Goal: Information Seeking & Learning: Learn about a topic

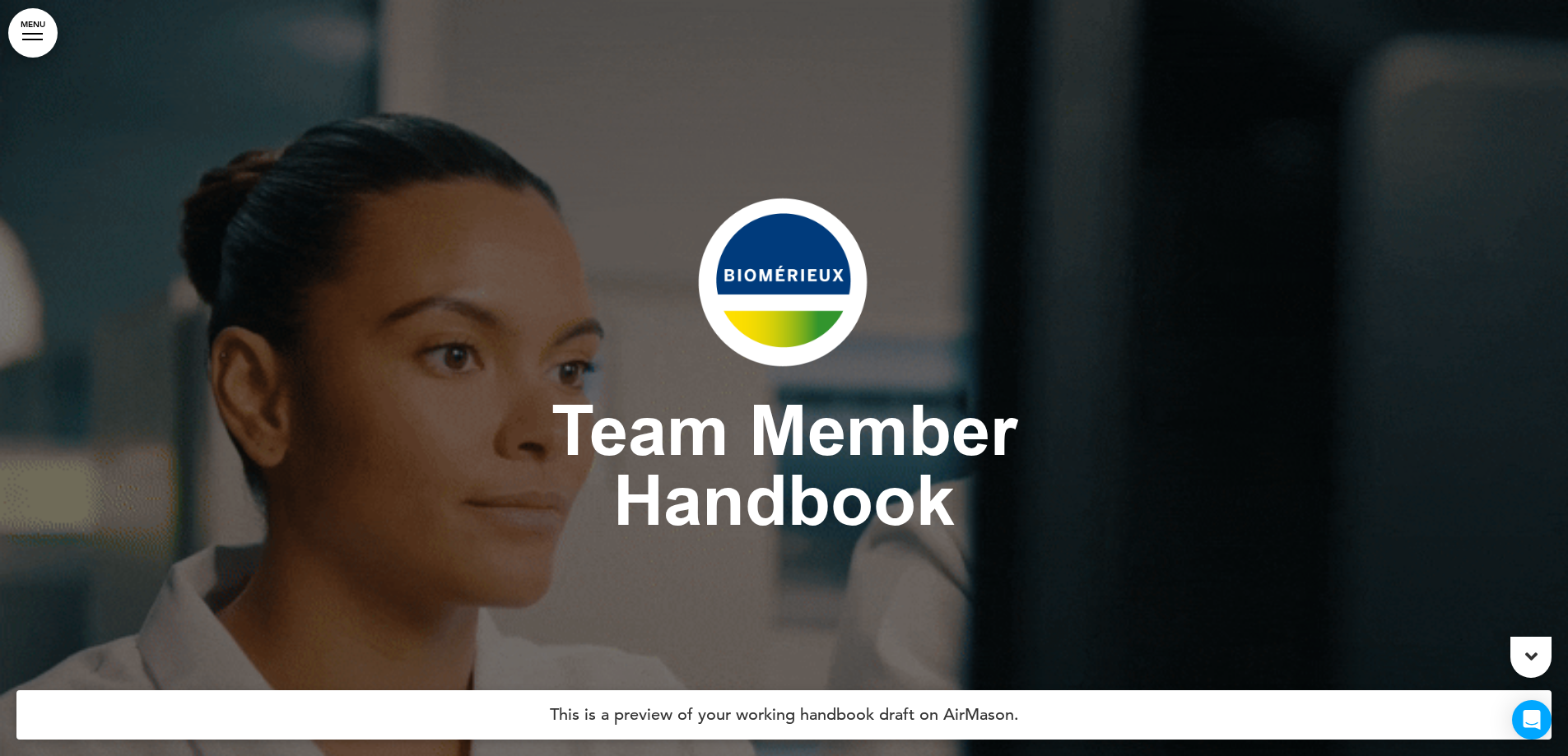
click at [28, 43] on link "MENU" at bounding box center [33, 33] width 49 height 49
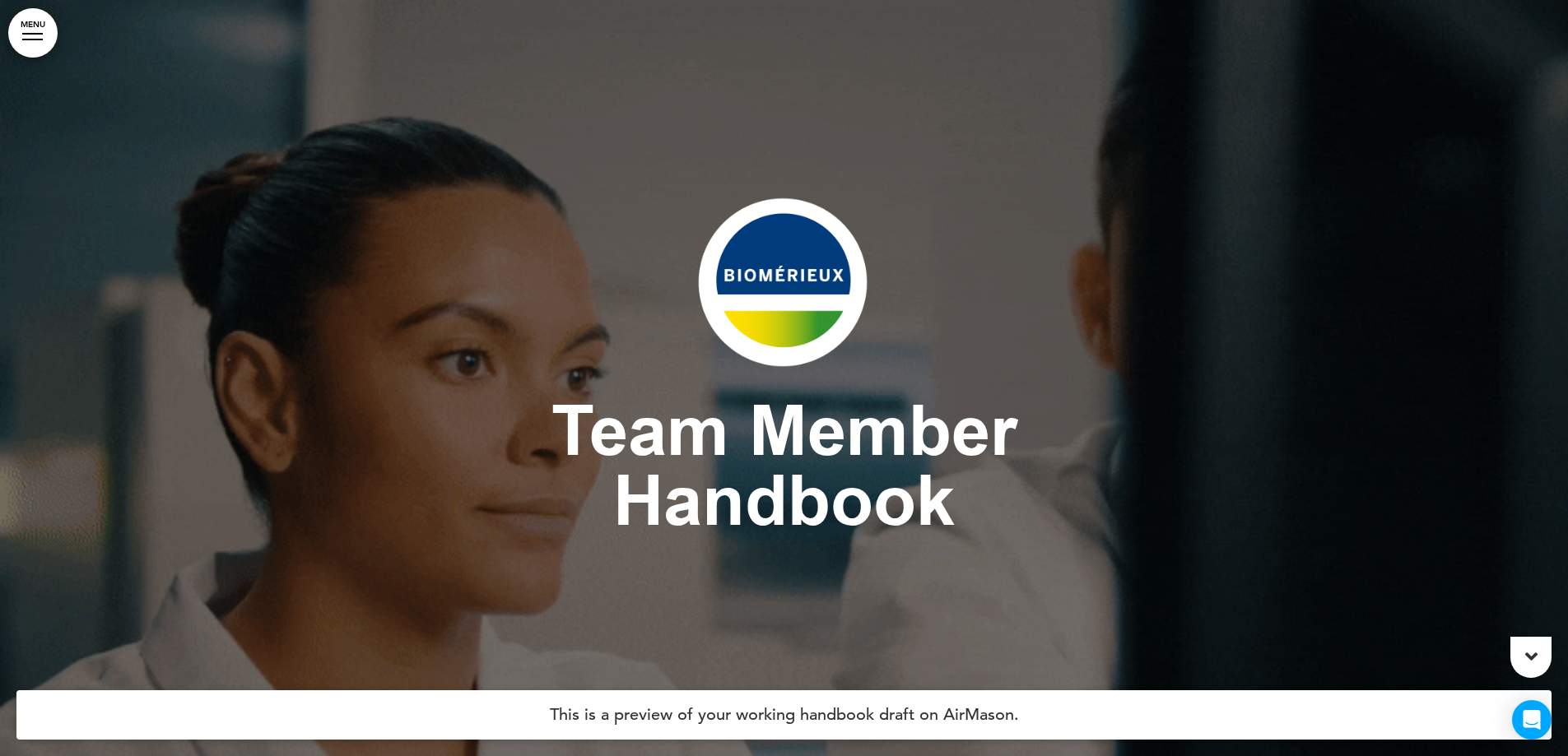
click at [39, 37] on link "MENU" at bounding box center [33, 33] width 49 height 49
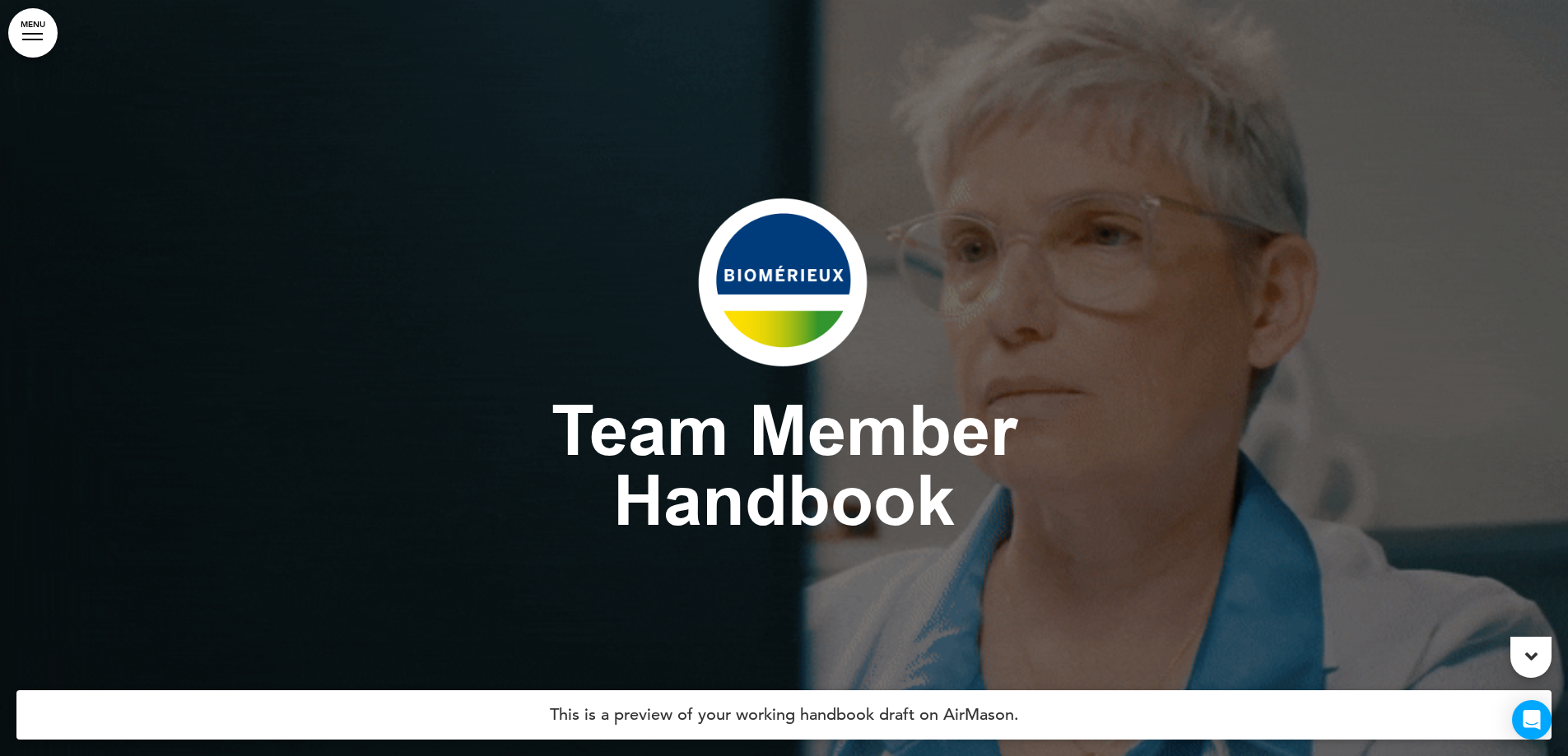
click at [39, 37] on link "MENU" at bounding box center [33, 33] width 49 height 49
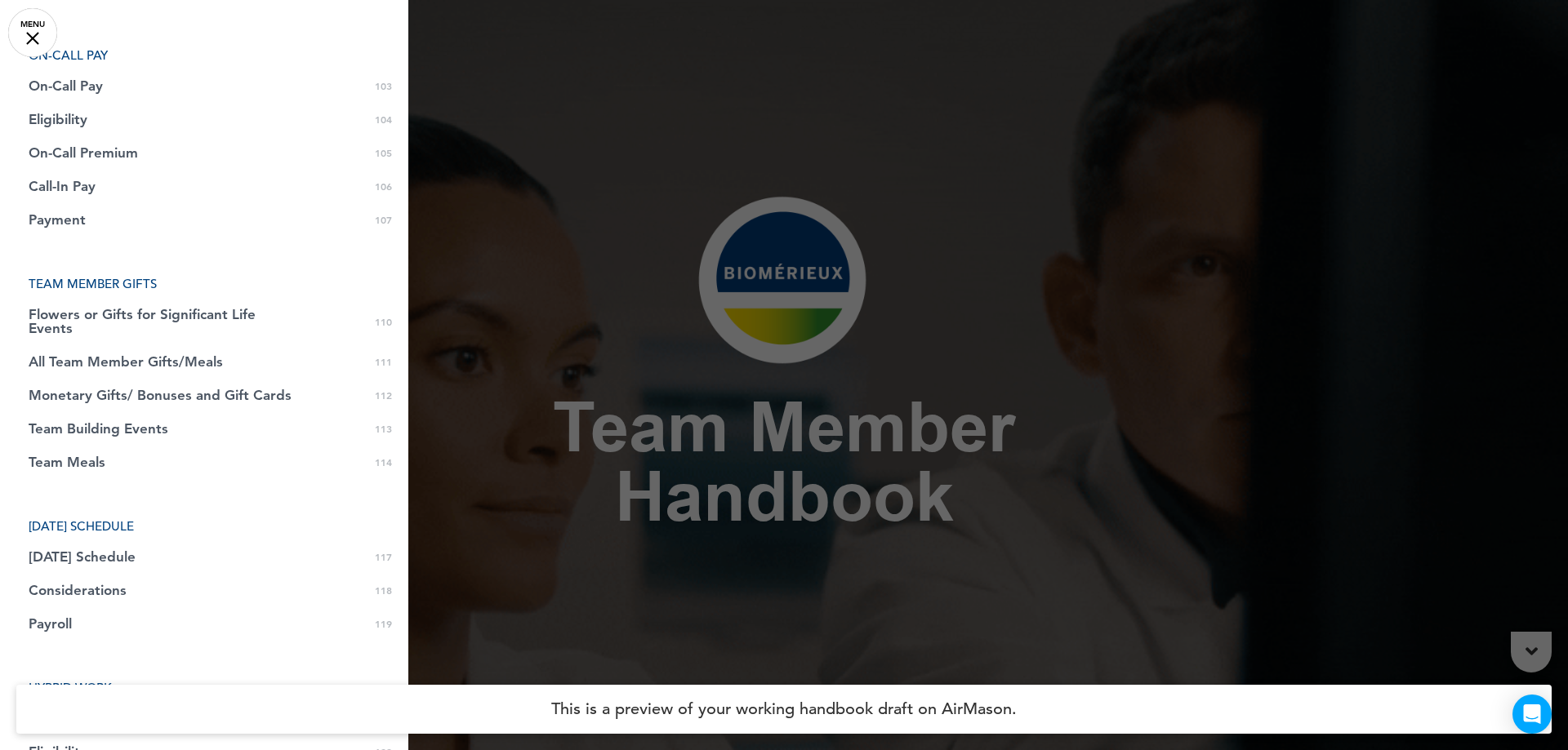
scroll to position [3428, 0]
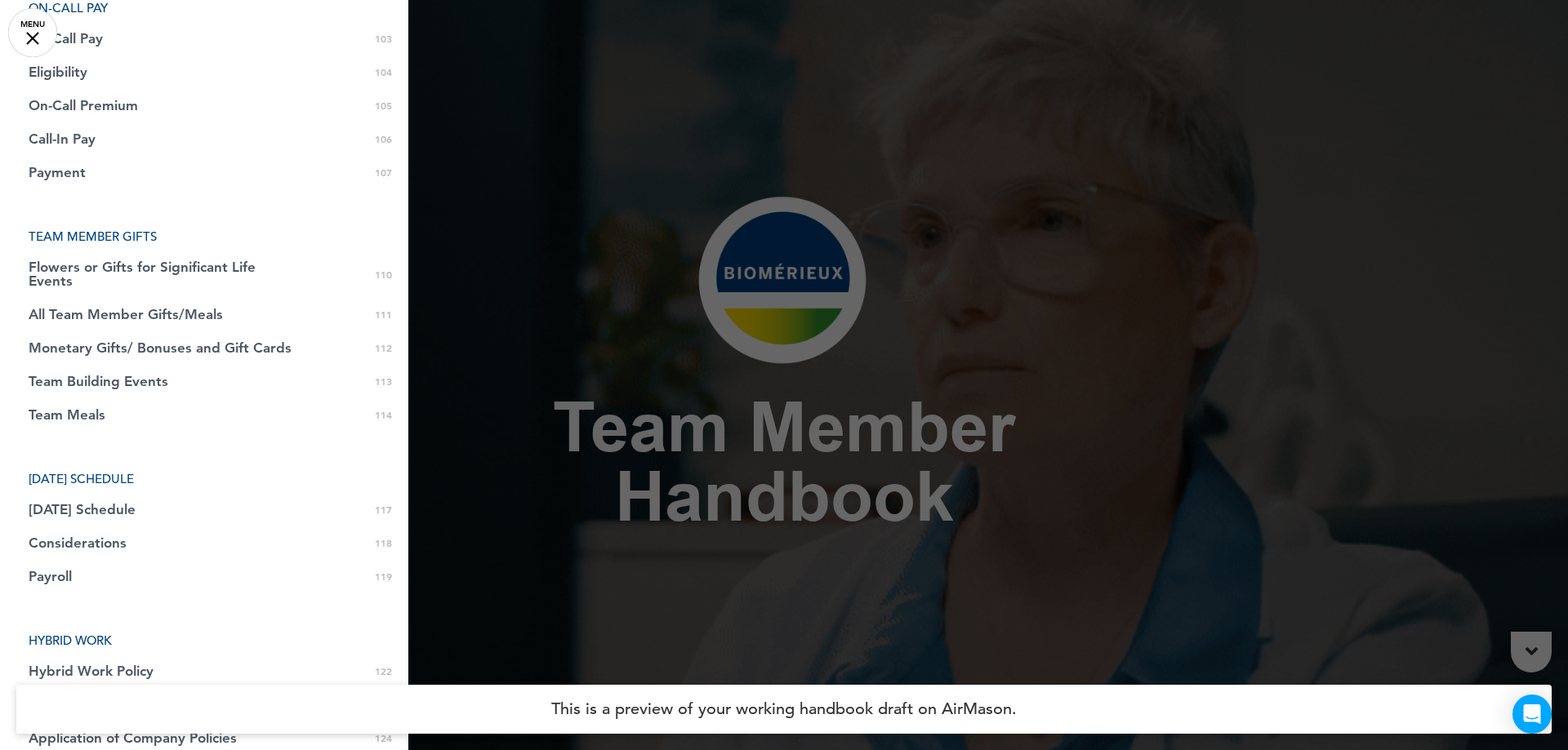
click at [217, 499] on link "[DATE] Schedule 0 117" at bounding box center [204, 509] width 408 height 33
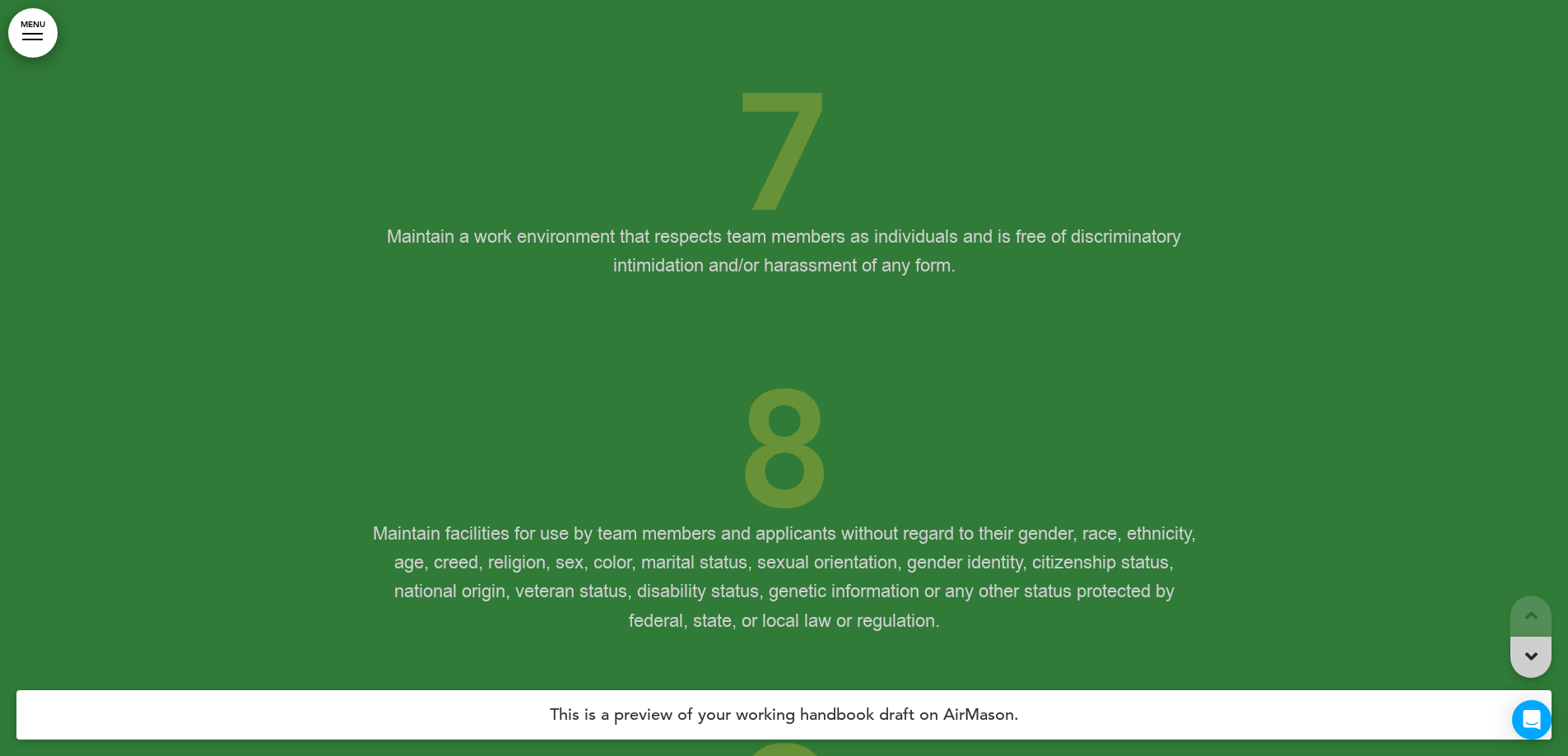
scroll to position [100258, 0]
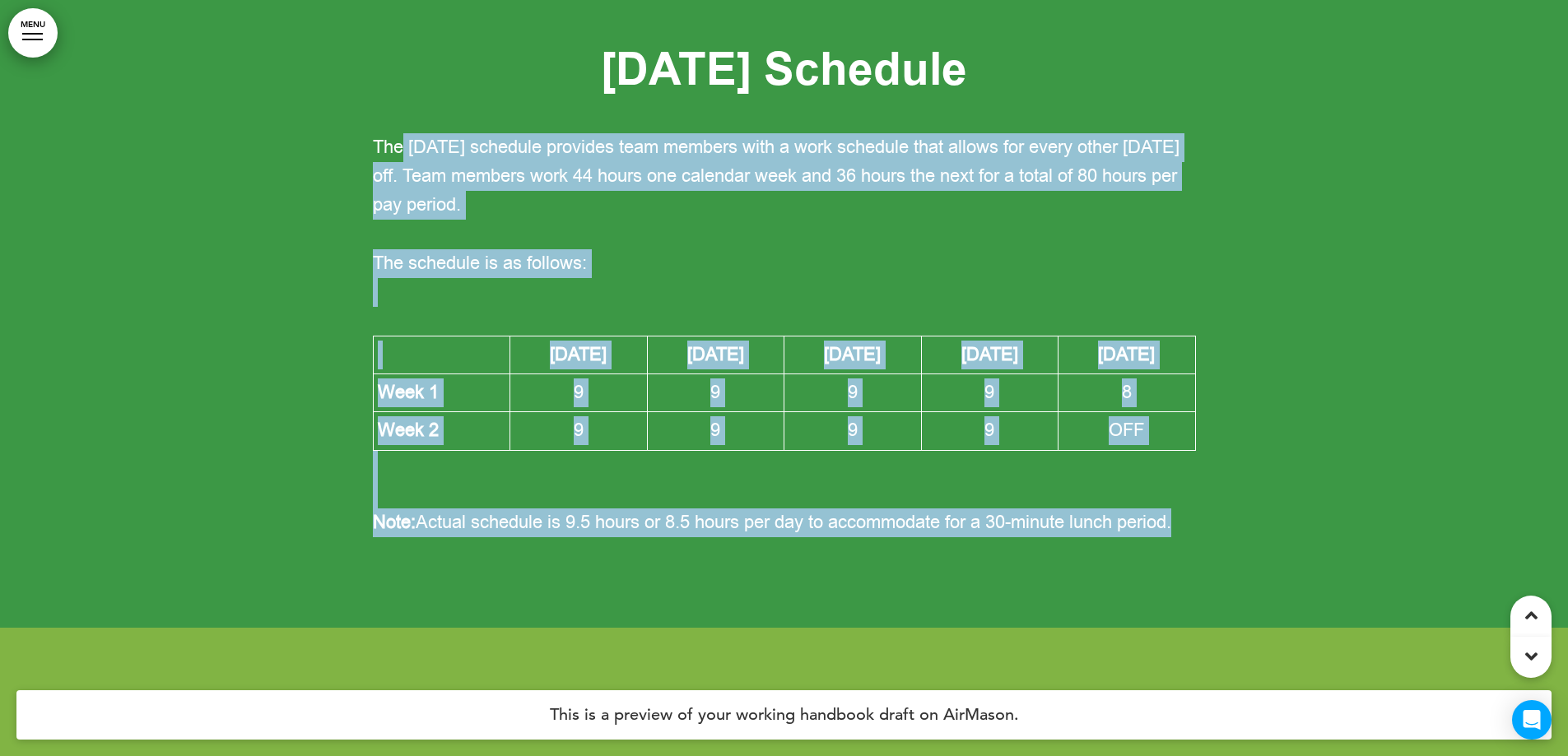
drag, startPoint x: 401, startPoint y: 289, endPoint x: 1225, endPoint y: 336, distance: 825.3
click at [1225, 336] on div "[DATE] Schedule The [DATE] schedule provides team members with a work schedule …" at bounding box center [784, 241] width 1568 height 775
click at [1032, 476] on div "[DATE] Schedule The [DATE] schedule provides team members with a work schedule …" at bounding box center [785, 225] width 824 height 623
click at [568, 391] on div "[DATE] Schedule The [DATE] schedule provides team members with a work schedule …" at bounding box center [785, 225] width 824 height 623
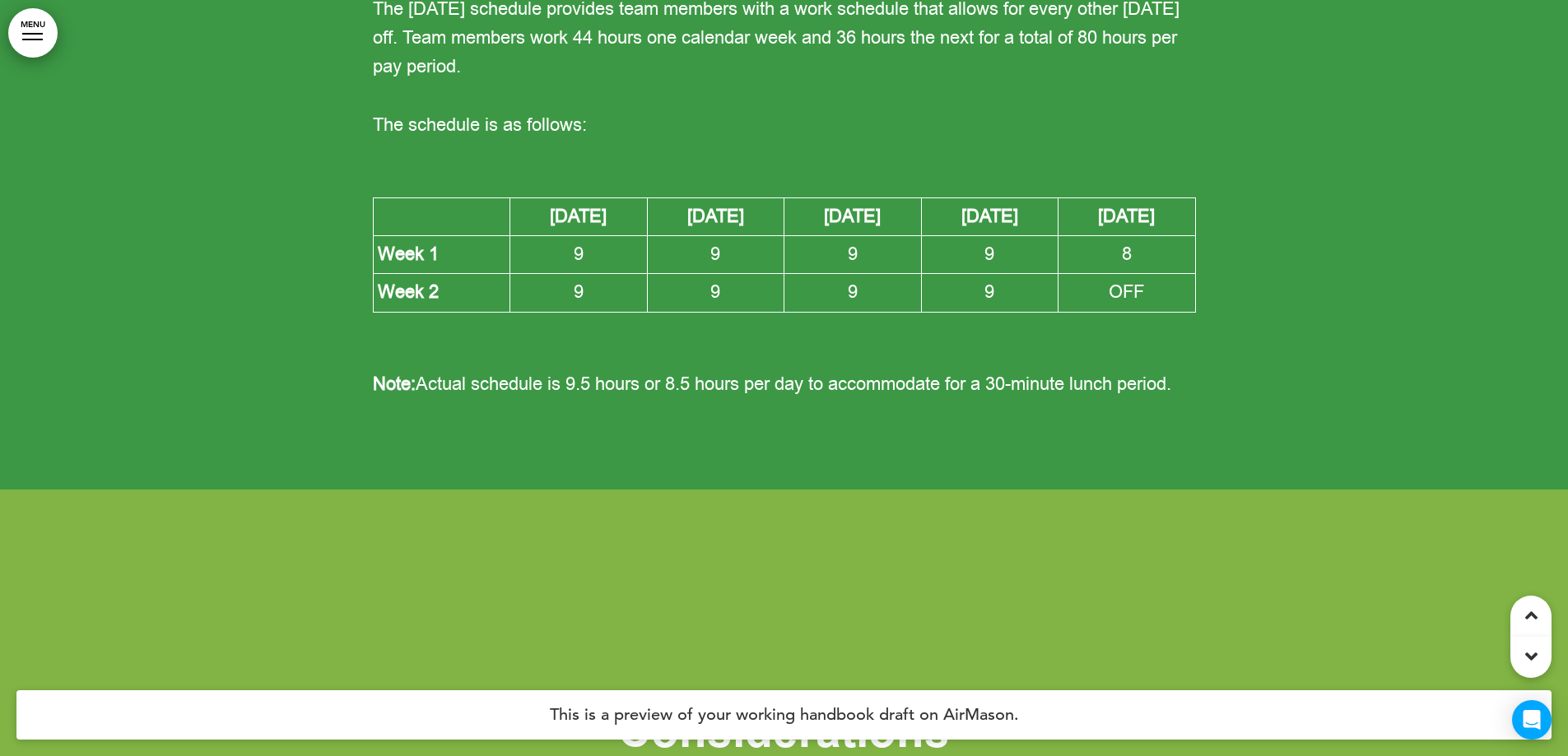
scroll to position [100588, 0]
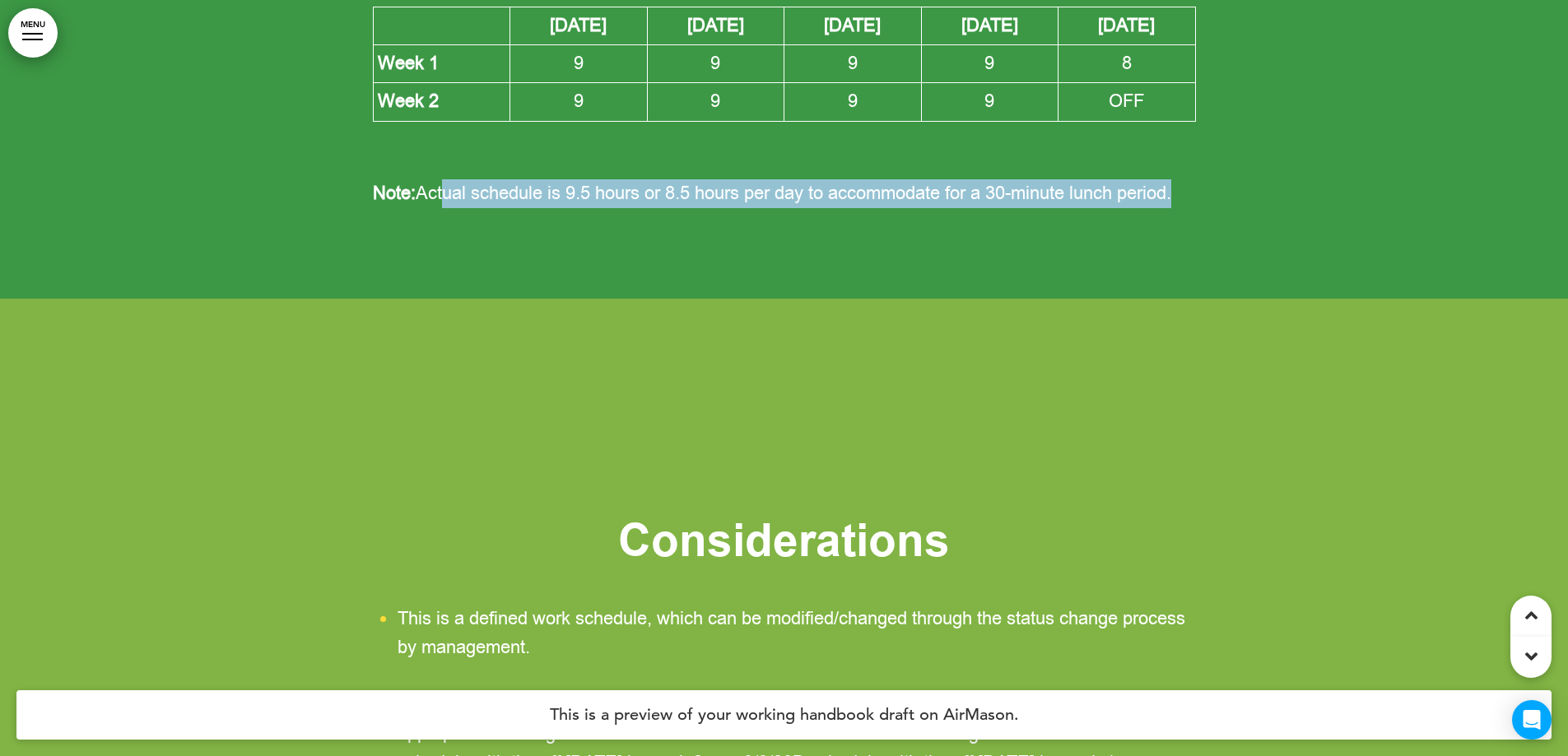
drag, startPoint x: 518, startPoint y: 341, endPoint x: 1217, endPoint y: 360, distance: 699.3
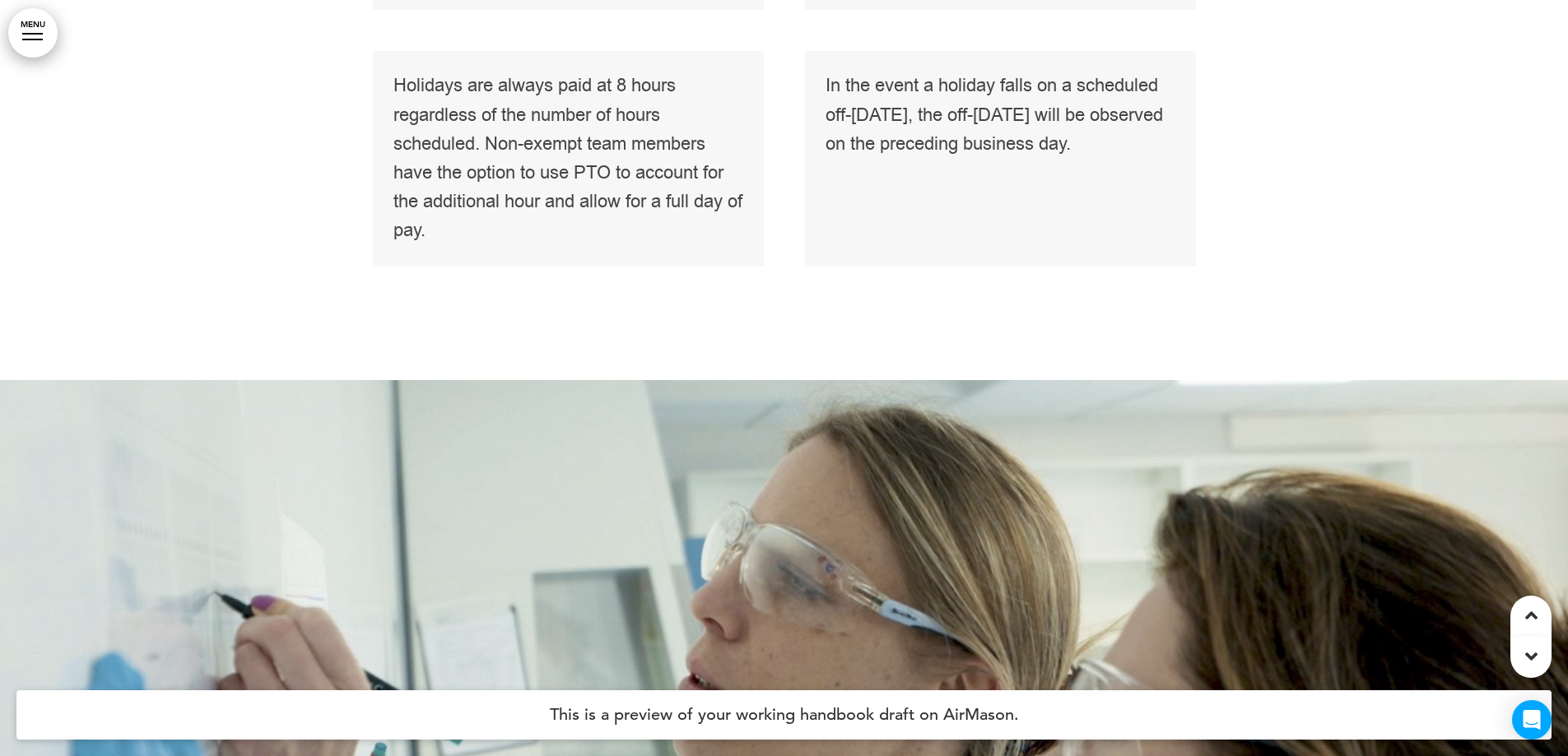
scroll to position [101822, 0]
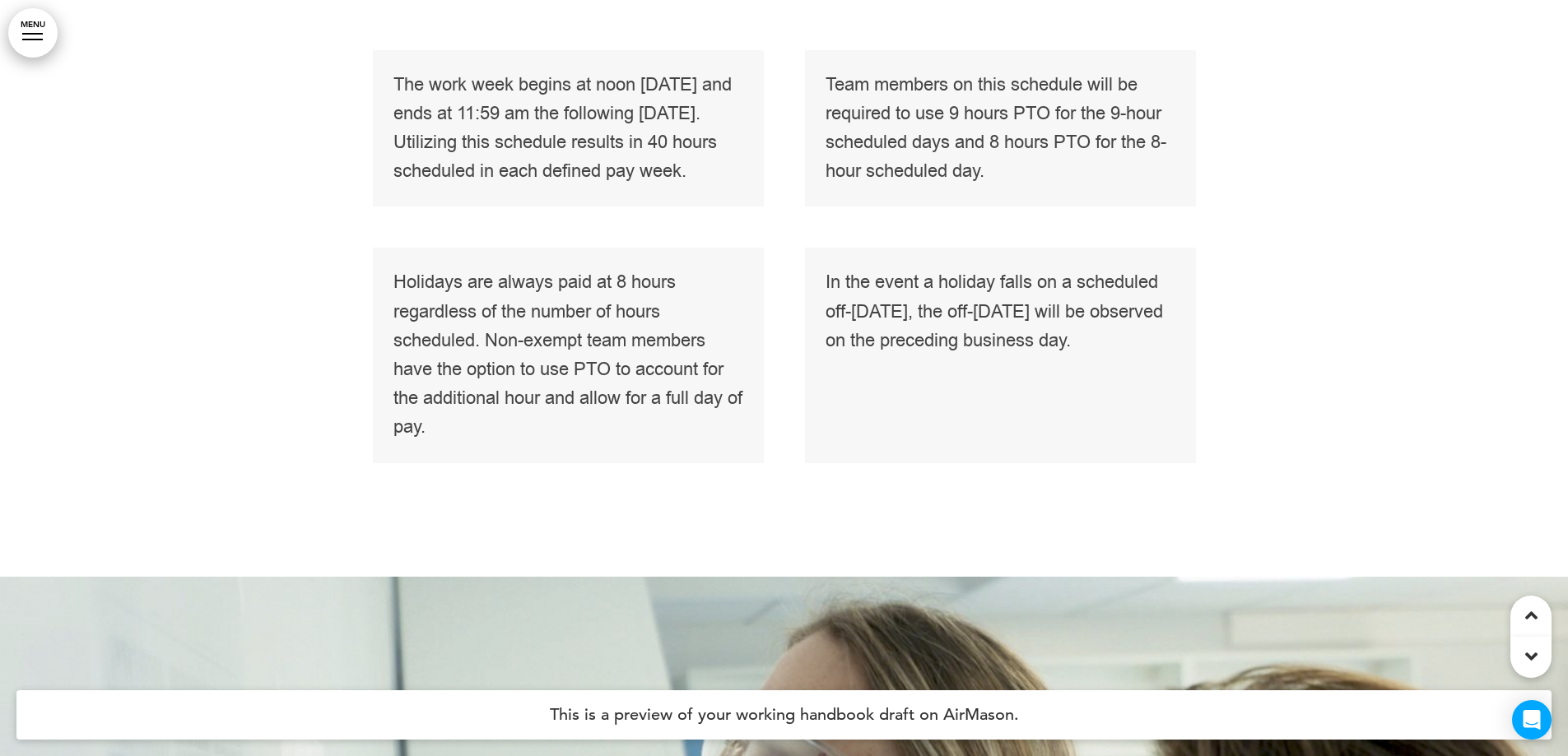
click at [892, 356] on p "In the event a holiday falls on a scheduled off-[DATE], the off-[DATE] will be …" at bounding box center [1001, 312] width 350 height 88
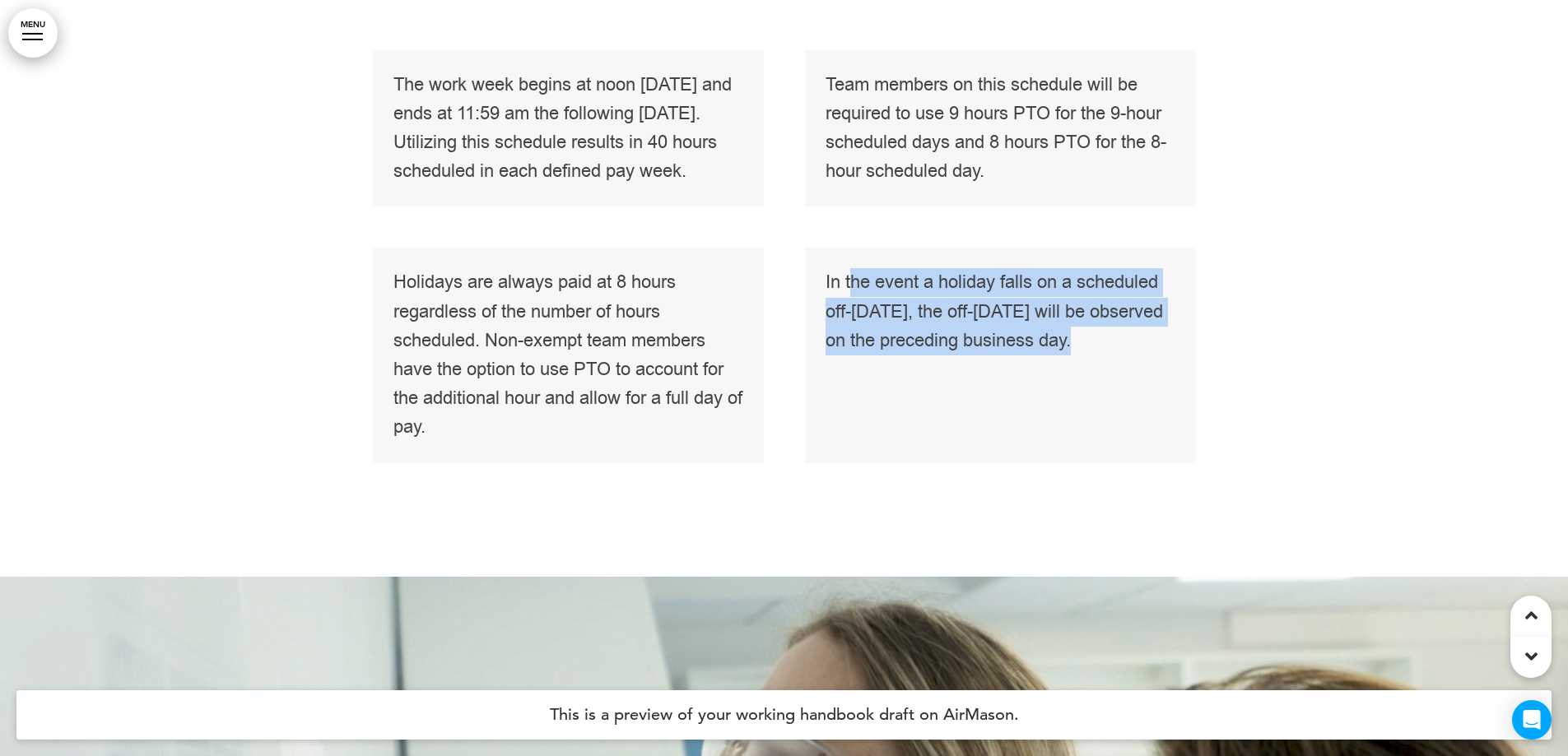
drag, startPoint x: 848, startPoint y: 425, endPoint x: 1187, endPoint y: 485, distance: 344.3
click at [1187, 462] on div "In the event a holiday falls on a scheduled off-[DATE], the off-[DATE] will be …" at bounding box center [1001, 355] width 391 height 215
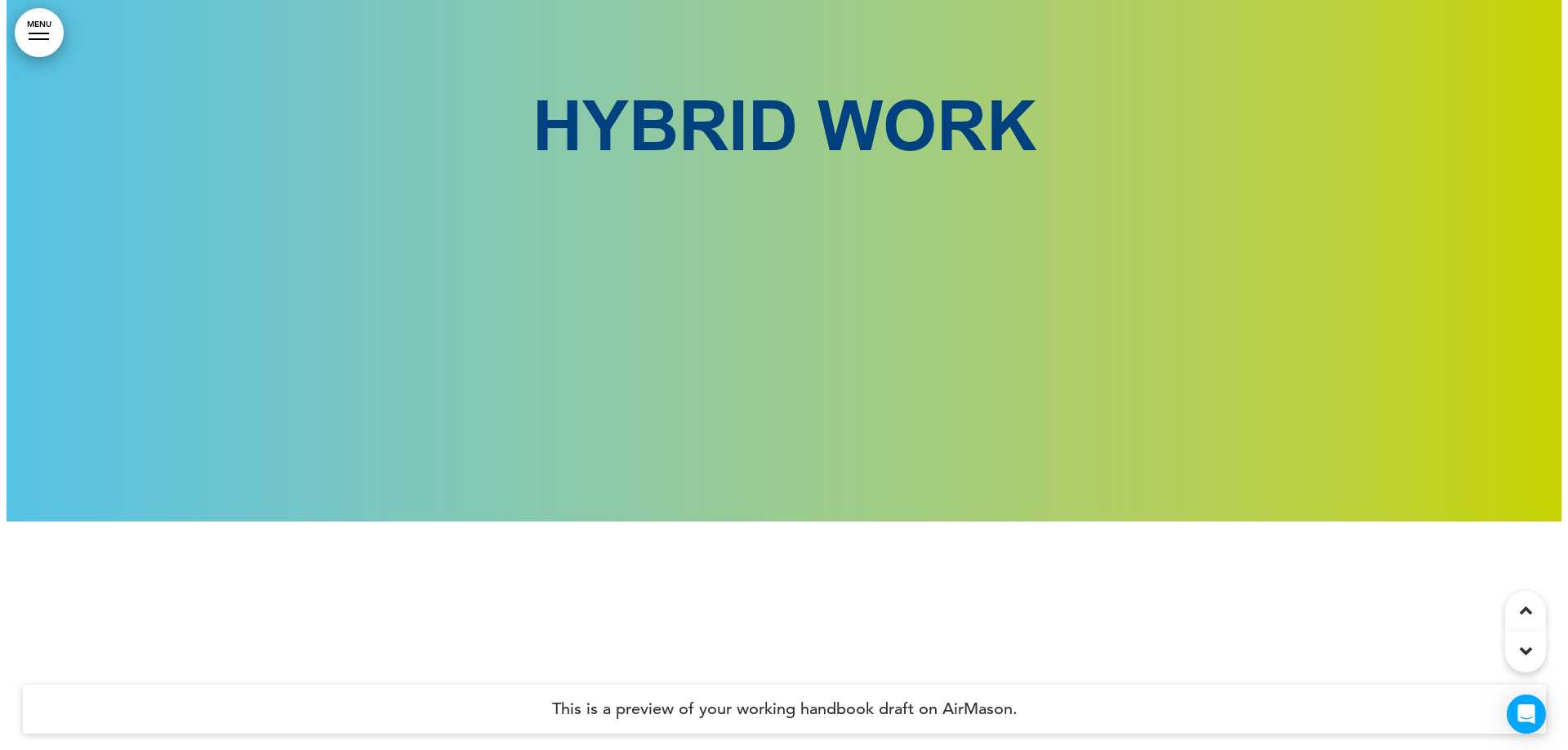
scroll to position [102482, 0]
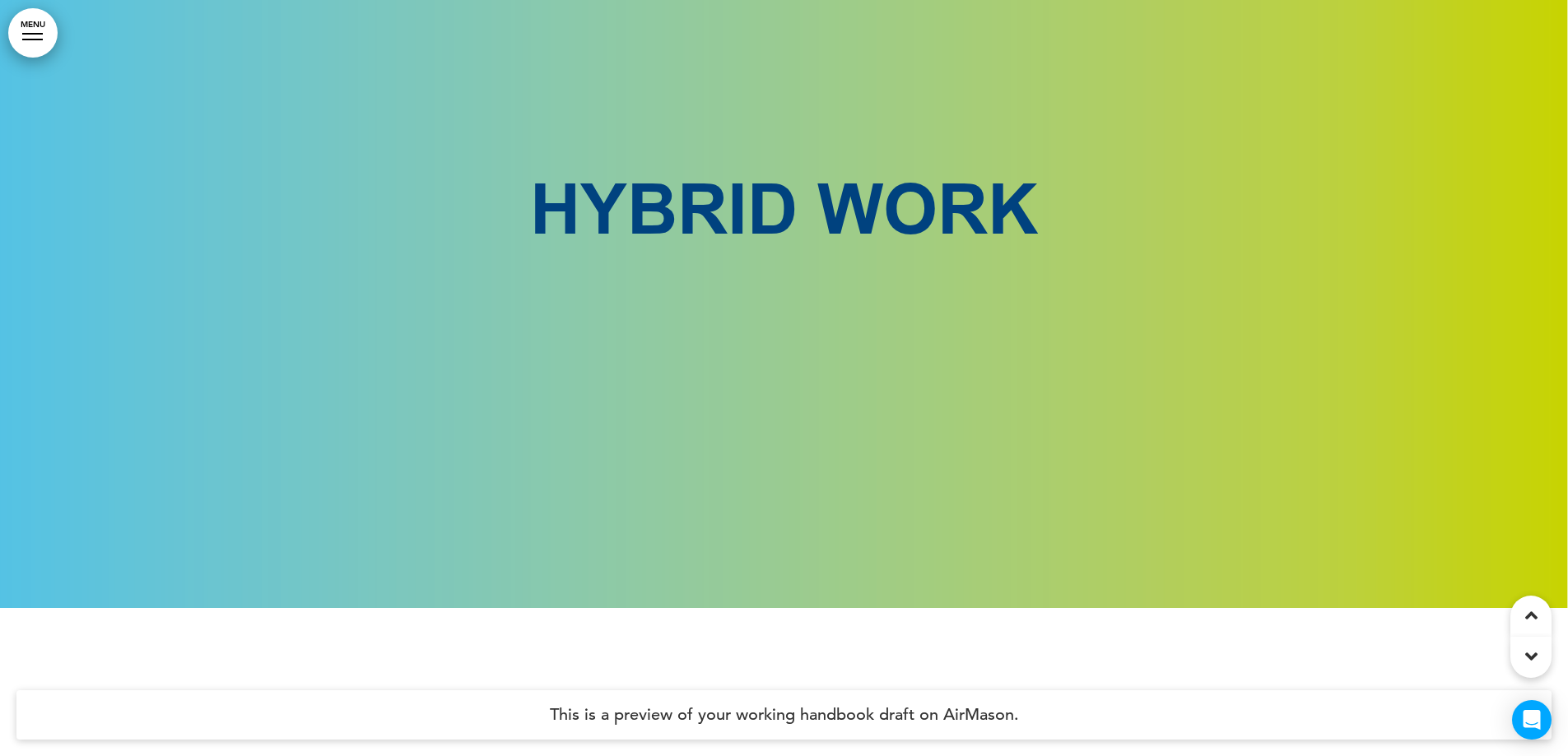
click at [35, 39] on div at bounding box center [33, 40] width 21 height 2
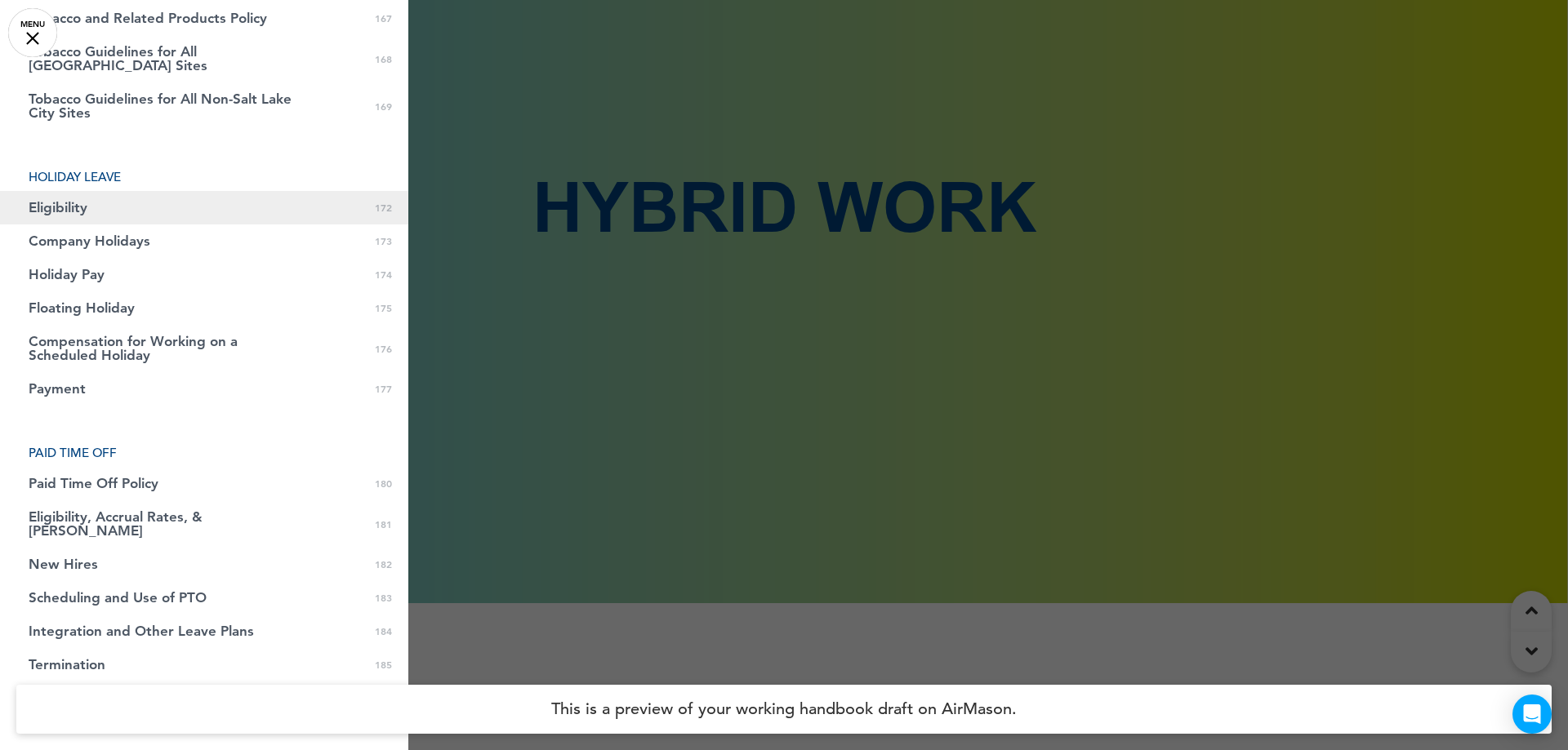
scroll to position [5632, 0]
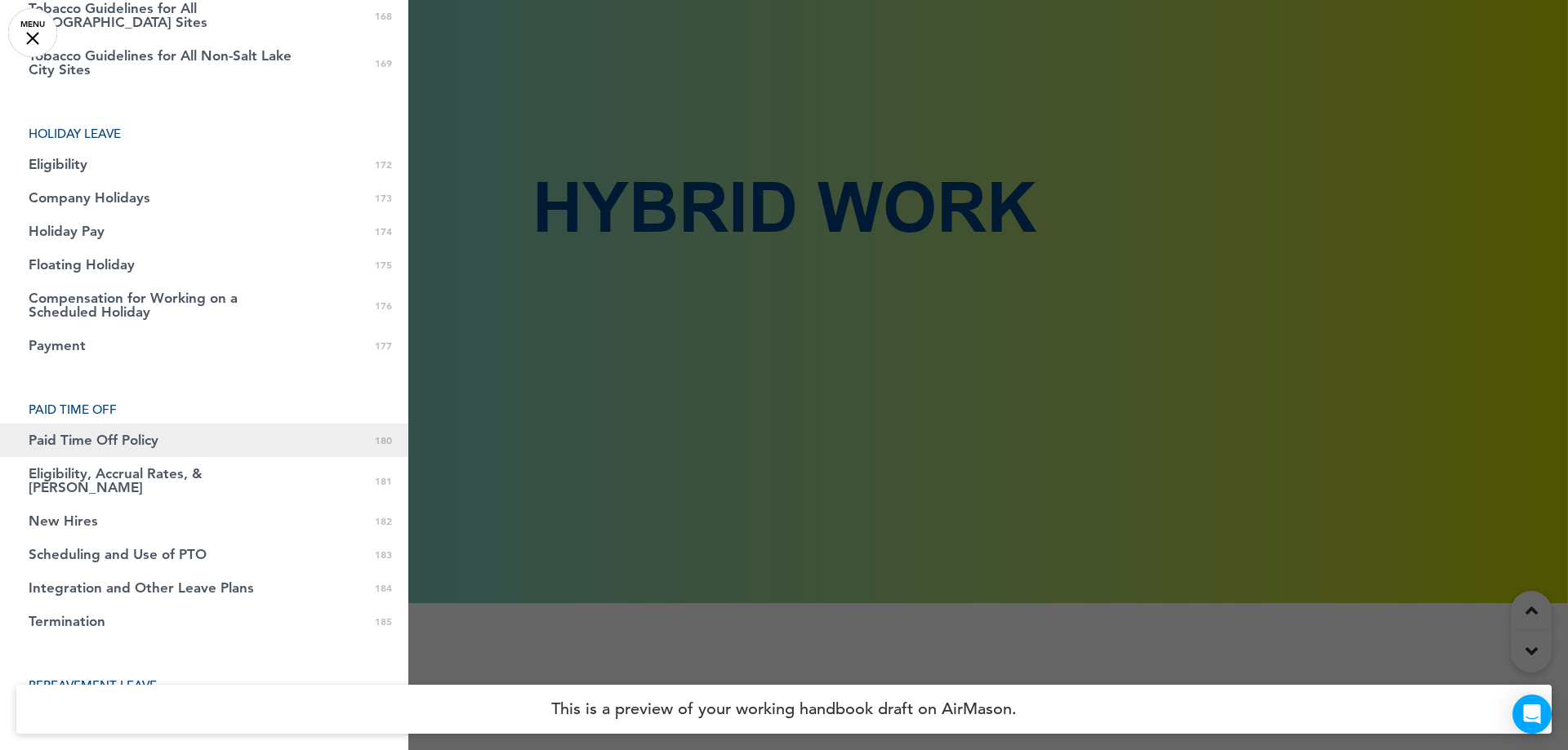
click at [199, 425] on link "Paid Time Off Policy 0 180" at bounding box center [204, 440] width 408 height 33
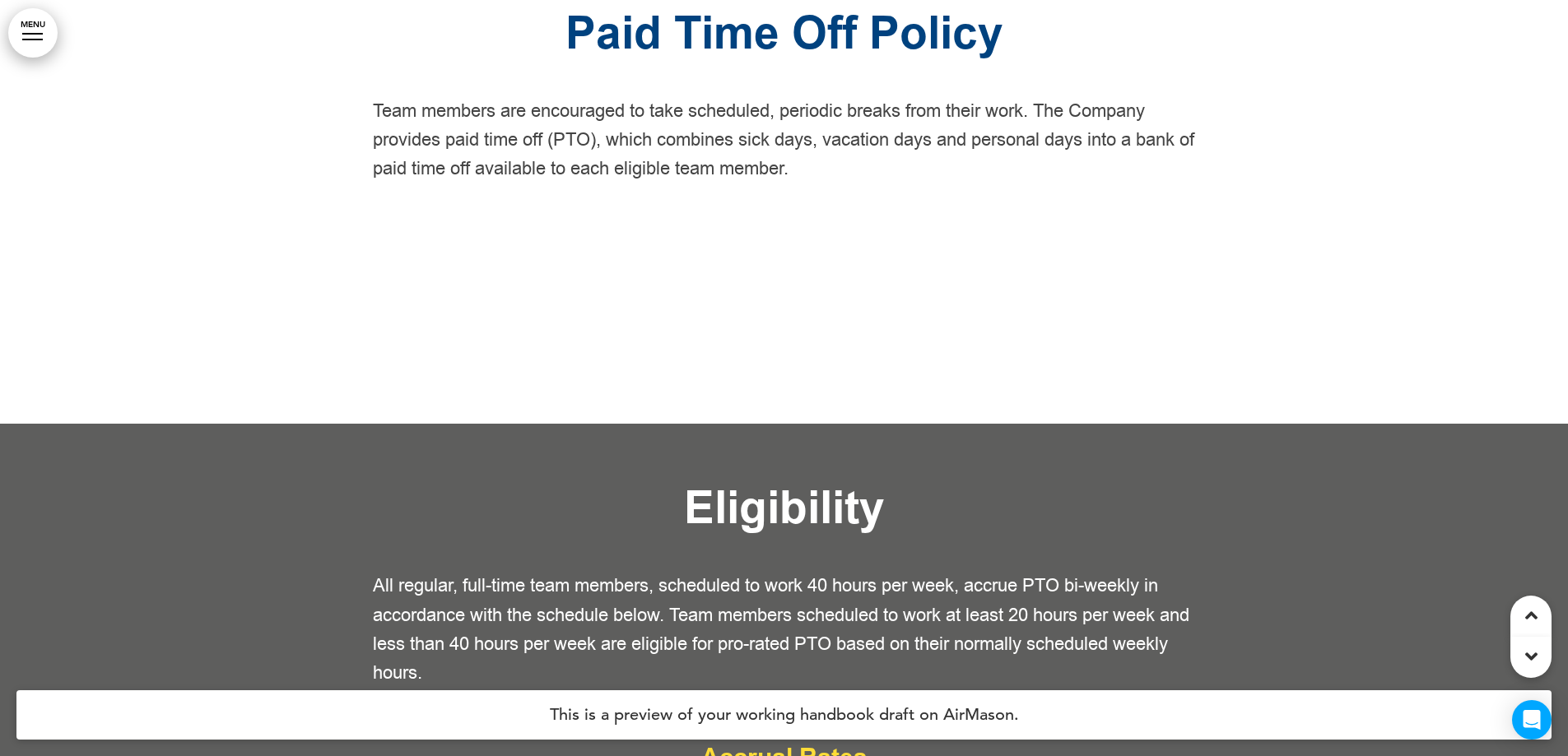
scroll to position [156441, 0]
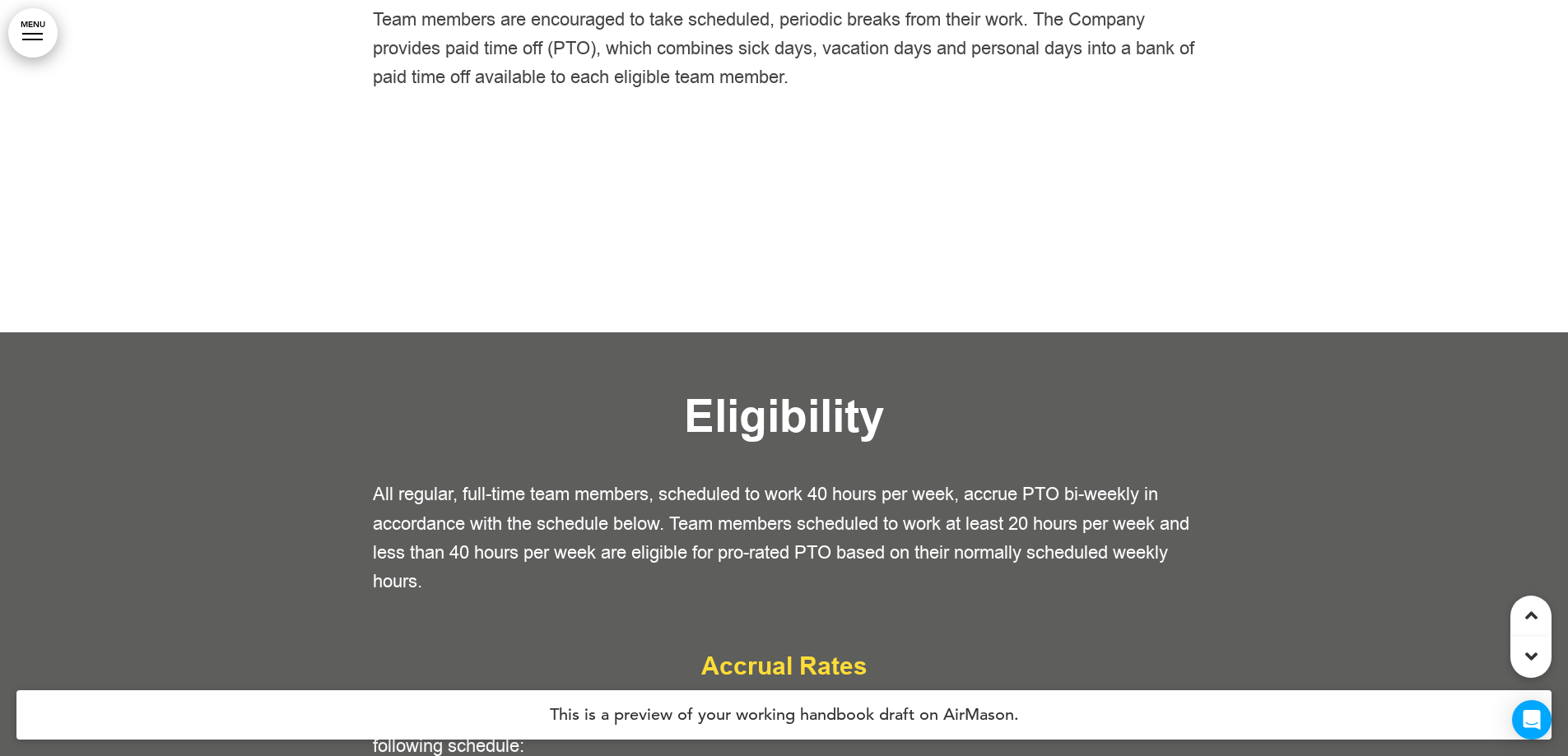
drag, startPoint x: 671, startPoint y: 226, endPoint x: 1178, endPoint y: 249, distance: 507.5
click at [1178, 93] on p "Team members are encouraged to take scheduled, periodic breaks from their work.…" at bounding box center [785, 50] width 824 height 88
drag, startPoint x: 396, startPoint y: 192, endPoint x: 1117, endPoint y: 252, distance: 723.5
click at [1117, 93] on p "Team members are encouraged to take scheduled, periodic breaks from their work.…" at bounding box center [785, 50] width 824 height 88
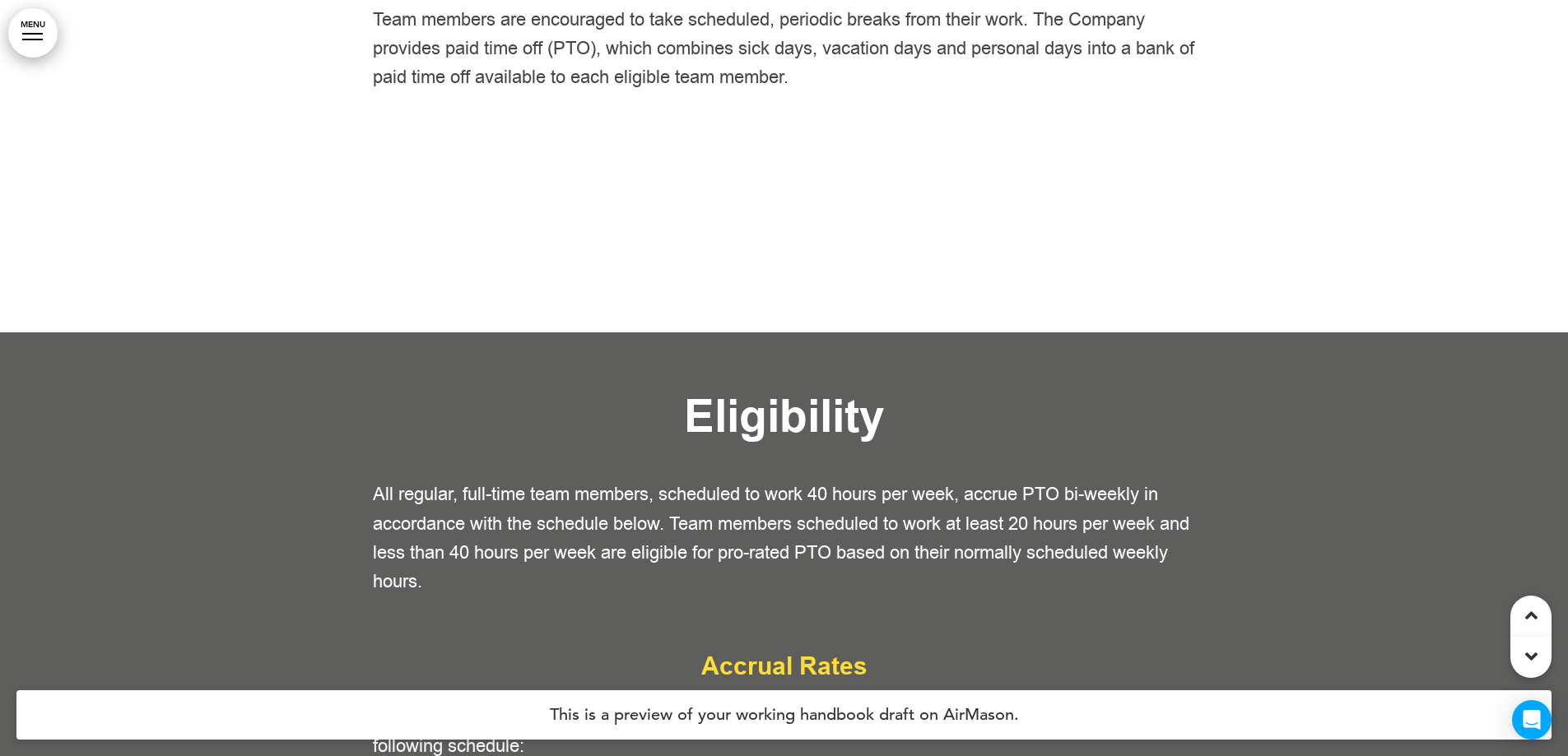
click at [438, 93] on p "Team members are encouraged to take scheduled, periodic breaks from their work.…" at bounding box center [785, 50] width 824 height 88
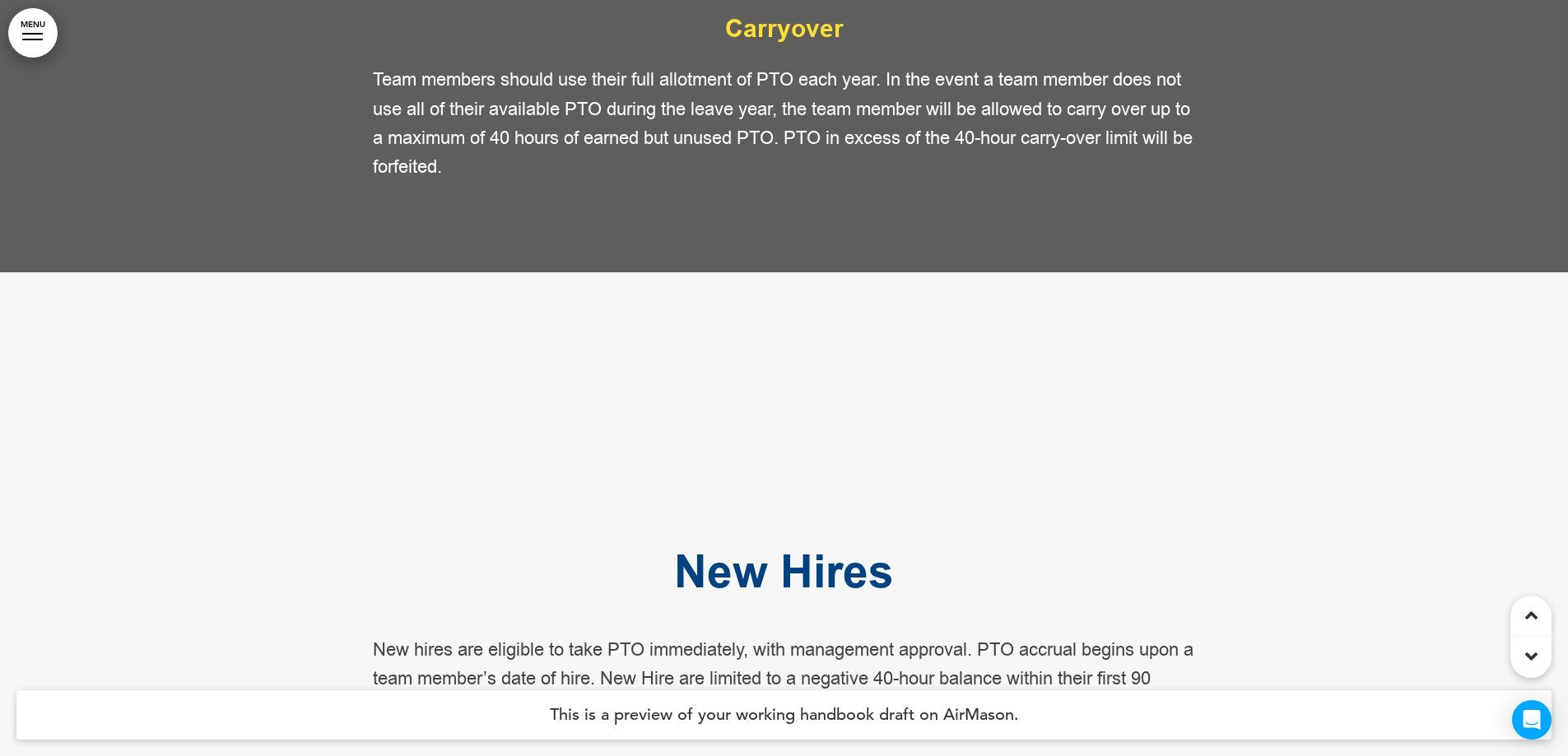
scroll to position [158158, 0]
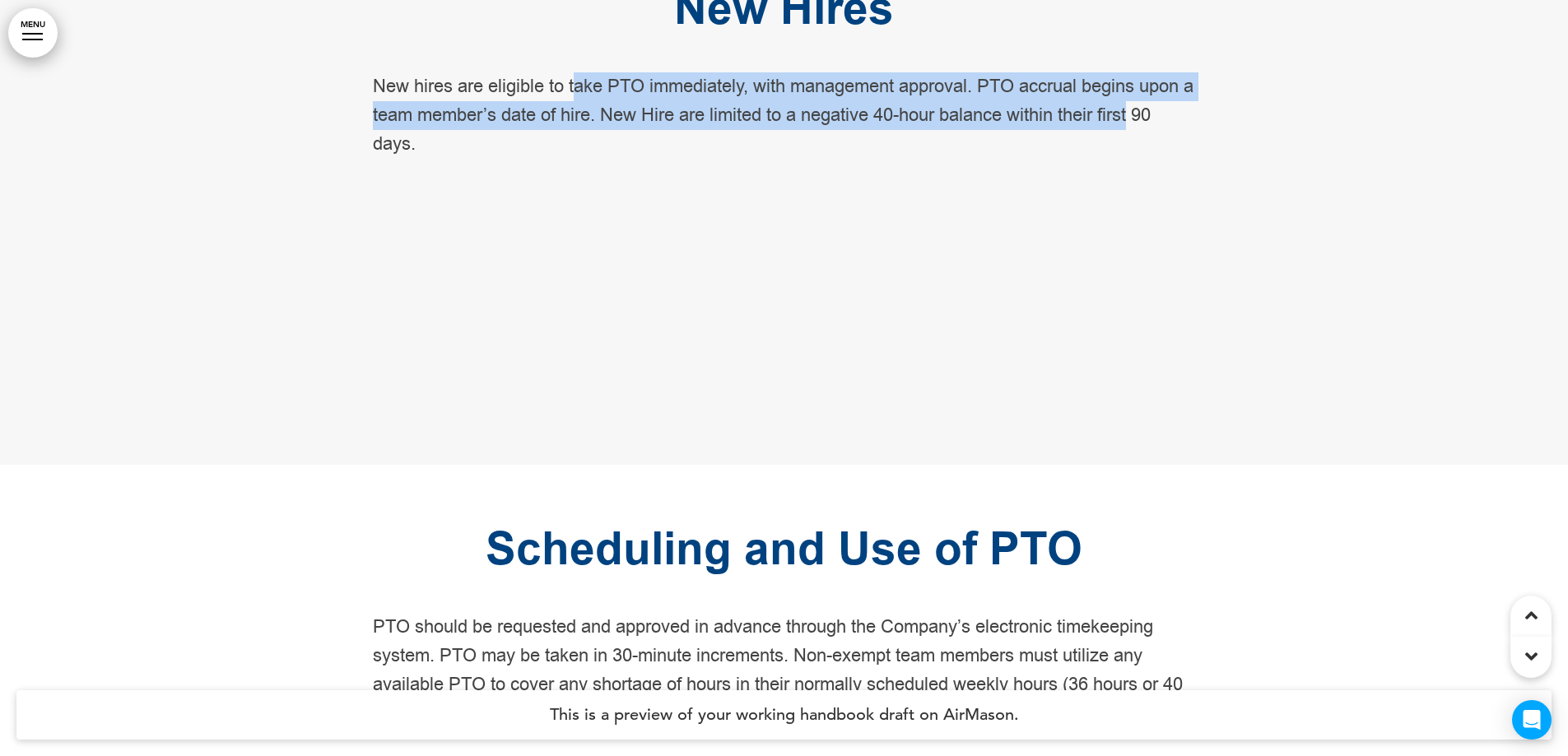
drag, startPoint x: 579, startPoint y: 259, endPoint x: 1155, endPoint y: 286, distance: 576.6
click at [1155, 160] on p "New hires are eligible to take PTO immediately, with management approval. PTO a…" at bounding box center [785, 116] width 824 height 88
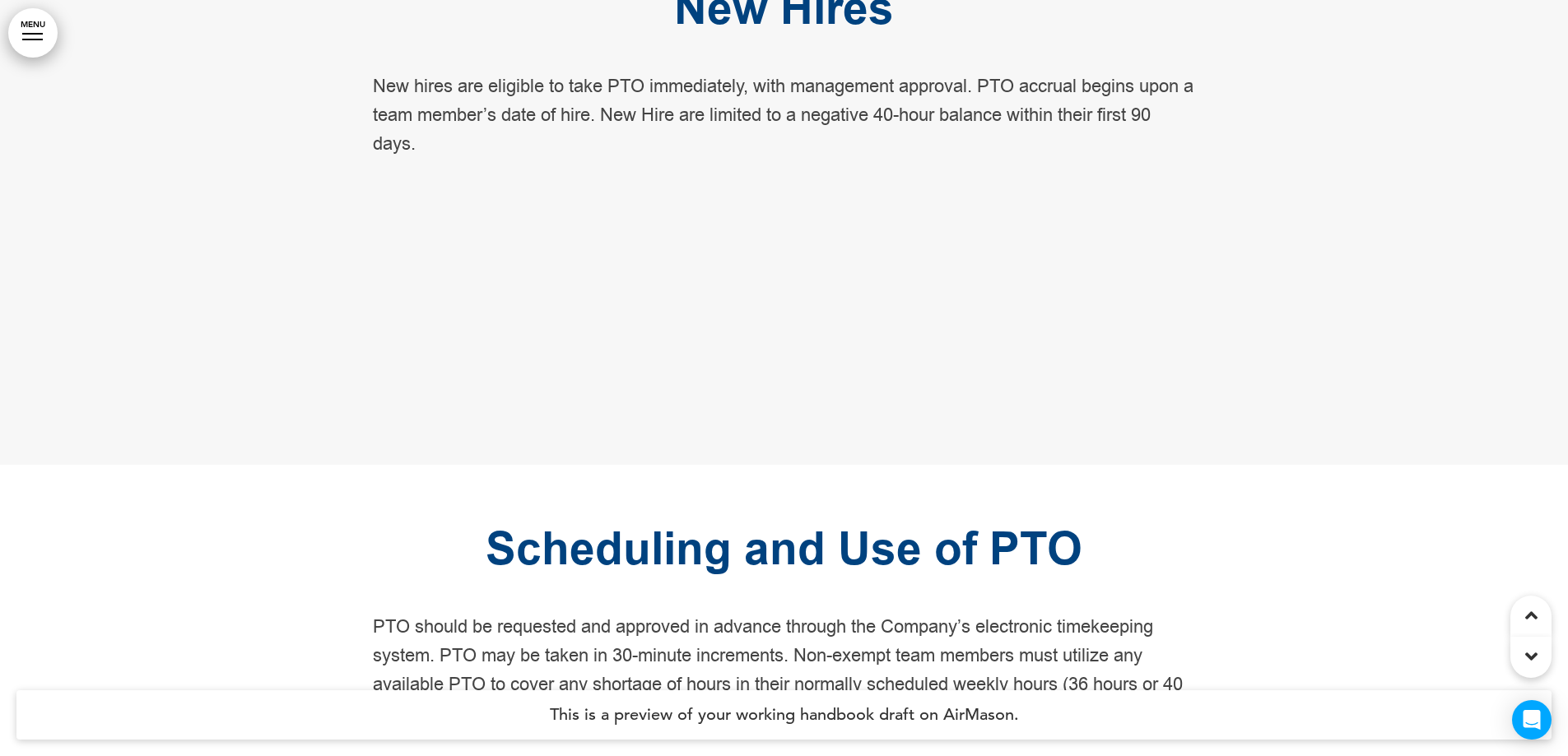
click at [544, 160] on p "New hires are eligible to take PTO immediately, with management approval. PTO a…" at bounding box center [785, 116] width 824 height 88
drag, startPoint x: 720, startPoint y: 168, endPoint x: 897, endPoint y: 176, distance: 177.2
click at [894, 34] on strong "New Hires" at bounding box center [784, 8] width 220 height 51
drag, startPoint x: 373, startPoint y: 260, endPoint x: 451, endPoint y: 259, distance: 78.0
click at [451, 160] on p "New hires are eligible to take PTO immediately, with management approval. PTO a…" at bounding box center [785, 116] width 824 height 88
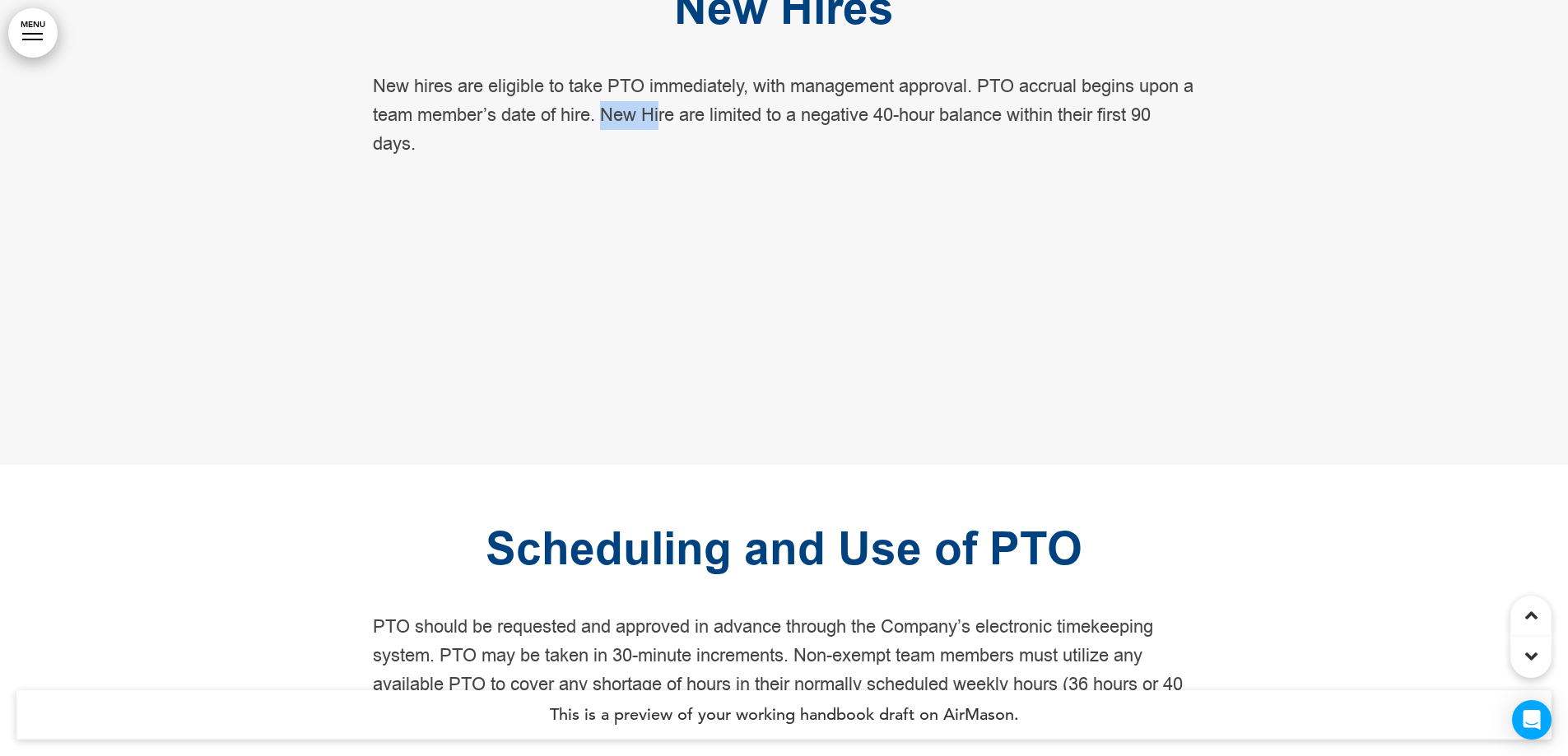
drag, startPoint x: 625, startPoint y: 291, endPoint x: 679, endPoint y: 291, distance: 54.0
click at [679, 160] on p "New hires are eligible to take PTO immediately, with management approval. PTO a…" at bounding box center [785, 116] width 824 height 88
click at [702, 160] on p "New hires are eligible to take PTO immediately, with management approval. PTO a…" at bounding box center [785, 116] width 824 height 88
click at [906, 160] on p "New hires are eligible to take PTO immediately, with management approval. PTO a…" at bounding box center [785, 116] width 824 height 88
click at [608, 160] on p "New hires are eligible to take PTO immediately, with management approval. PTO a…" at bounding box center [785, 116] width 824 height 88
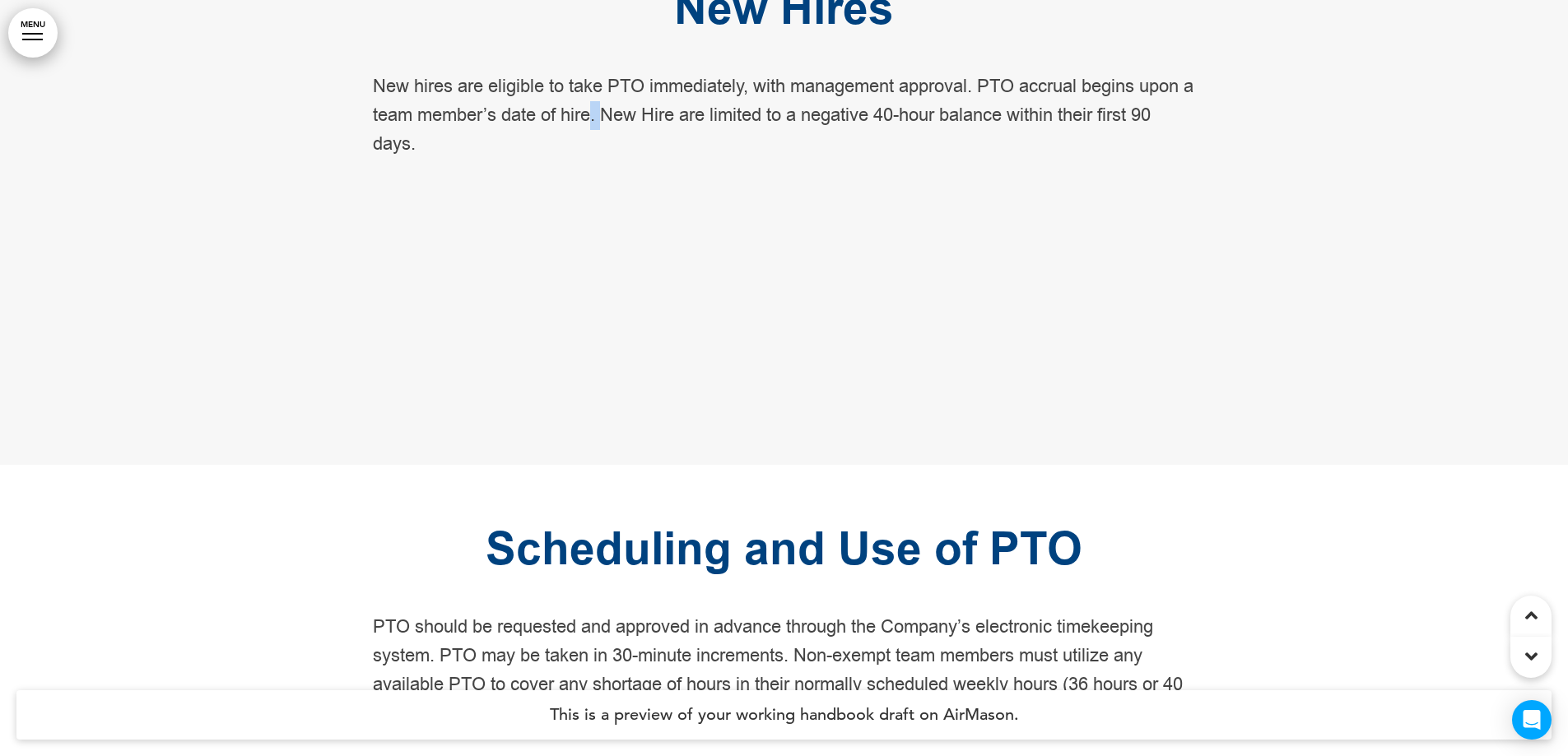
click at [608, 160] on p "New hires are eligible to take PTO immediately, with management approval. PTO a…" at bounding box center [785, 116] width 824 height 88
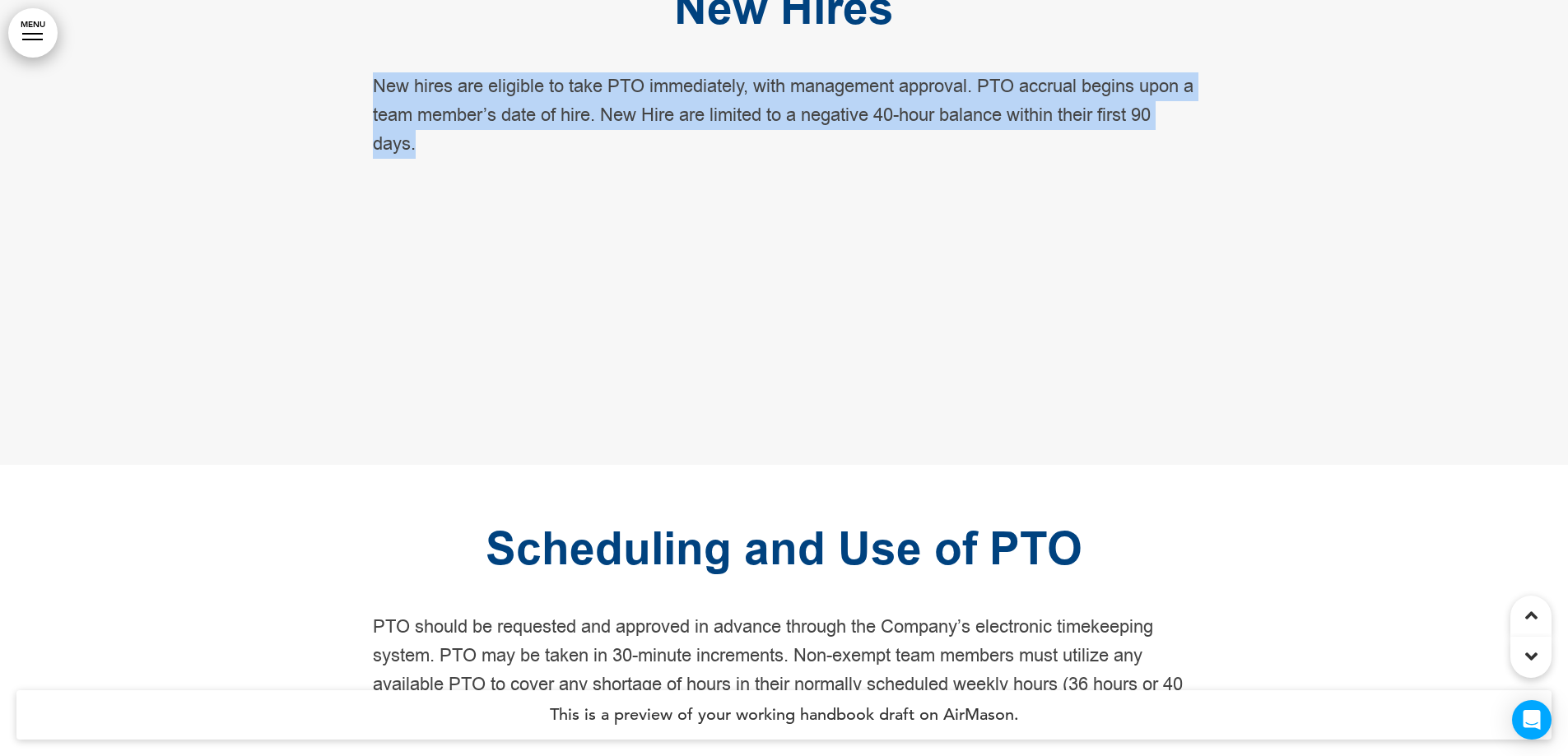
click at [608, 160] on p "New hires are eligible to take PTO immediately, with management approval. PTO a…" at bounding box center [785, 116] width 824 height 88
click at [646, 160] on p "New hires are eligible to take PTO immediately, with management approval. PTO a…" at bounding box center [785, 116] width 824 height 88
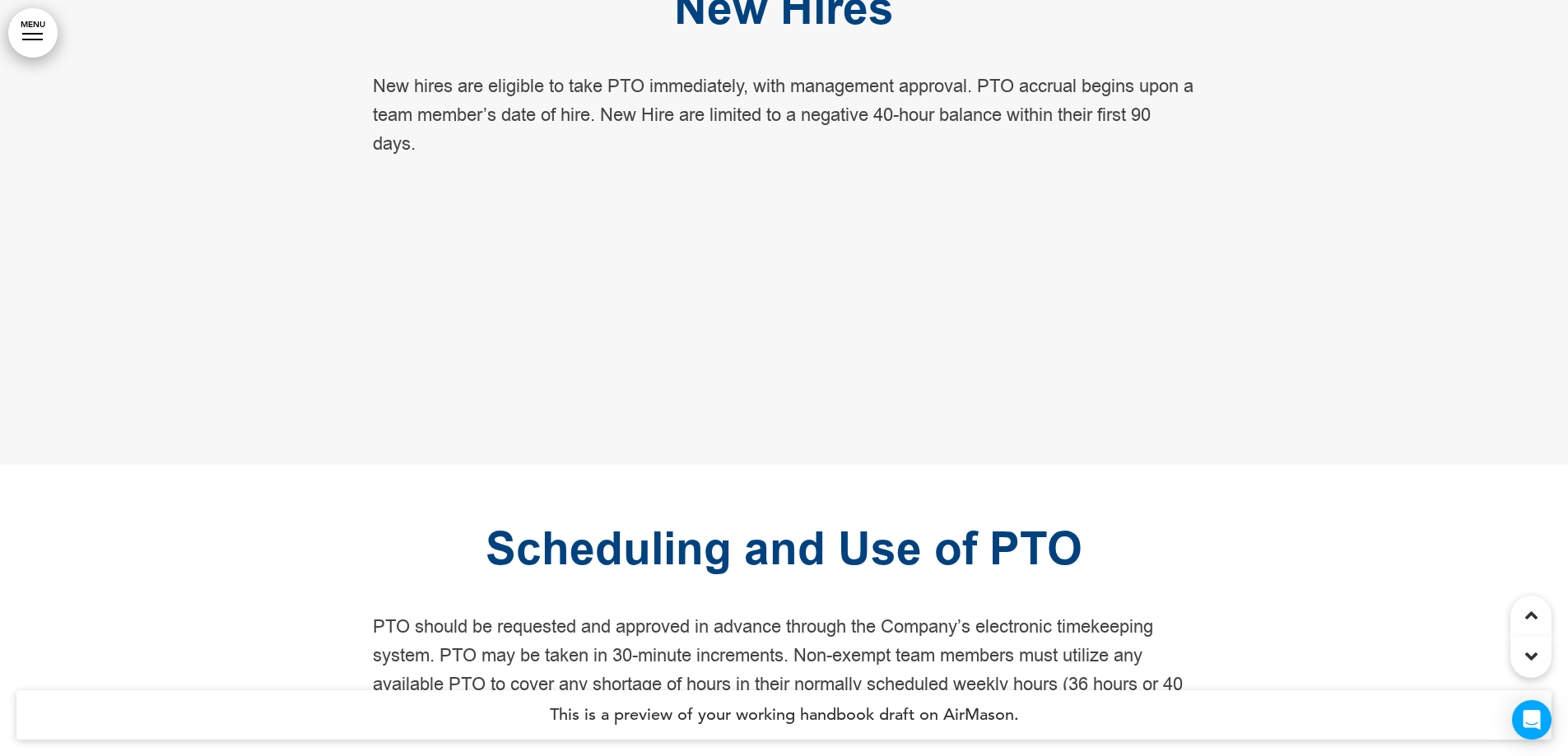
click at [759, 710] on h4 "This is a preview of your working handbook draft on AirMason." at bounding box center [784, 714] width 1535 height 49
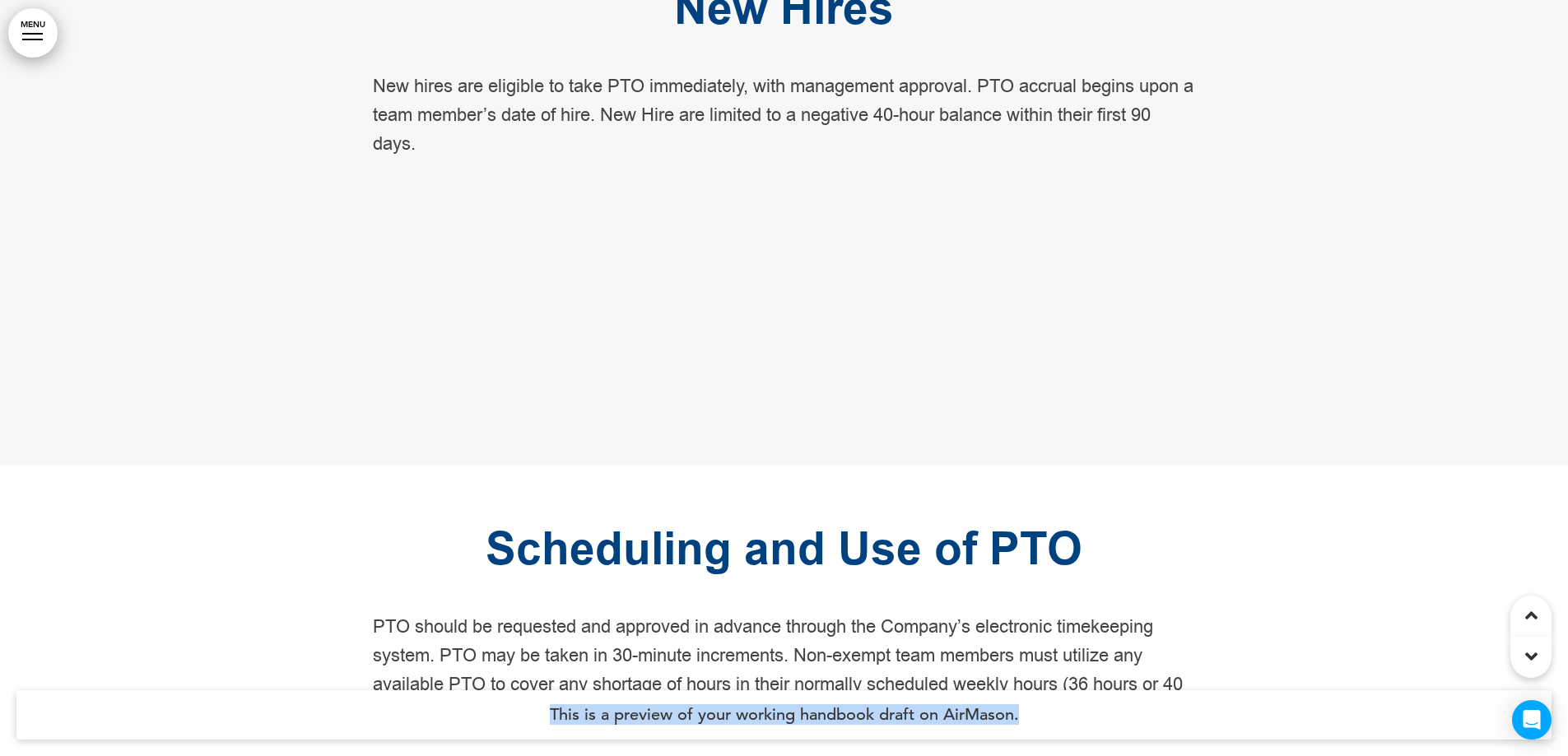
click at [759, 710] on h4 "This is a preview of your working handbook draft on AirMason." at bounding box center [784, 714] width 1535 height 49
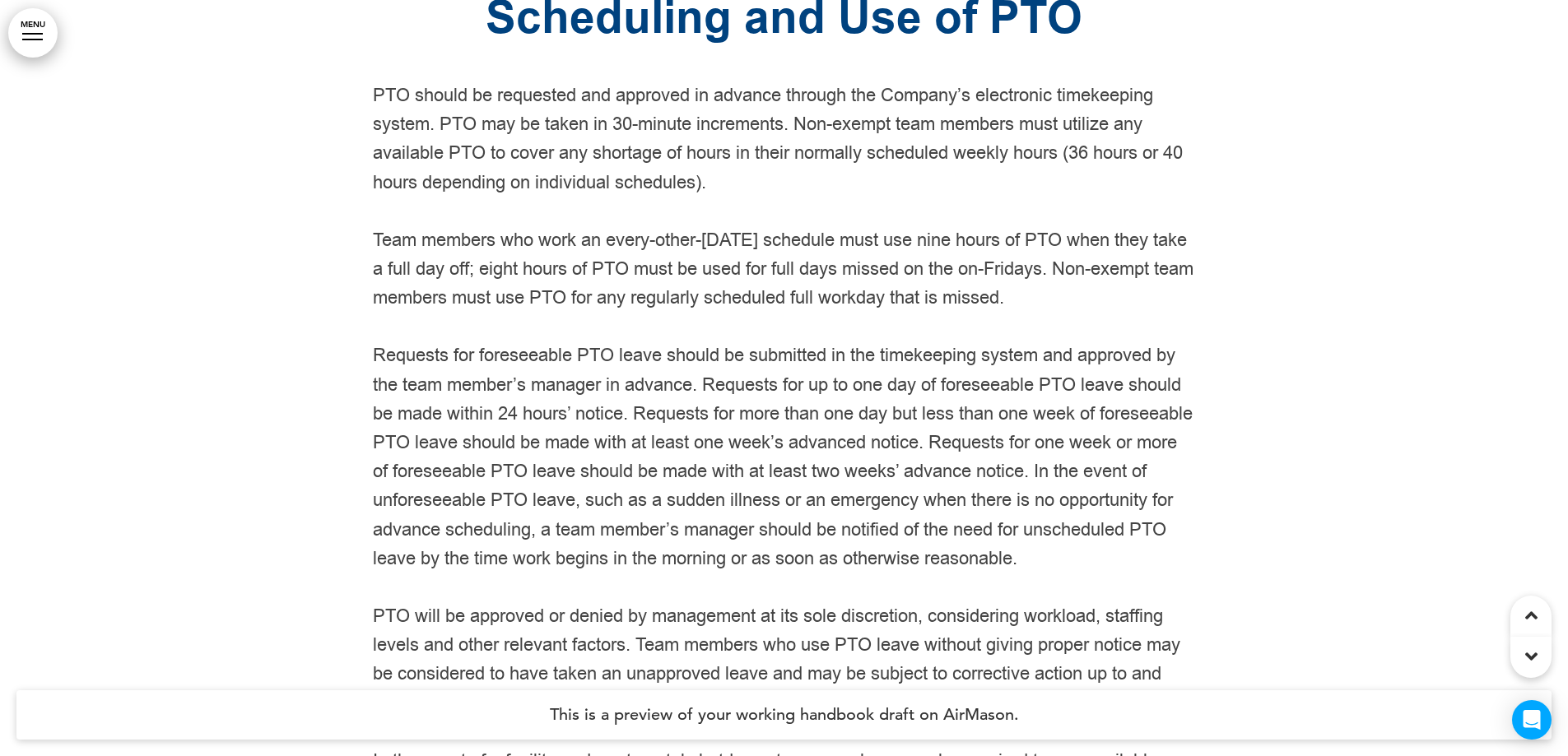
scroll to position [158817, 0]
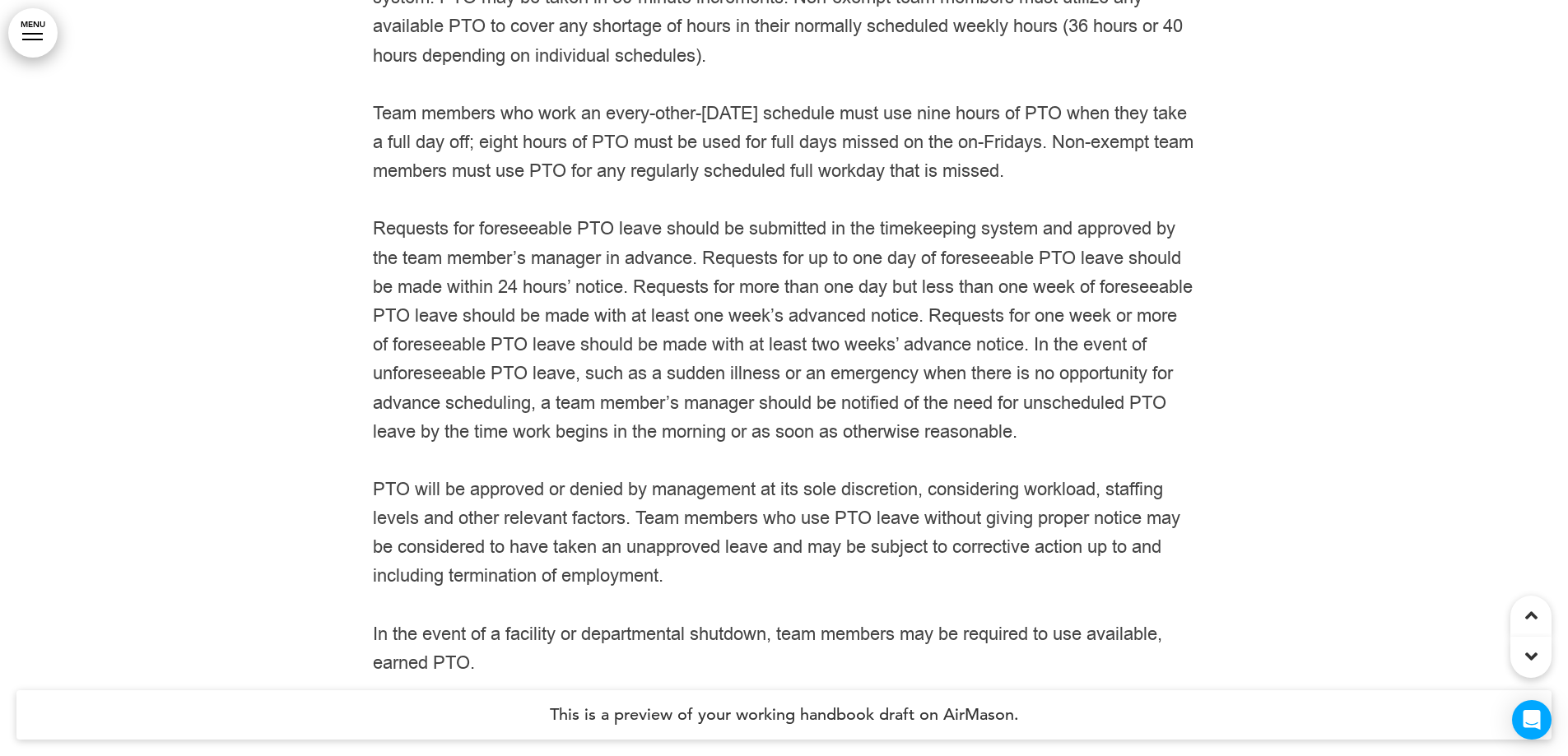
click at [397, 70] on p "PTO should be requested and approved in advance through the Company’s electroni…" at bounding box center [785, 12] width 824 height 116
click at [419, 186] on p "Team members who work an every-other-[DATE] schedule must use nine hours of PTO…" at bounding box center [785, 143] width 824 height 88
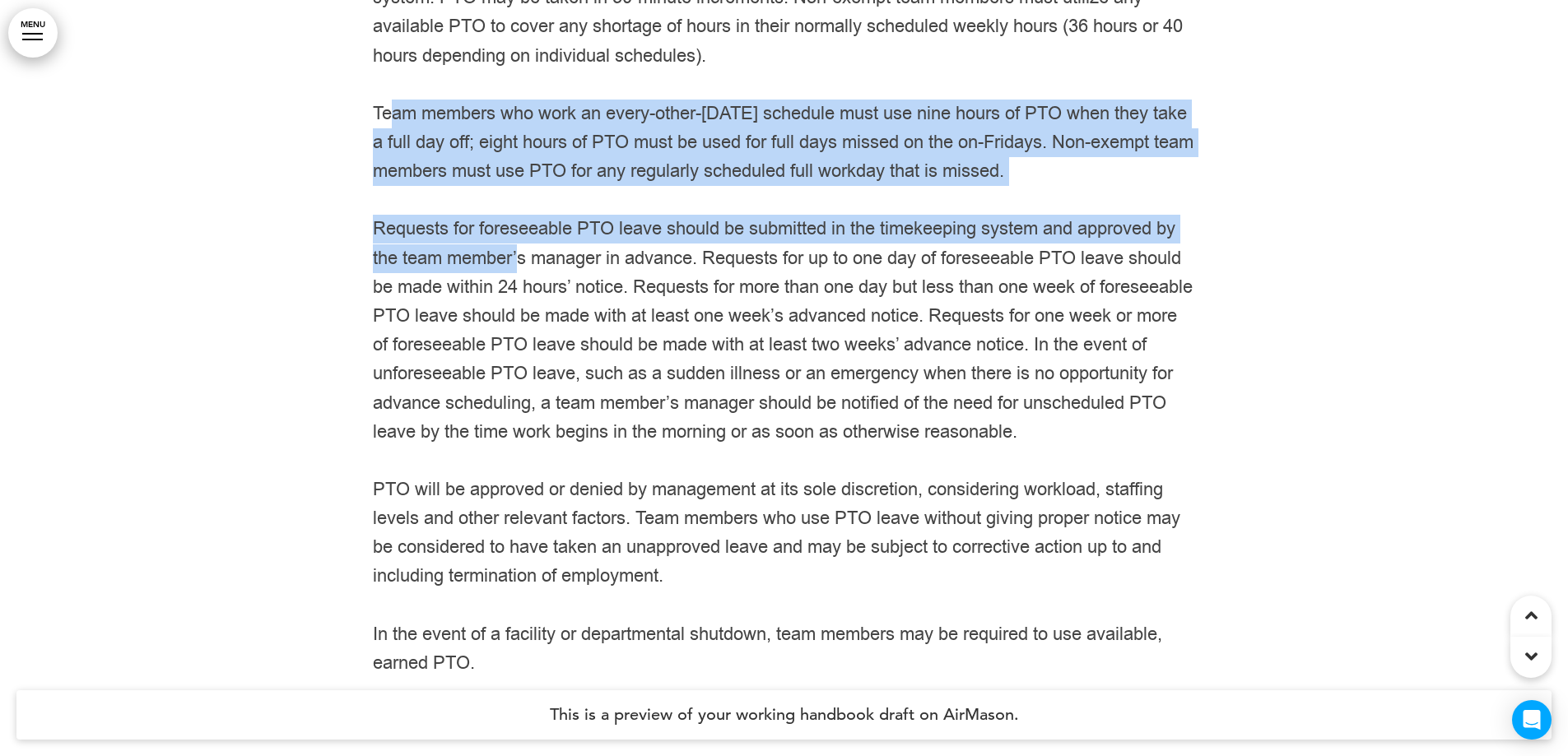
drag, startPoint x: 398, startPoint y: 290, endPoint x: 519, endPoint y: 446, distance: 197.4
click at [519, 446] on div "Scheduling and Use of PTO PTO should be requested and approved in advance throu…" at bounding box center [785, 273] width 824 height 809
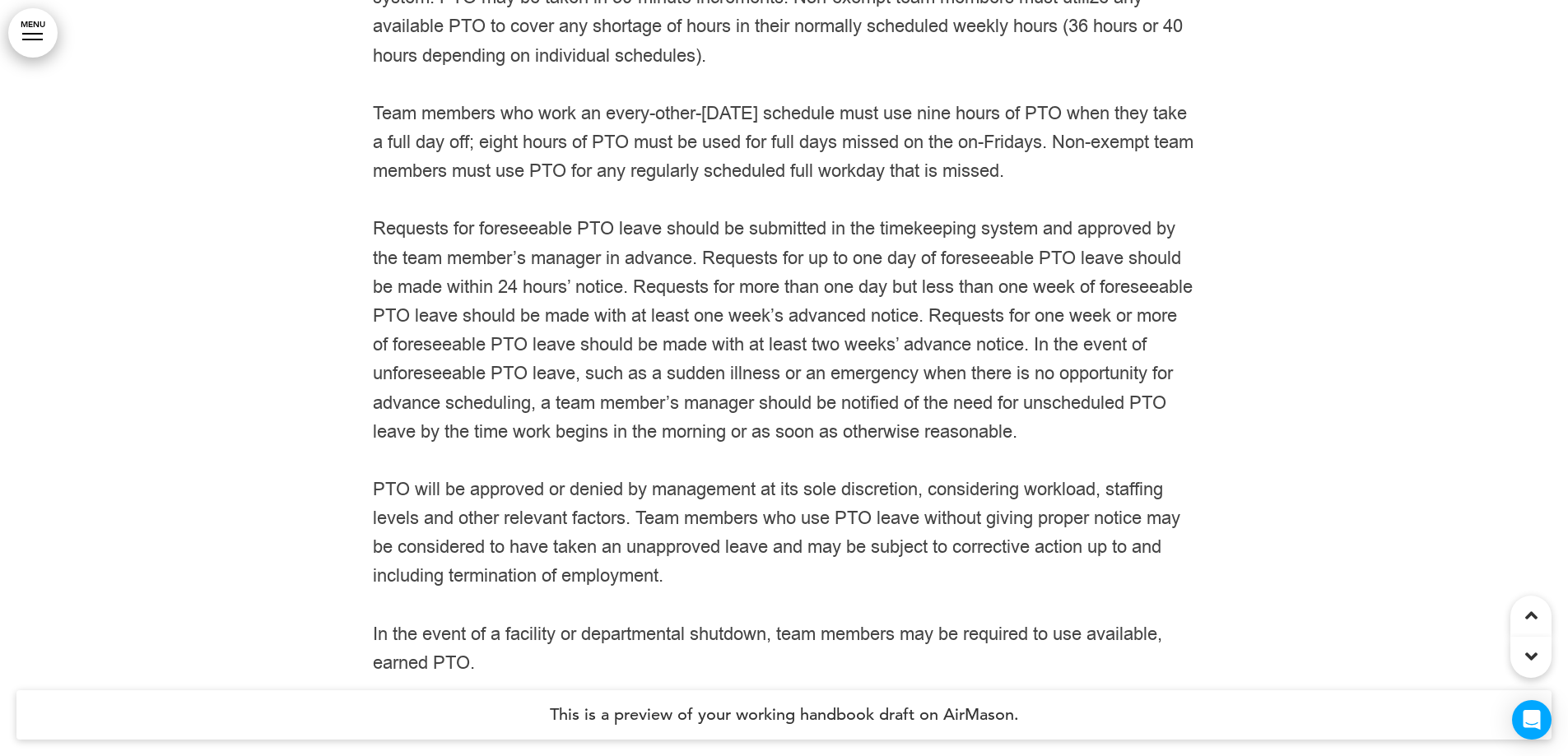
click at [665, 447] on p "Requests for foreseeable PTO leave should be submitted in the timekeeping syste…" at bounding box center [785, 331] width 824 height 232
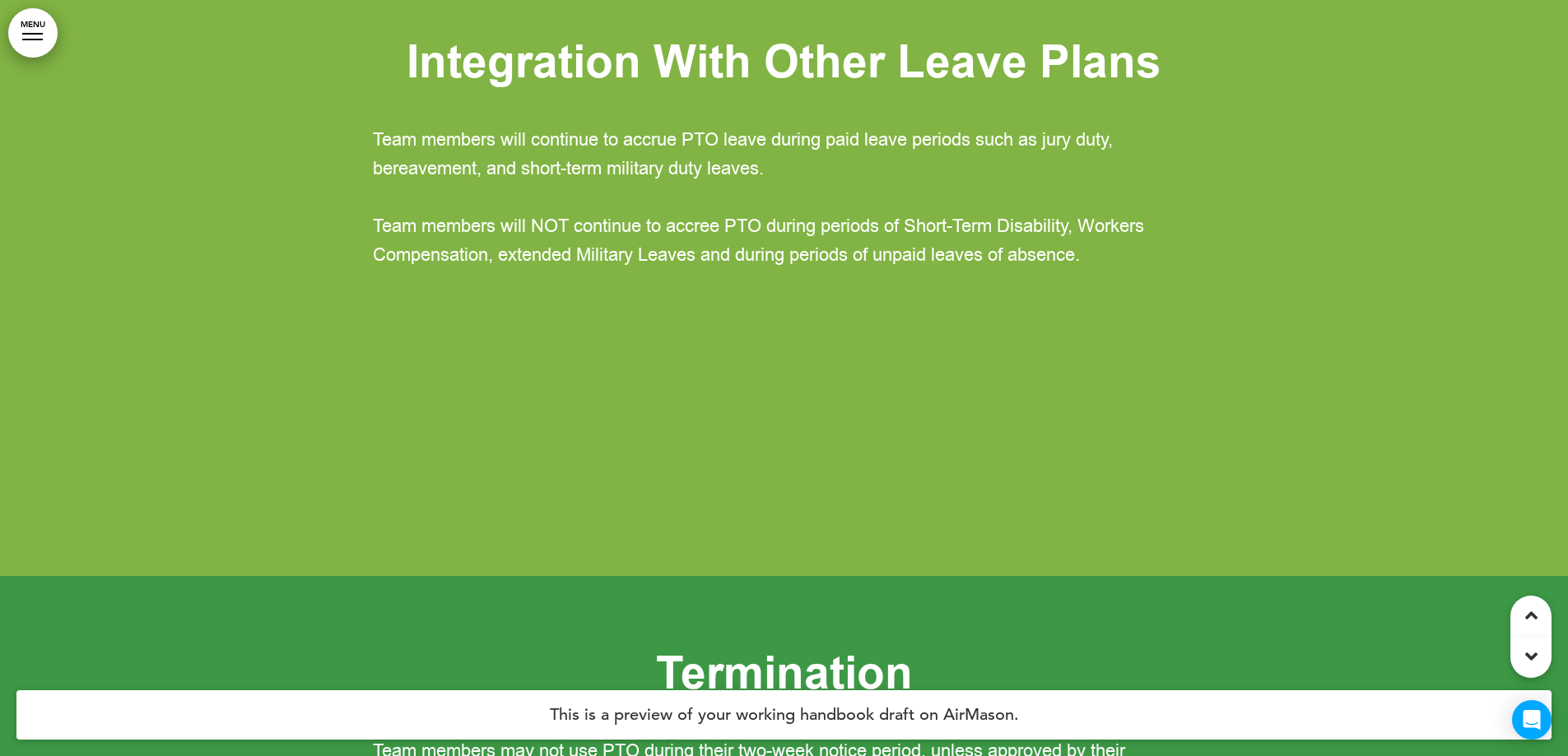
scroll to position [159804, 0]
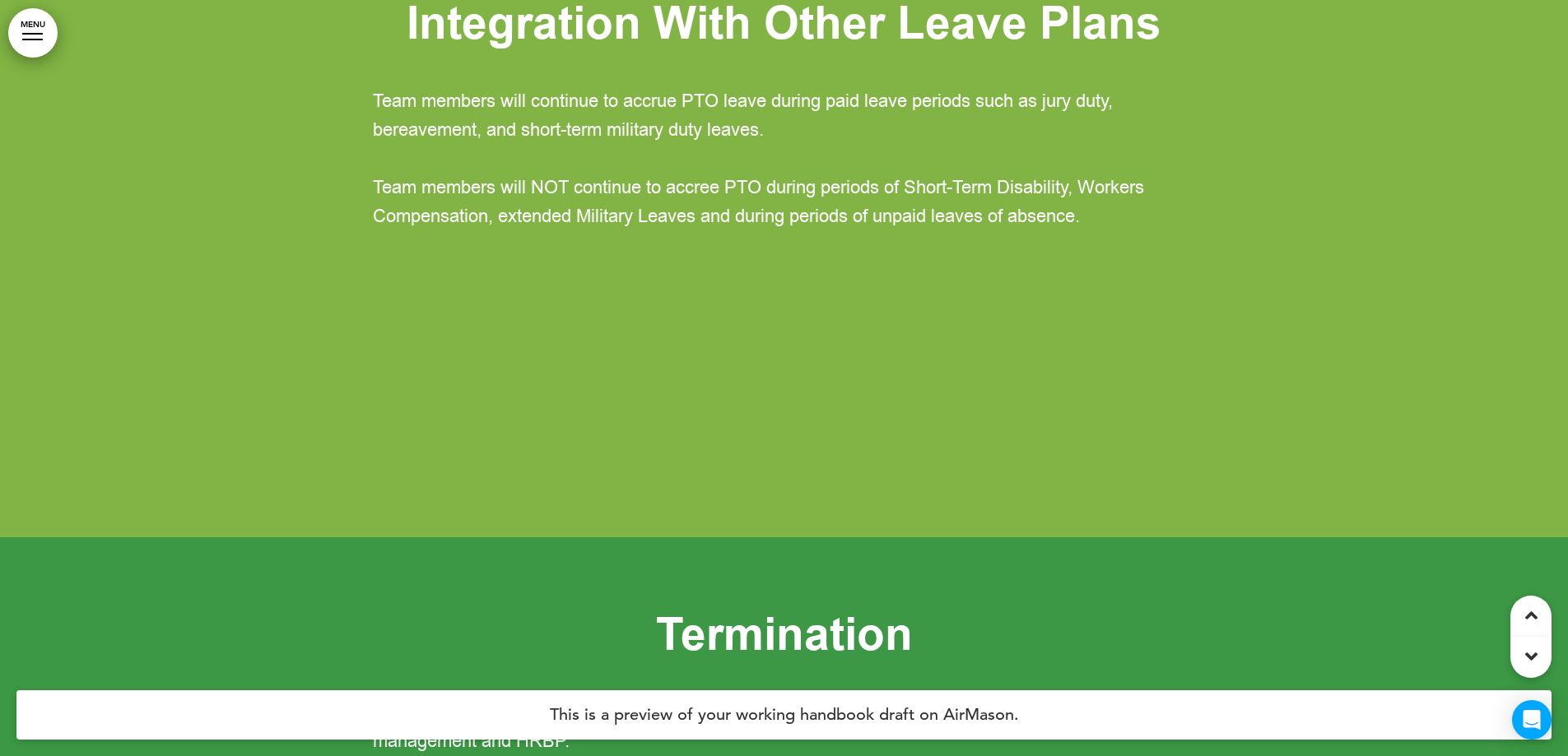
drag, startPoint x: 557, startPoint y: 277, endPoint x: 1159, endPoint y: 318, distance: 603.4
click at [1159, 145] on p "Team members will continue to accrue PTO leave during paid leave periods such a…" at bounding box center [785, 116] width 824 height 58
click at [528, 143] on span "Team members will continue to accrue PTO leave during paid leave periods such a…" at bounding box center [743, 115] width 740 height 53
click at [541, 290] on div "Integration With Other Leave Plans Team members will continue to accrue PTO lea…" at bounding box center [785, 145] width 824 height 289
drag, startPoint x: 509, startPoint y: 306, endPoint x: 548, endPoint y: 306, distance: 39.0
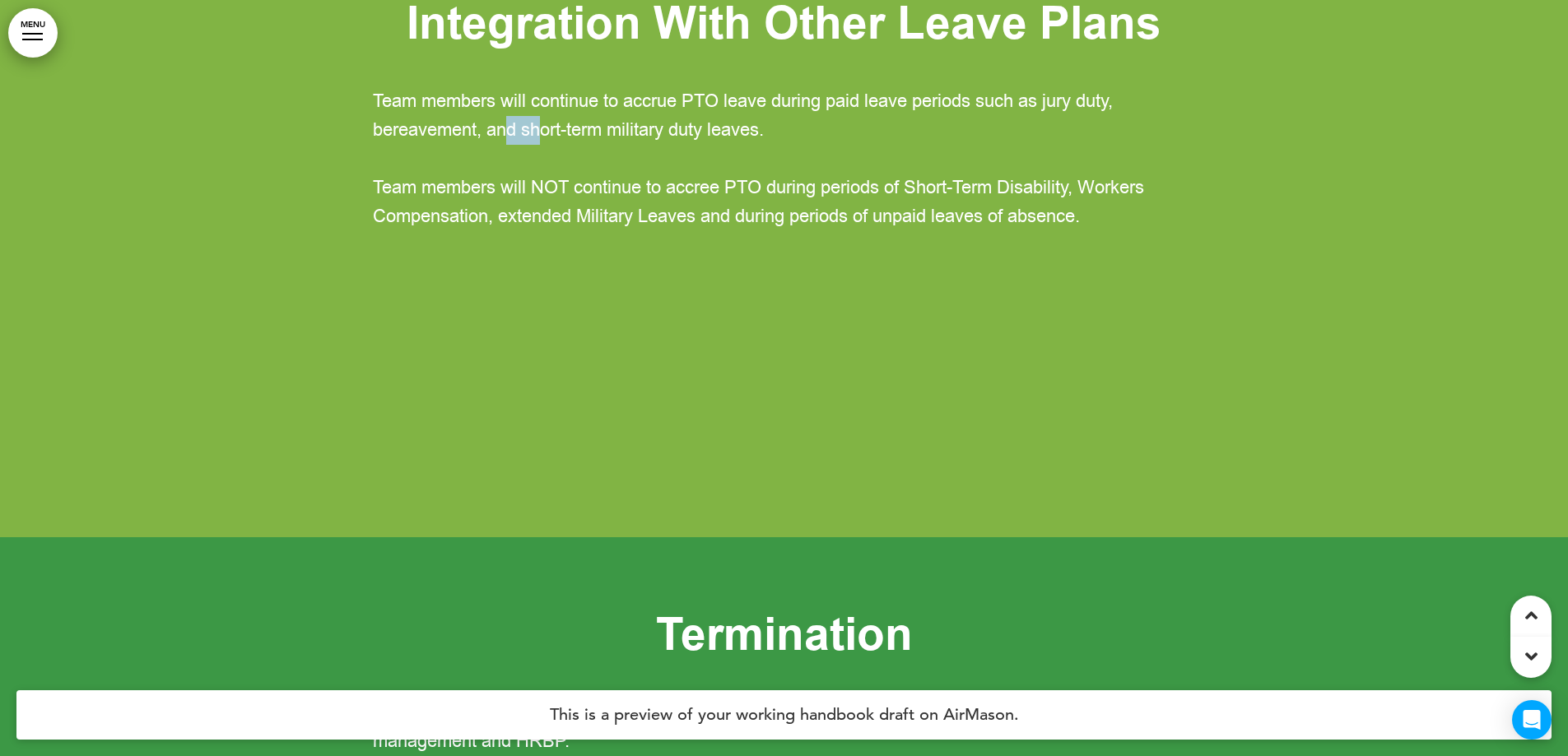
click at [548, 143] on span "Team members will continue to accrue PTO leave during paid leave periods such a…" at bounding box center [743, 115] width 740 height 53
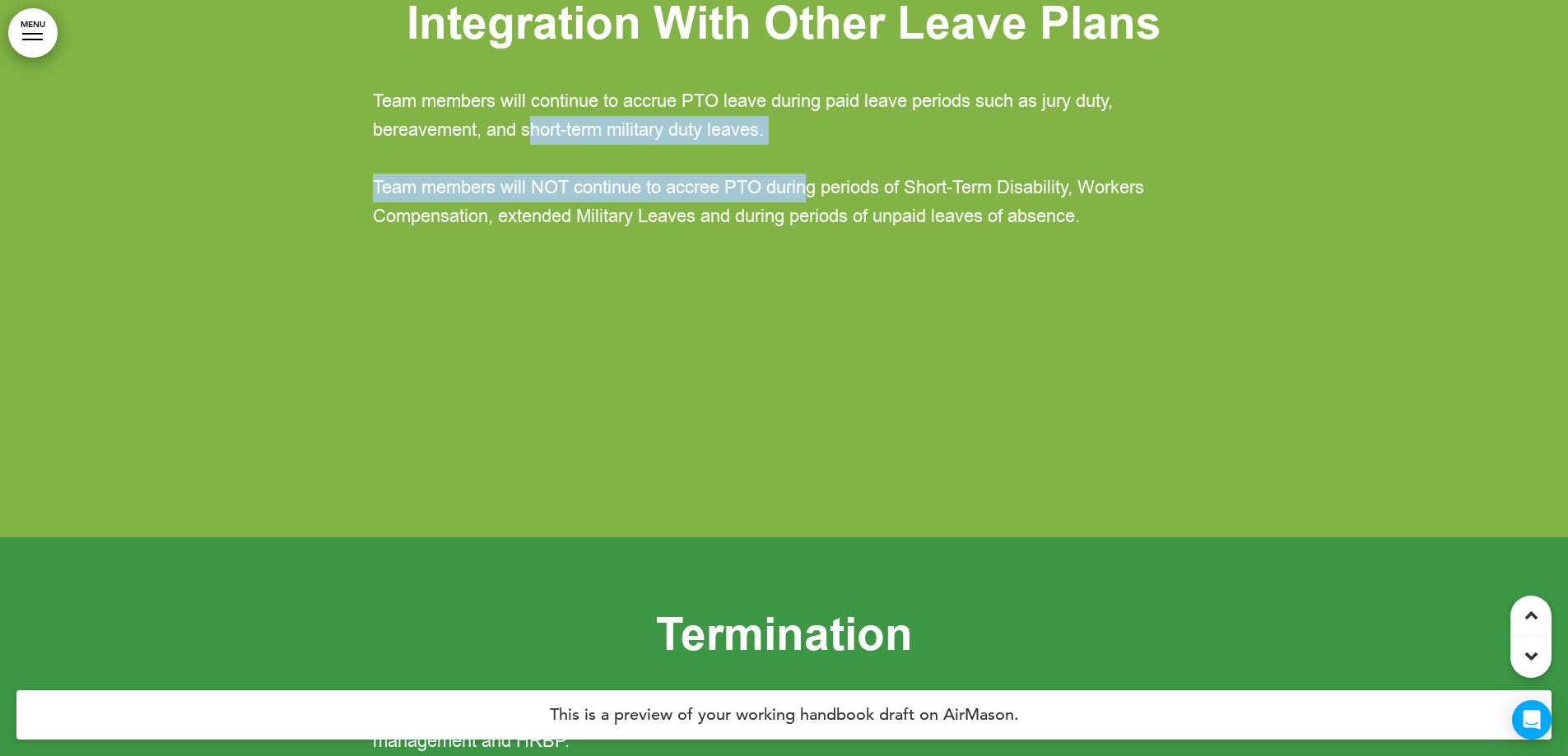
drag, startPoint x: 536, startPoint y: 304, endPoint x: 808, endPoint y: 325, distance: 272.8
click at [808, 290] on div "Integration With Other Leave Plans Team members will continue to accrue PTO lea…" at bounding box center [785, 145] width 824 height 289
click at [565, 290] on div "Integration With Other Leave Plans Team members will continue to accrue PTO lea…" at bounding box center [785, 145] width 824 height 289
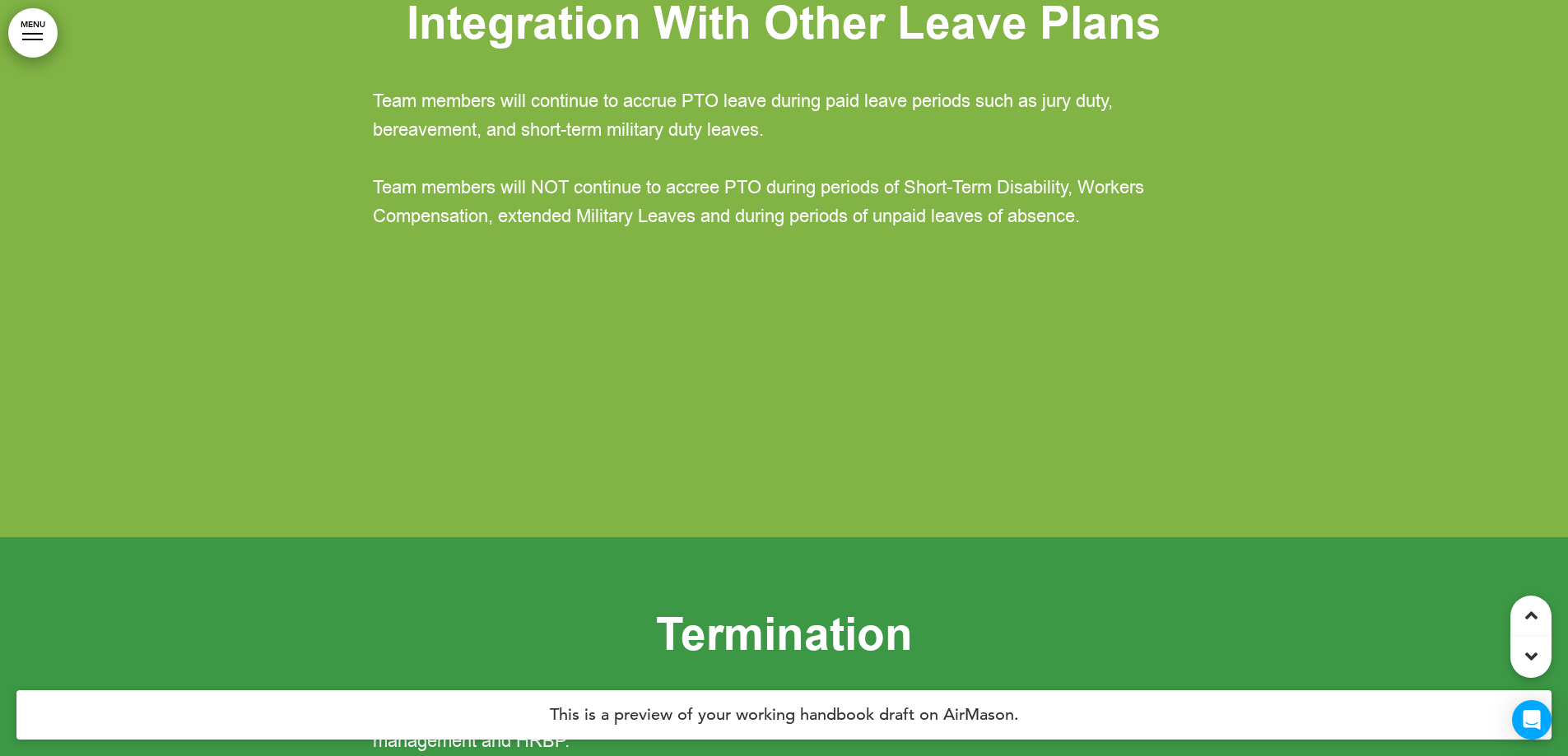
click at [691, 229] on span "Team members will NOT continue to accree PTO during periods of Short-Term Disab…" at bounding box center [758, 202] width 771 height 53
click at [398, 145] on p "Team members will continue to accrue PTO leave during paid leave periods such a…" at bounding box center [785, 116] width 824 height 58
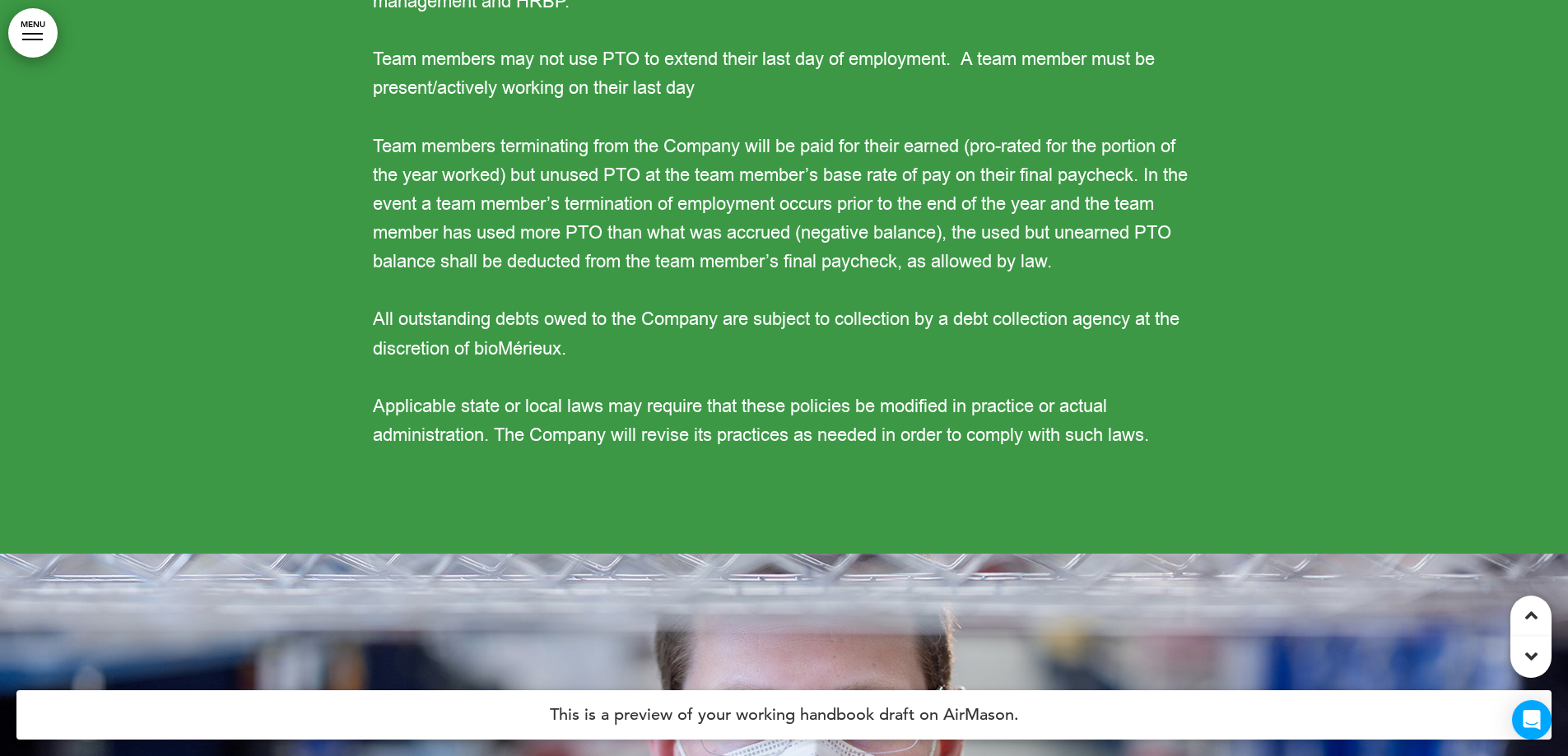
scroll to position [160544, 0]
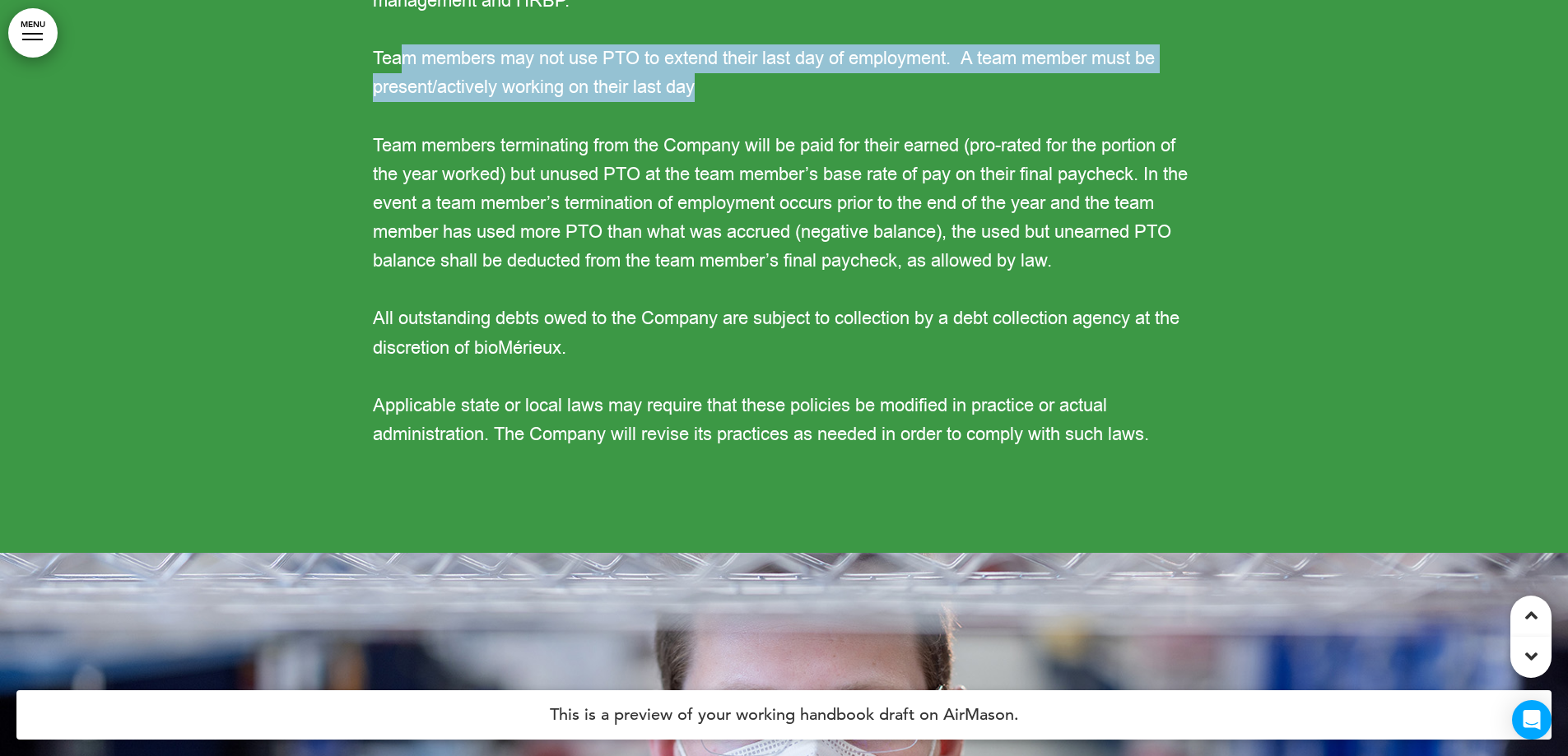
drag, startPoint x: 399, startPoint y: 227, endPoint x: 733, endPoint y: 264, distance: 336.0
click at [733, 102] on p "Team members may not use PTO to extend their last day of employment. A team mem…" at bounding box center [785, 73] width 824 height 58
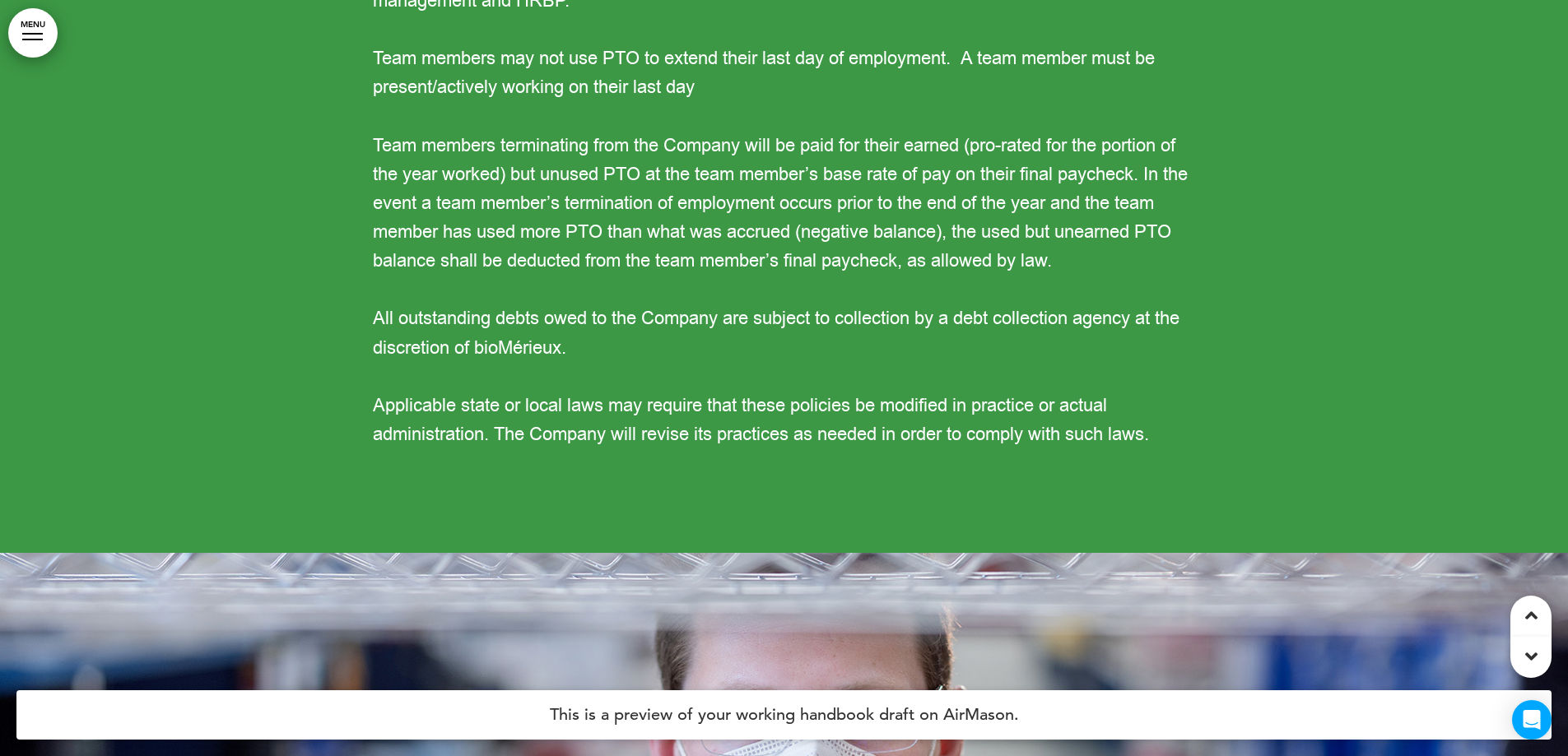
click at [396, 290] on div "Termination Team members may not use PTO during their two-week notice period, u…" at bounding box center [785, 161] width 824 height 577
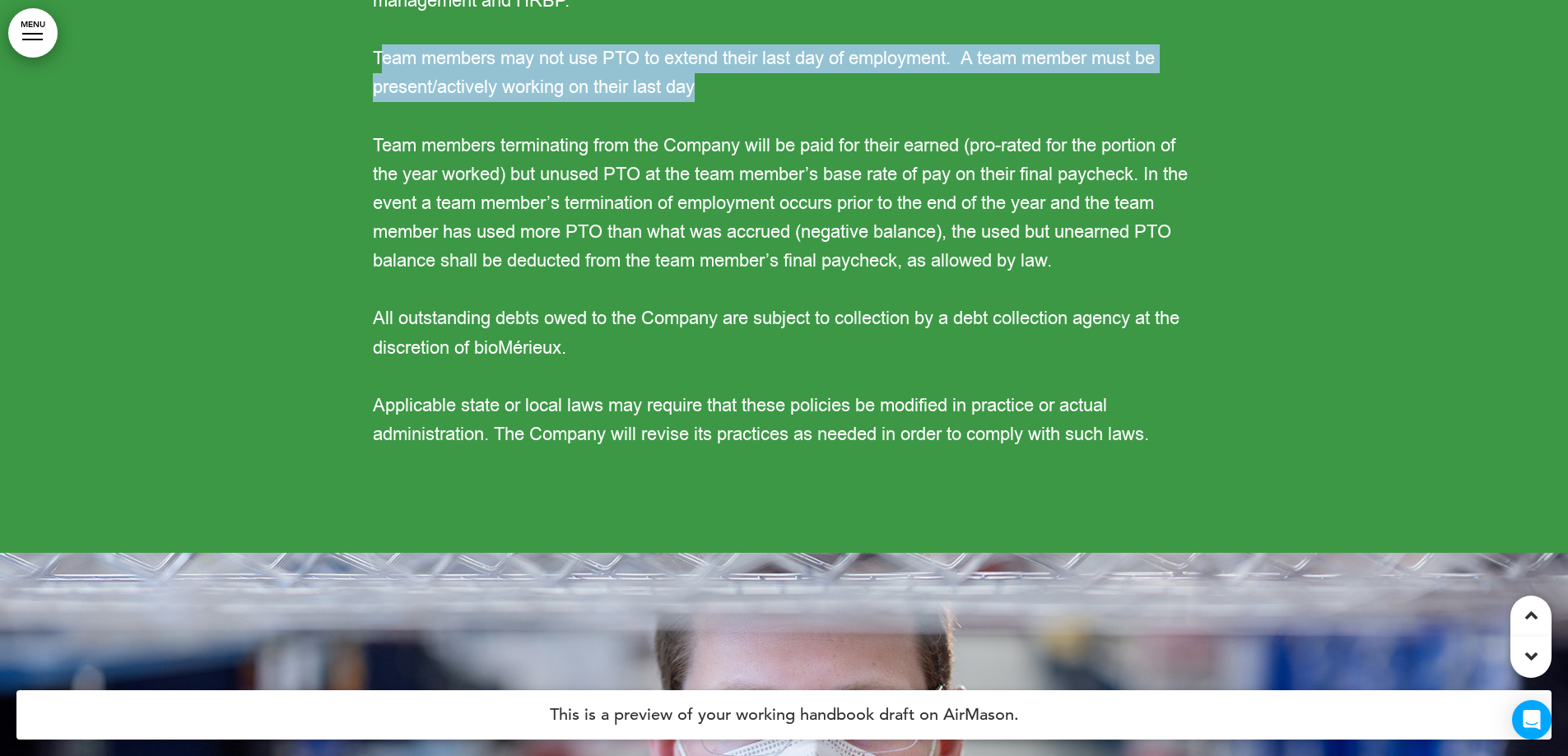
drag, startPoint x: 383, startPoint y: 234, endPoint x: 711, endPoint y: 261, distance: 329.1
click at [711, 102] on p "Team members may not use PTO to extend their last day of employment. A team mem…" at bounding box center [785, 73] width 824 height 58
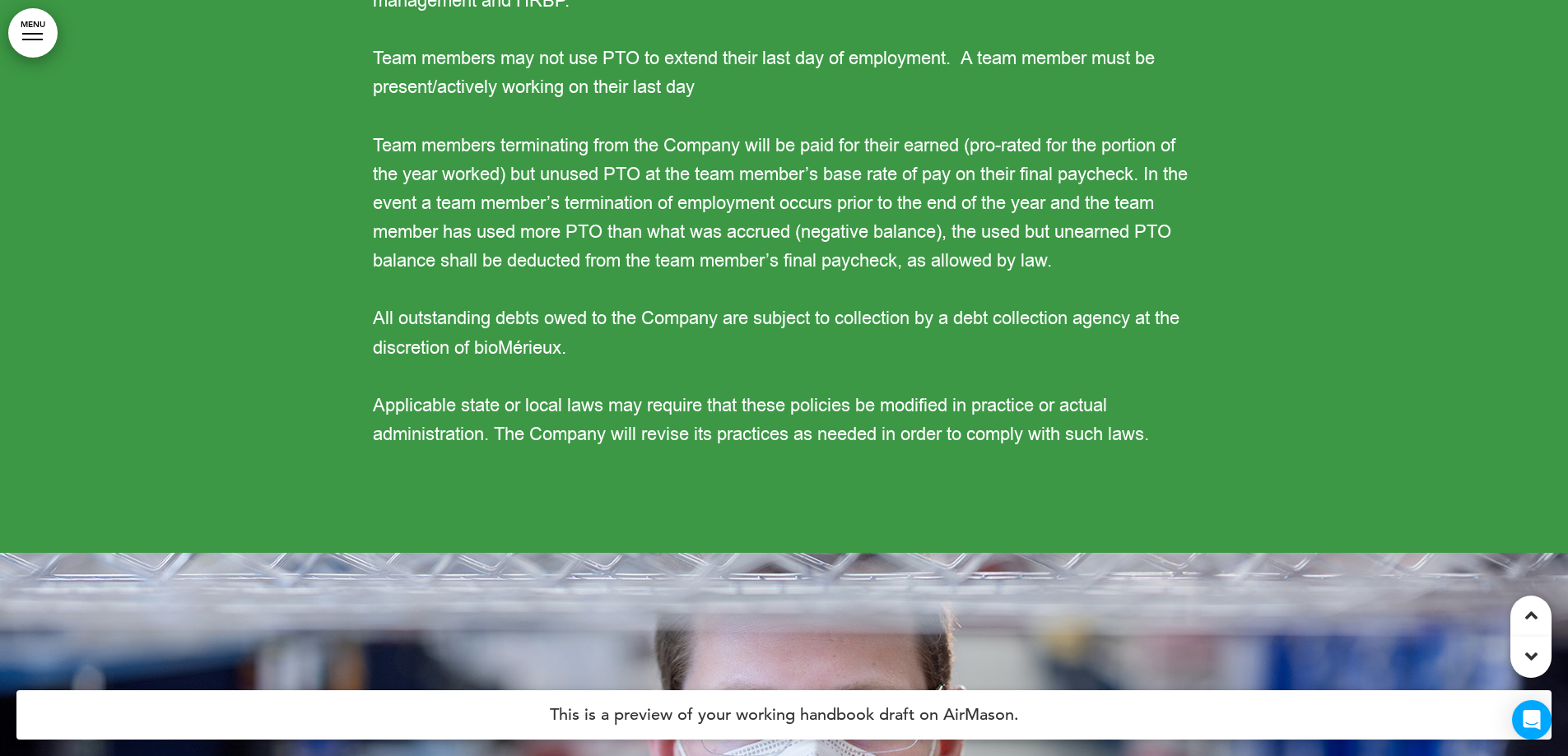
click at [752, 102] on p "Team members may not use PTO to extend their last day of employment. A team mem…" at bounding box center [785, 73] width 824 height 58
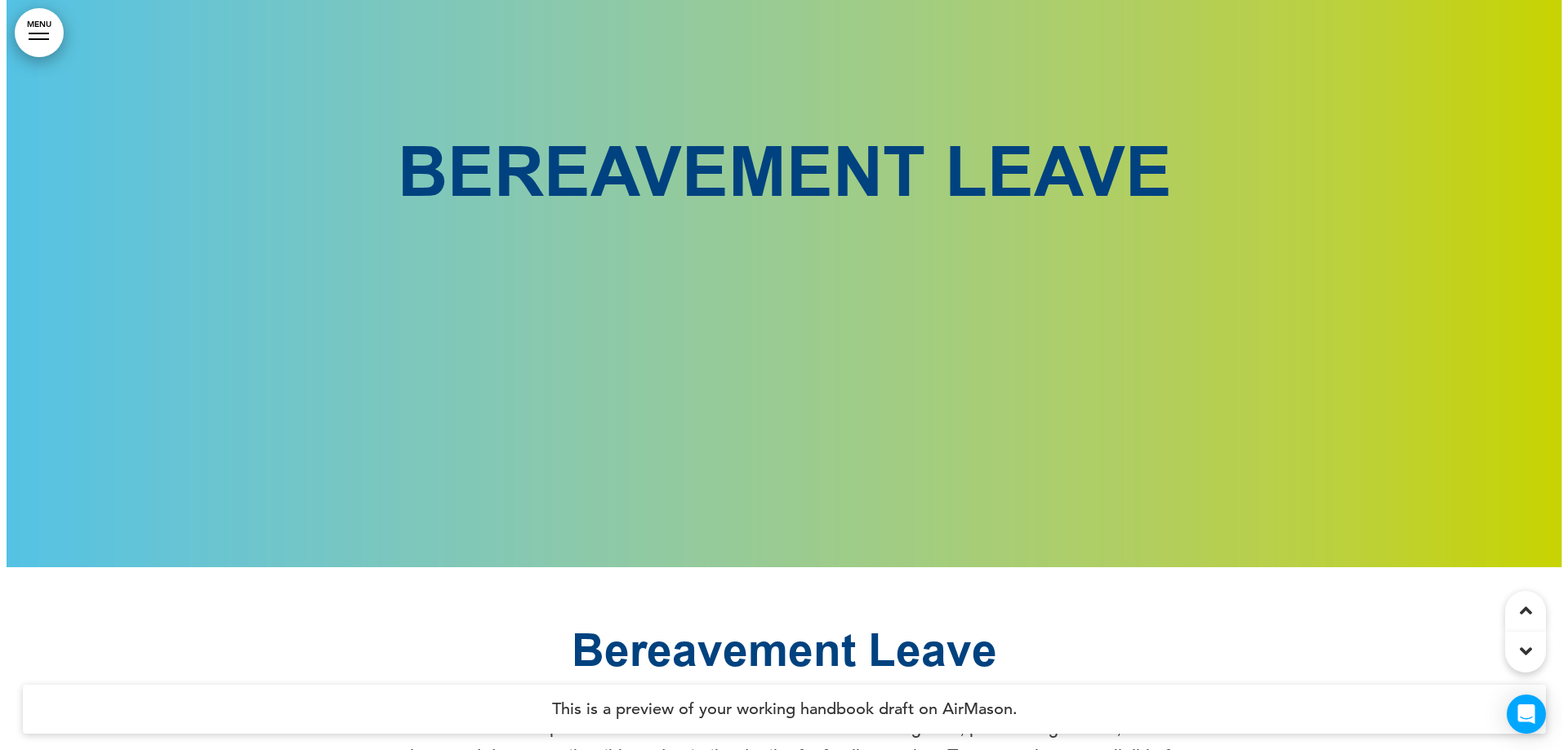
scroll to position [160739, 0]
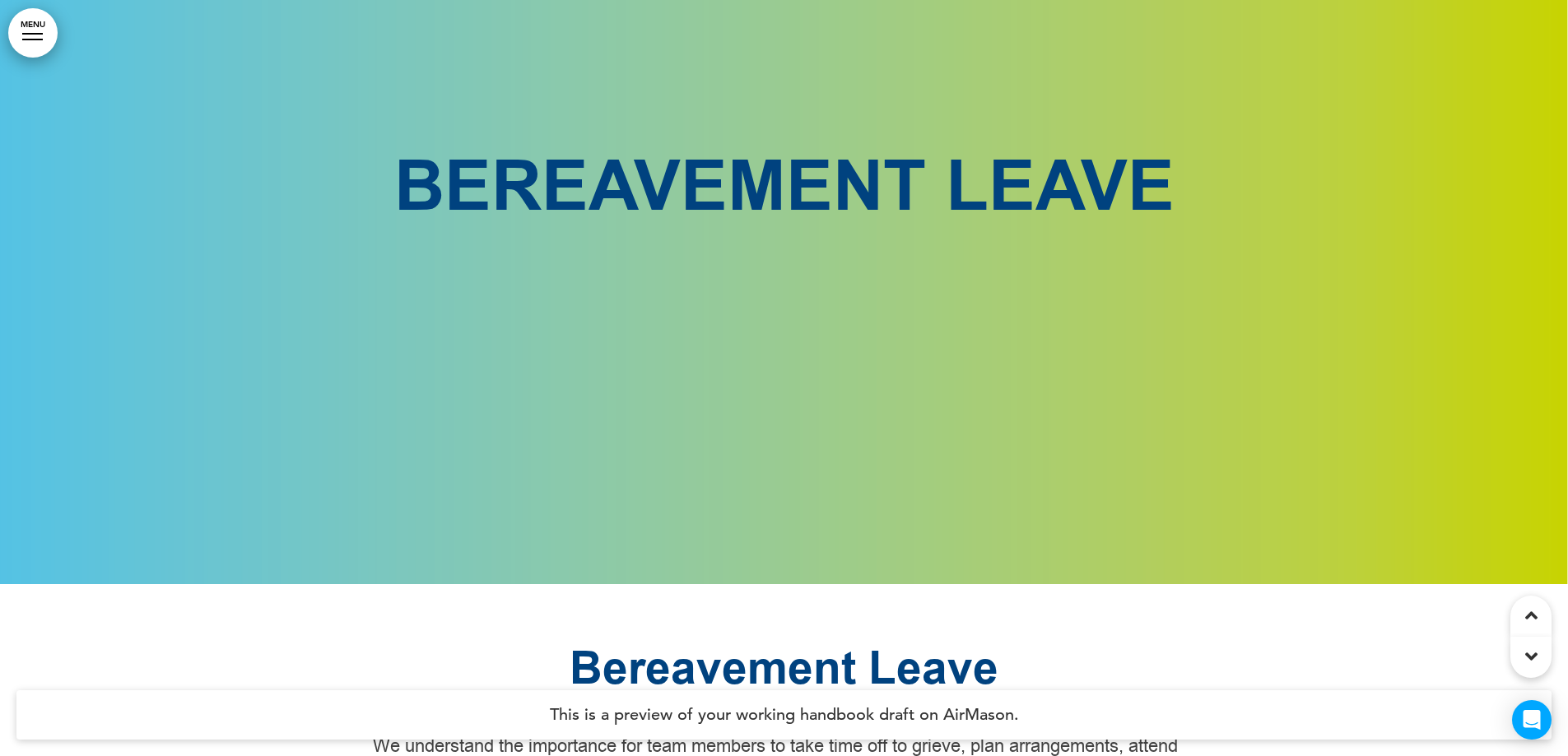
click at [22, 24] on link "MENU" at bounding box center [33, 33] width 49 height 49
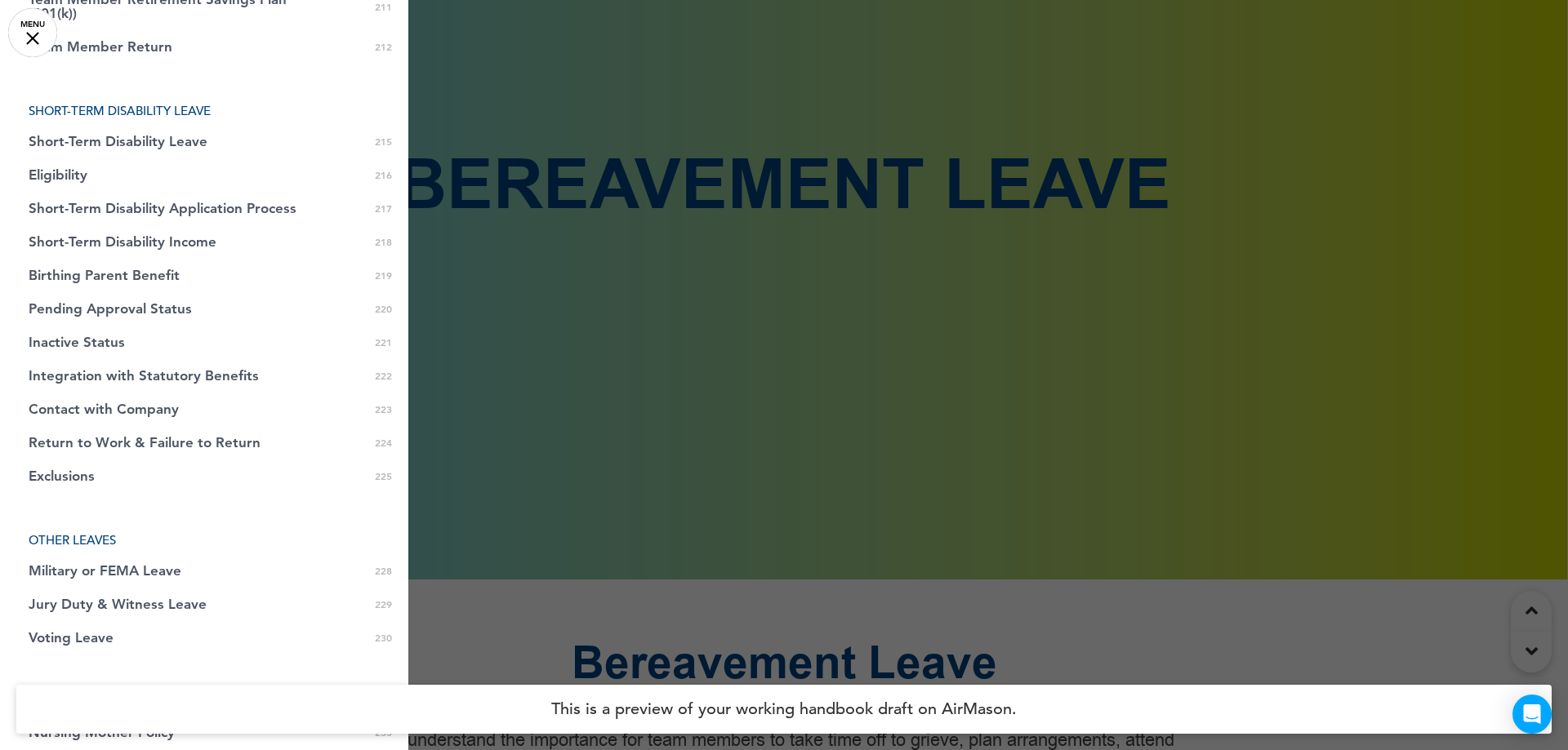
scroll to position [7264, 0]
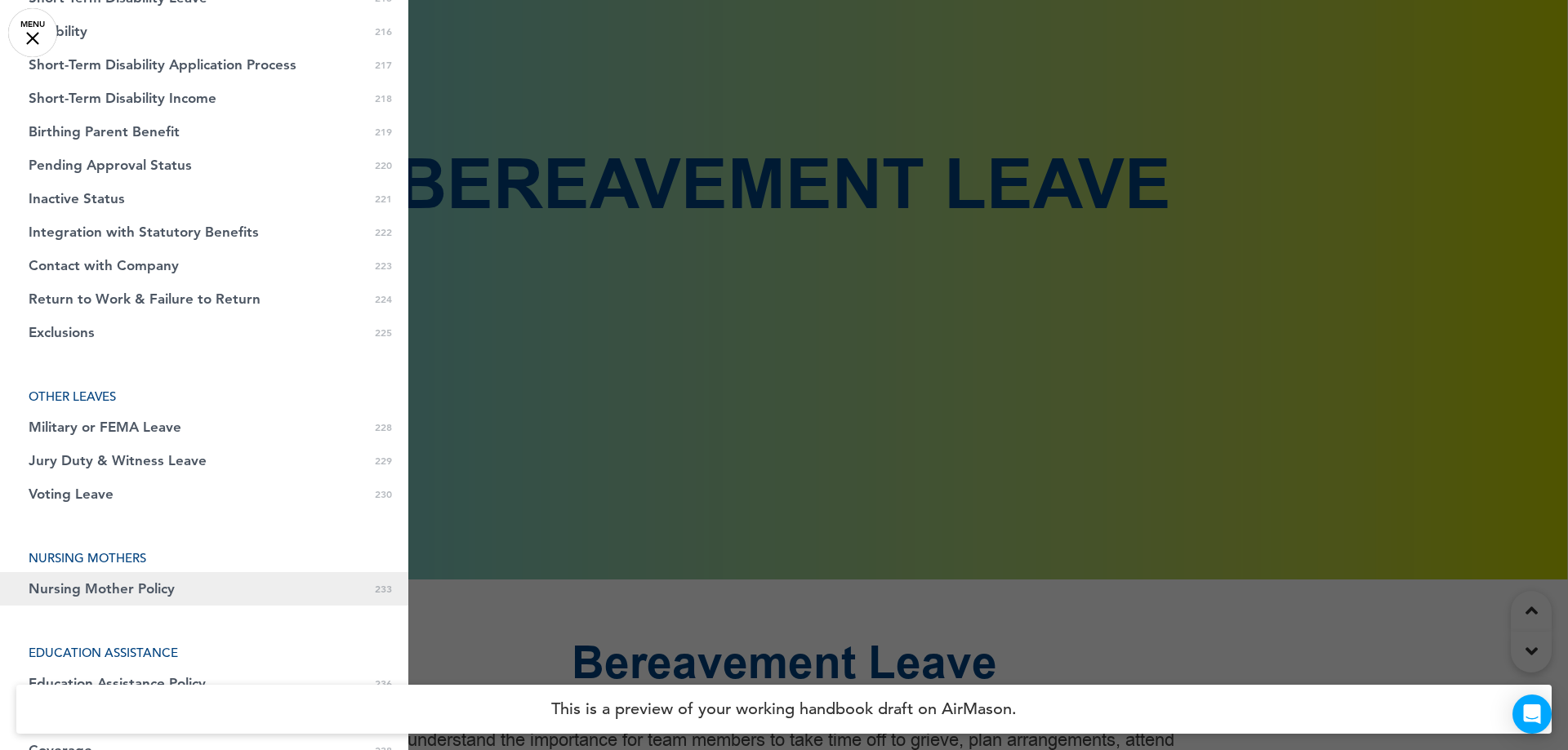
click at [193, 572] on link "Nursing Mother Policy 0 233" at bounding box center [204, 588] width 408 height 33
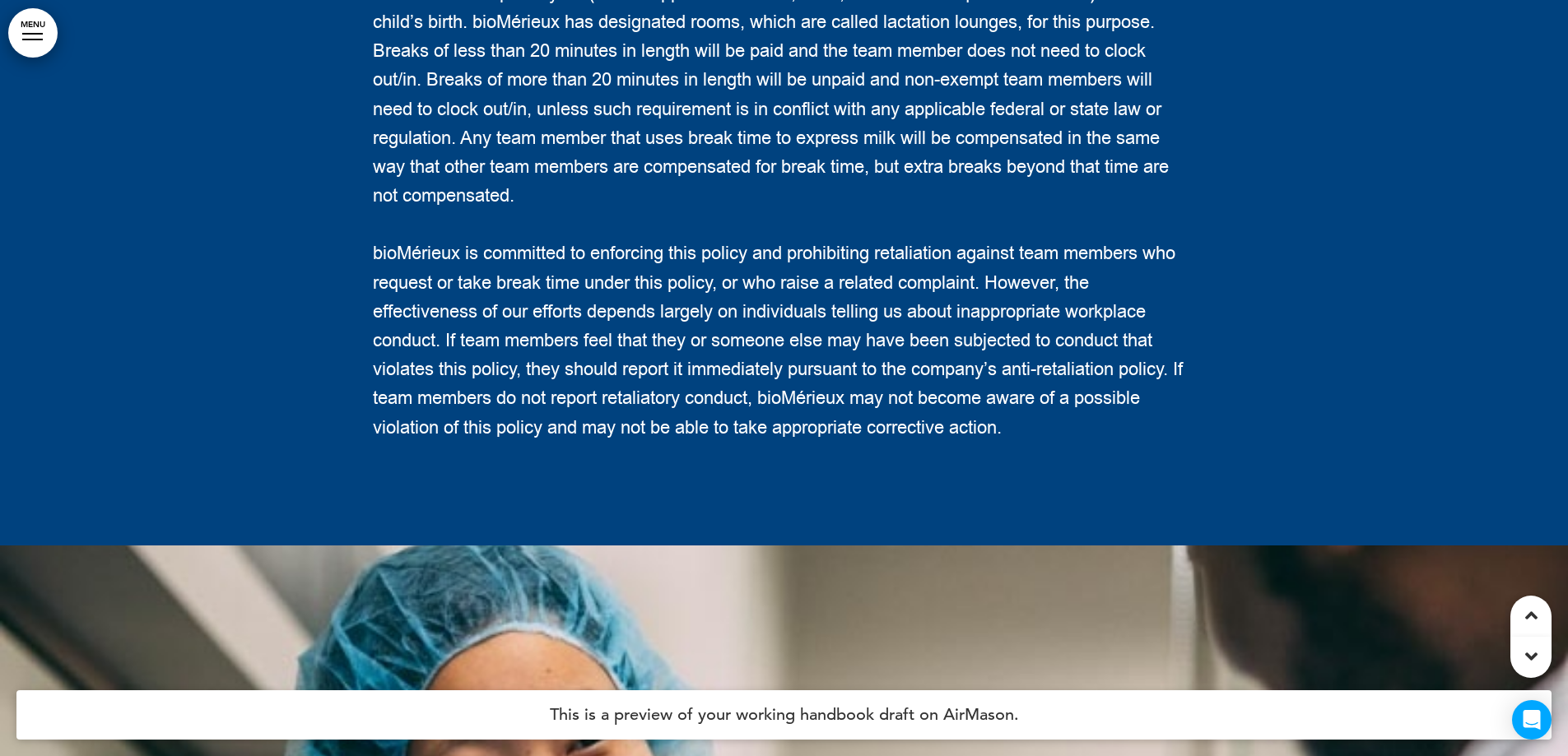
scroll to position [200869, 0]
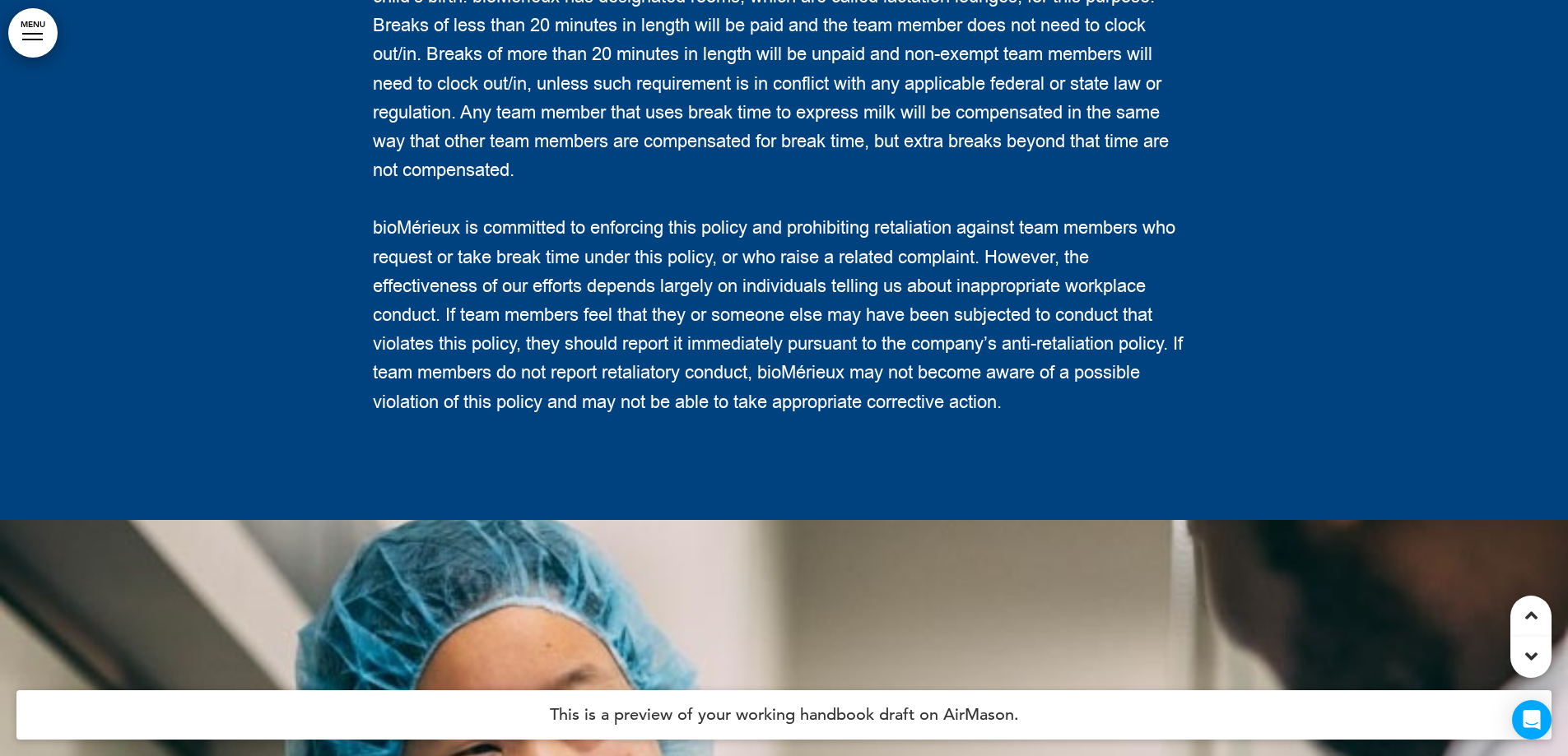
drag, startPoint x: 483, startPoint y: 163, endPoint x: 671, endPoint y: 171, distance: 188.2
click at [671, 171] on span "Any team member who is breastfeeding their child will be provided reasonable br…" at bounding box center [774, 55] width 802 height 257
click at [579, 410] on p "bioMérieux is committed to enforcing this policy and prohibiting retaliation ag…" at bounding box center [785, 315] width 824 height 203
click at [562, 414] on span "bioMérieux is committed to enforcing this policy and prohibiting retaliation ag…" at bounding box center [778, 314] width 810 height 198
click at [217, 336] on div at bounding box center [784, 142] width 1568 height 756
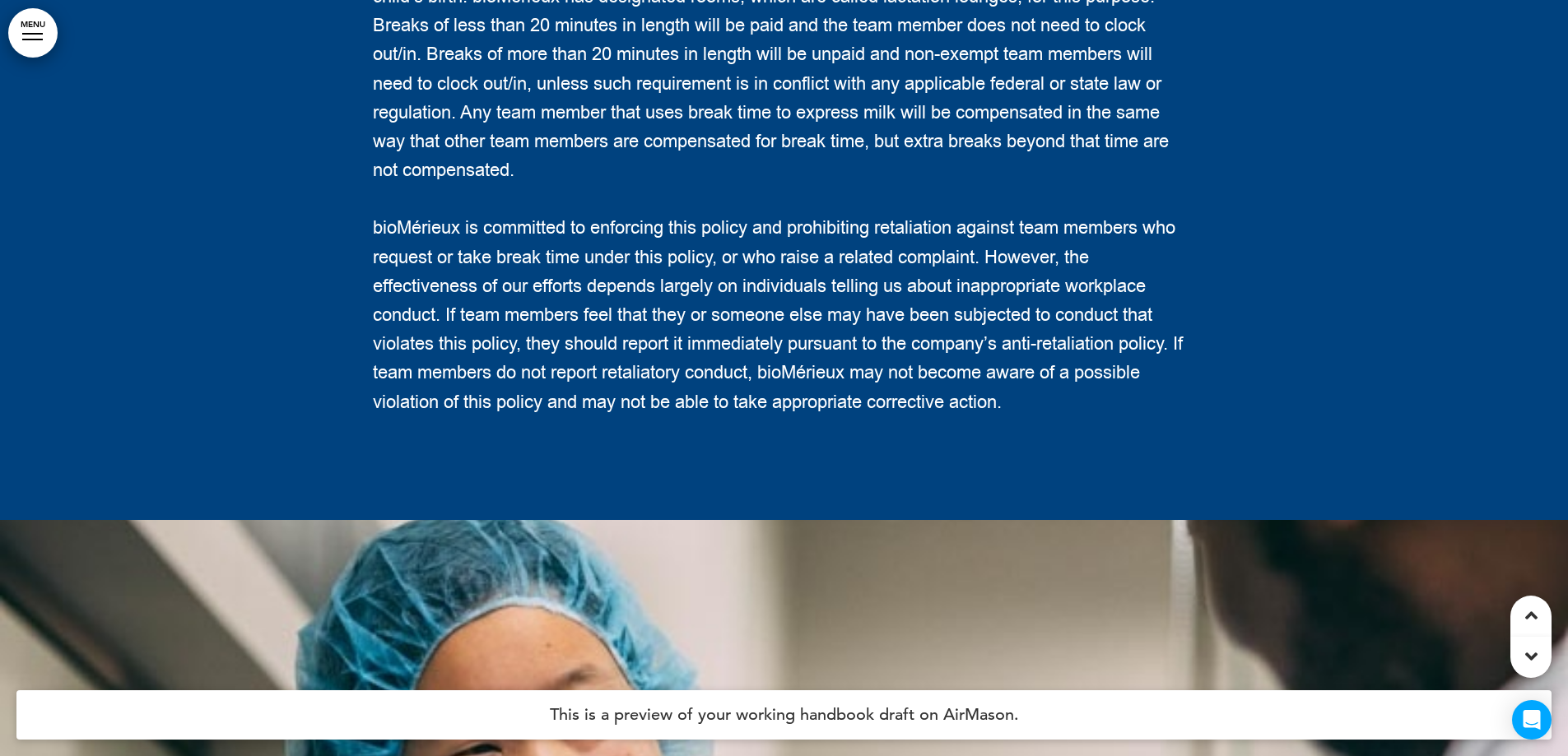
click at [217, 336] on div at bounding box center [784, 142] width 1568 height 756
click at [233, 426] on div at bounding box center [784, 142] width 1568 height 756
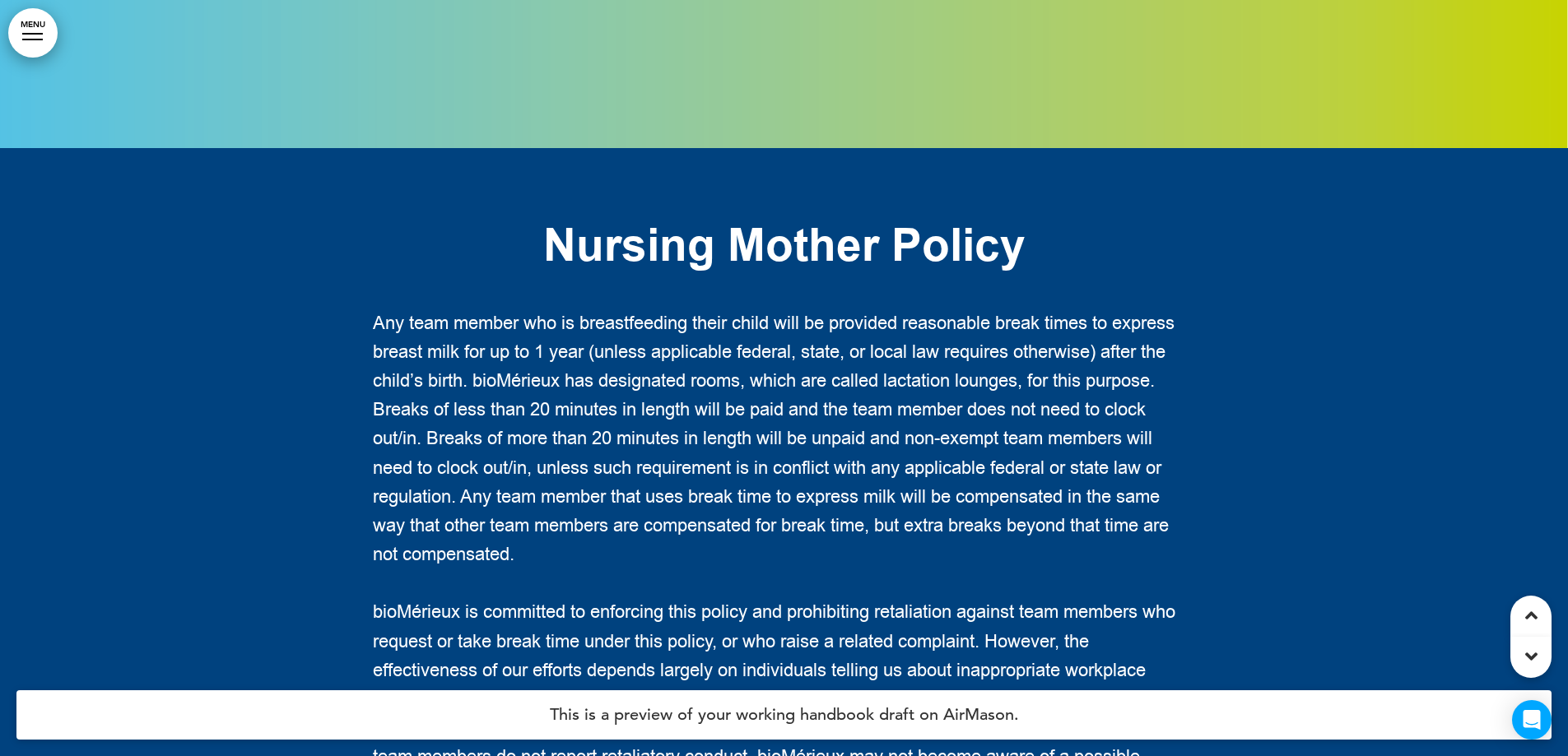
scroll to position [200705, 0]
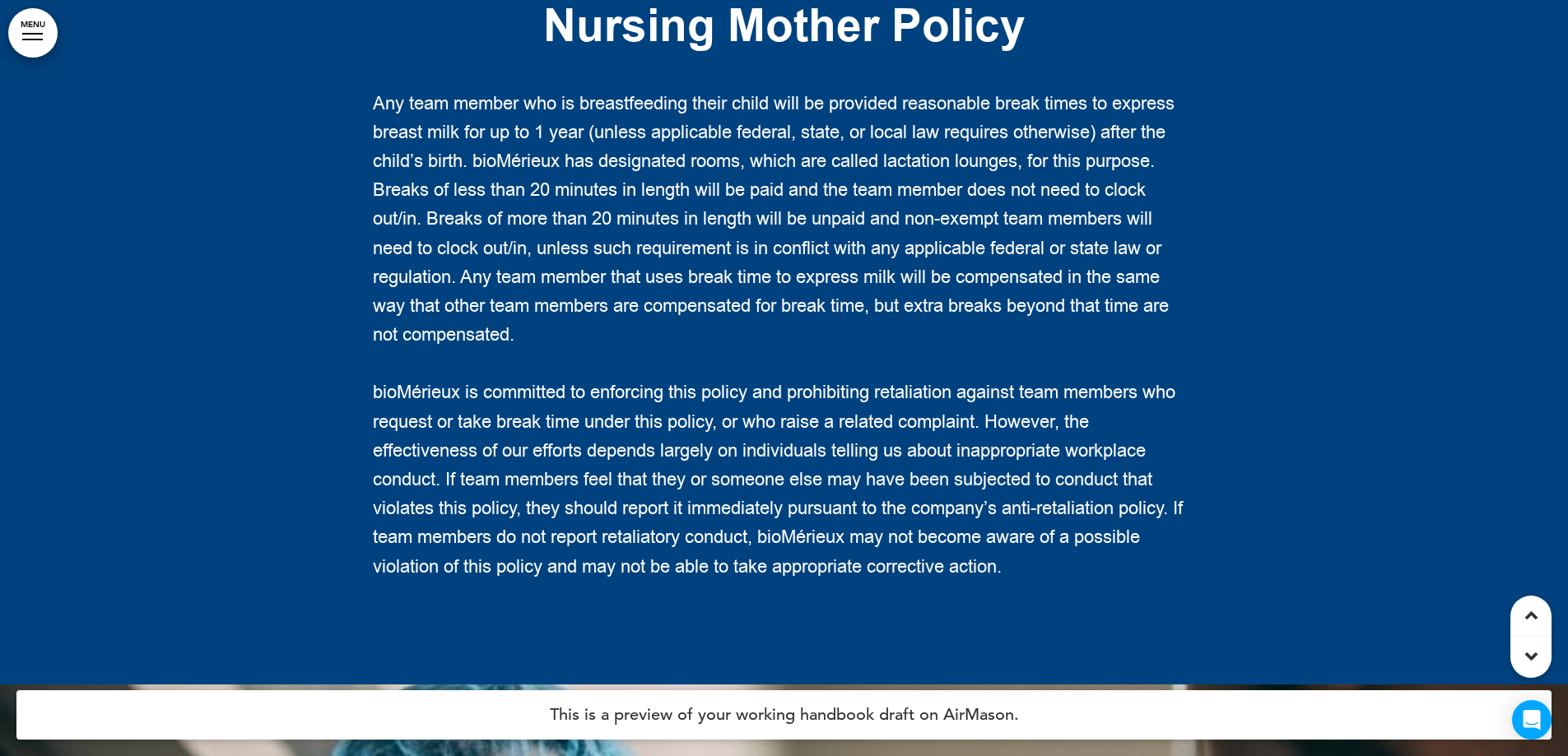
click at [586, 351] on p "Any team member who is breastfeeding their child will be provided reasonable br…" at bounding box center [785, 220] width 824 height 261
drag, startPoint x: 536, startPoint y: 323, endPoint x: 558, endPoint y: 323, distance: 22.0
click at [558, 323] on span "Any team member who is breastfeeding their child will be provided reasonable br…" at bounding box center [774, 219] width 802 height 257
click at [653, 348] on span "Any team member who is breastfeeding their child will be provided reasonable br…" at bounding box center [774, 219] width 802 height 257
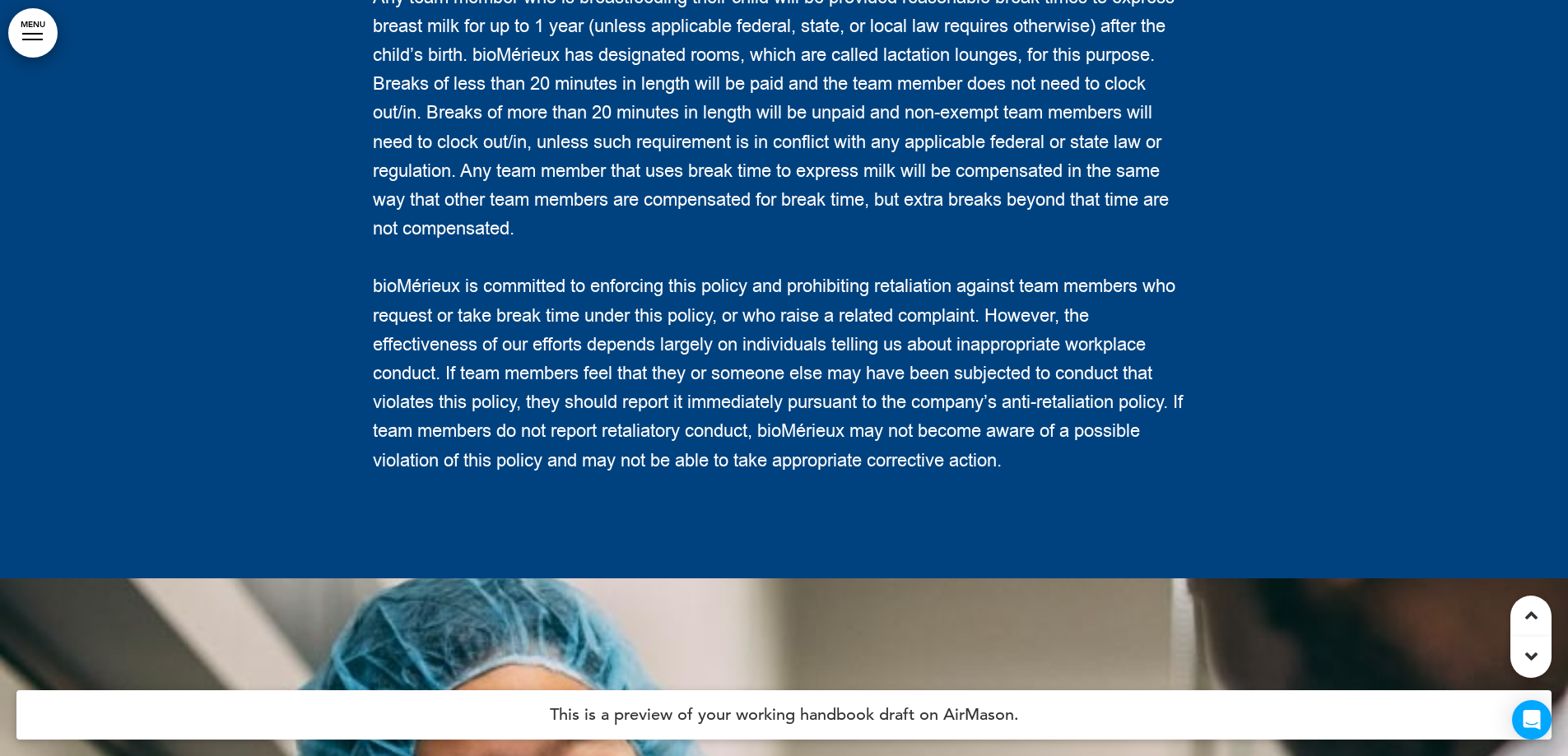
scroll to position [200869, 0]
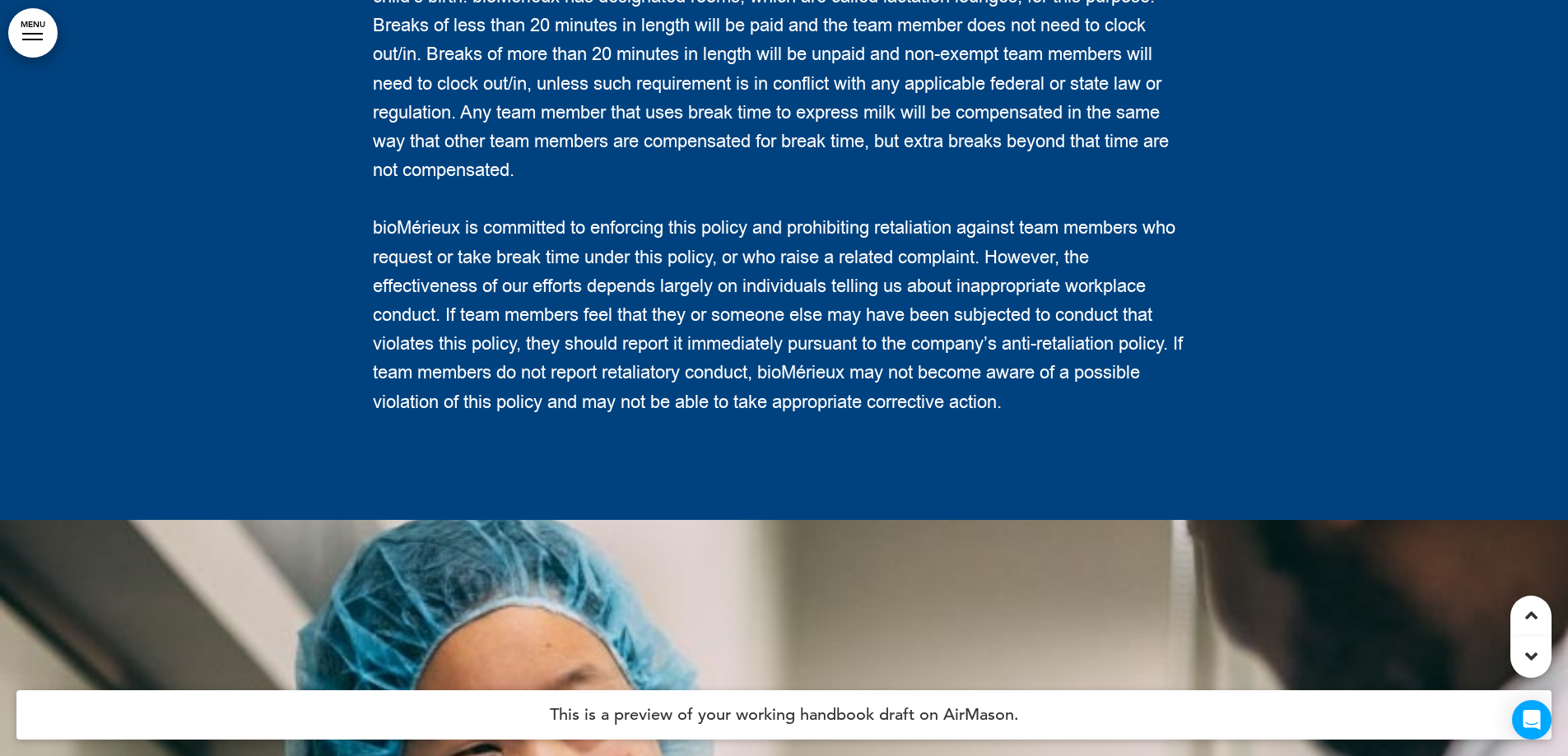
click at [646, 186] on p "Any team member who is breastfeeding their child will be provided reasonable br…" at bounding box center [785, 56] width 824 height 261
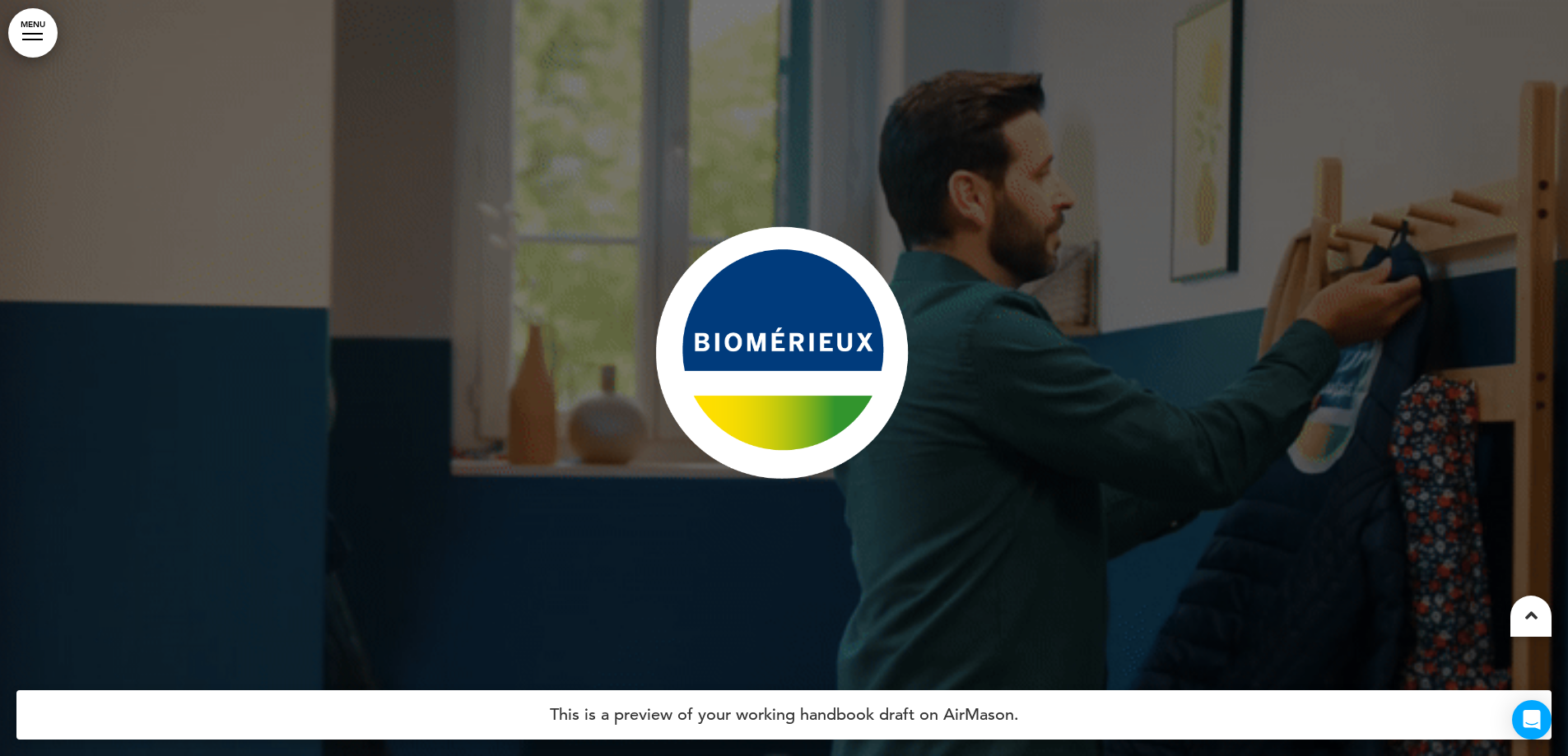
scroll to position [214071, 0]
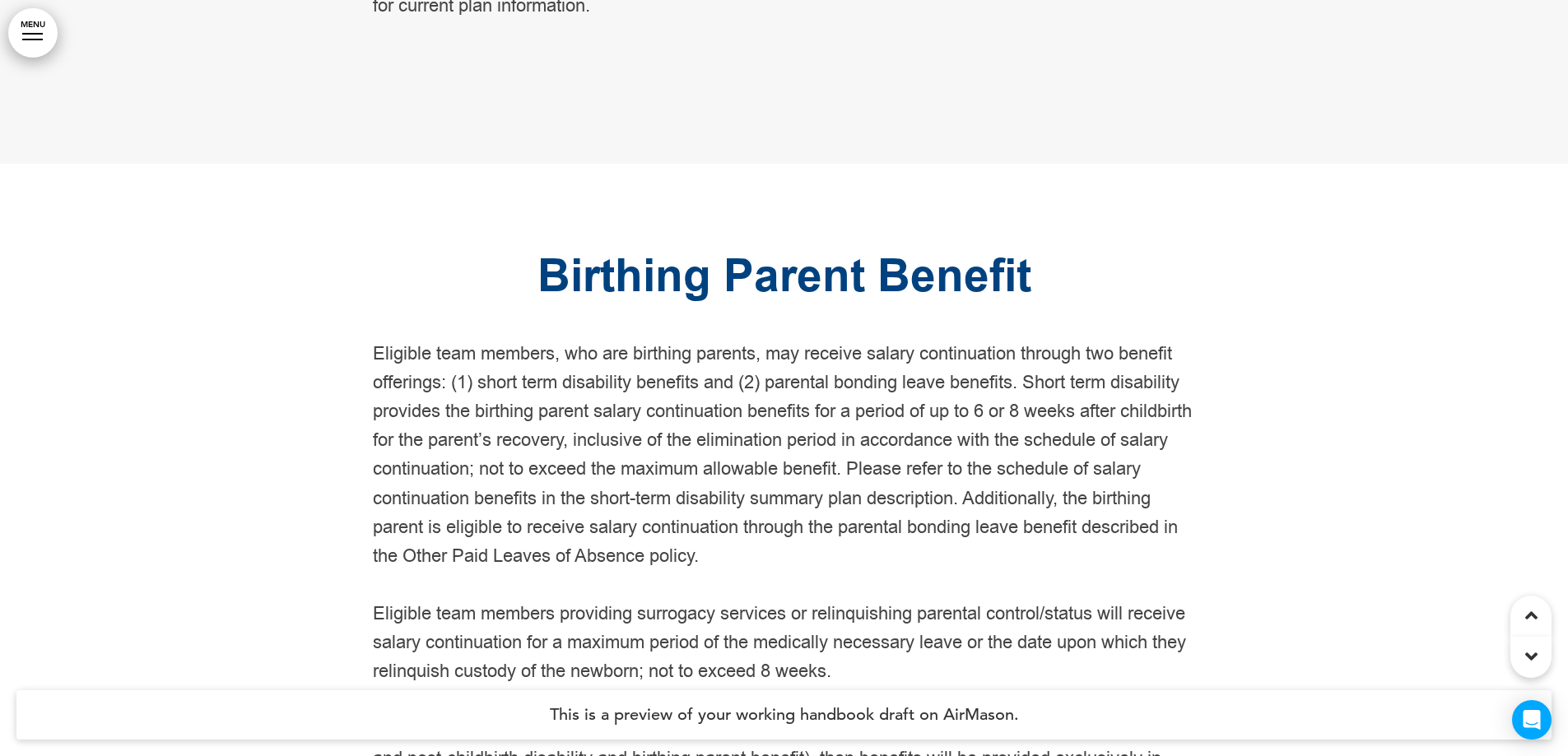
drag, startPoint x: 485, startPoint y: 526, endPoint x: 450, endPoint y: 143, distance: 384.6
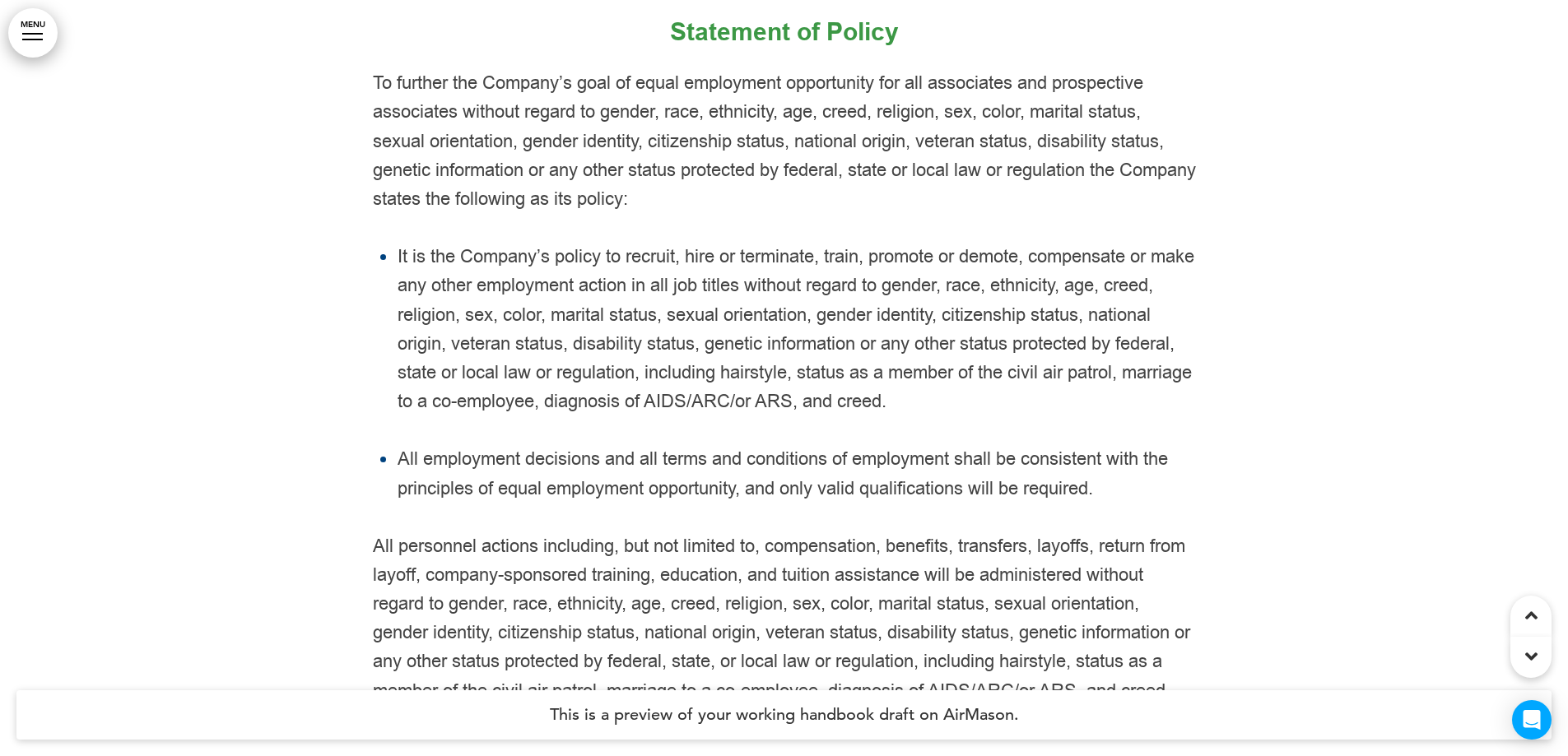
scroll to position [6088, 0]
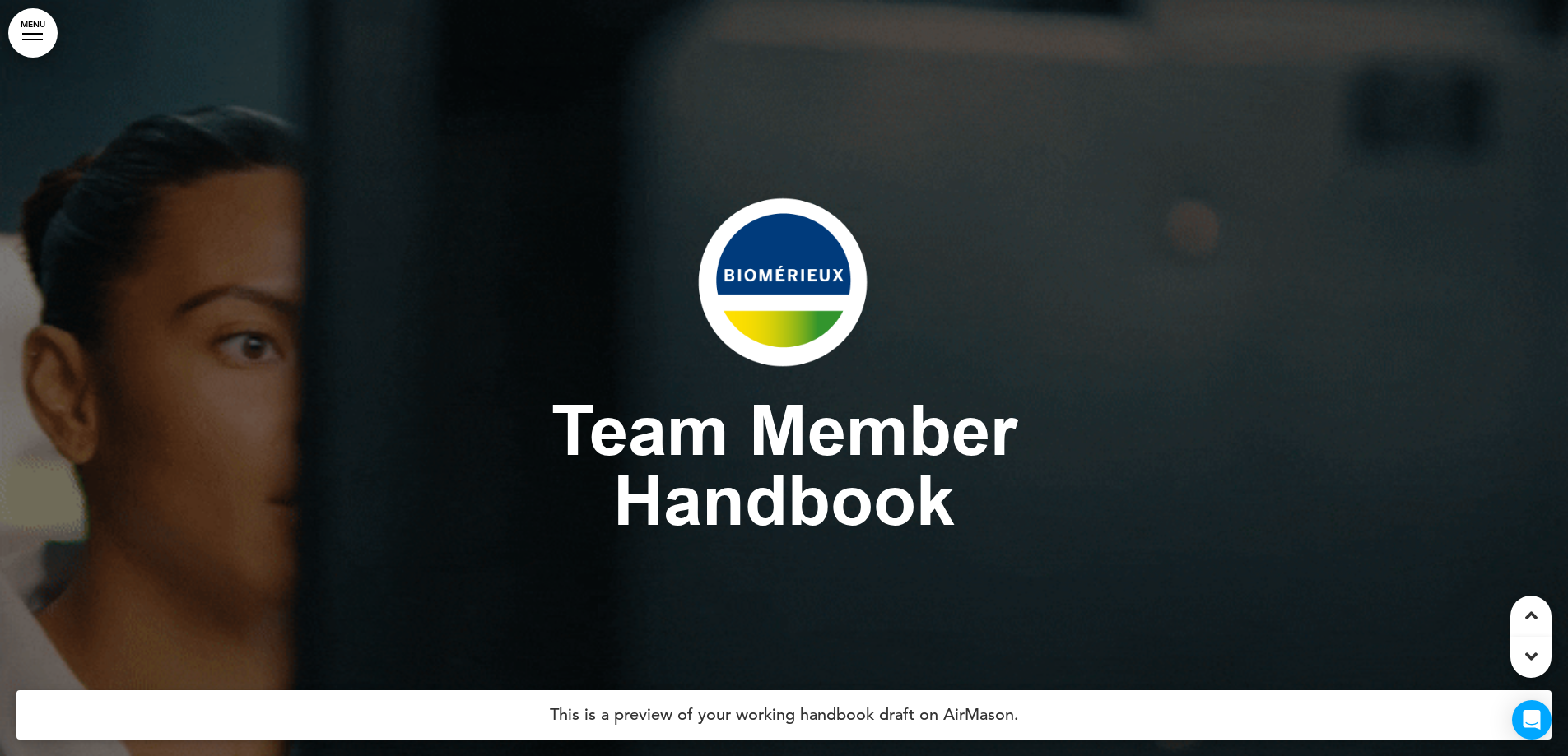
click at [27, 34] on div at bounding box center [33, 34] width 21 height 2
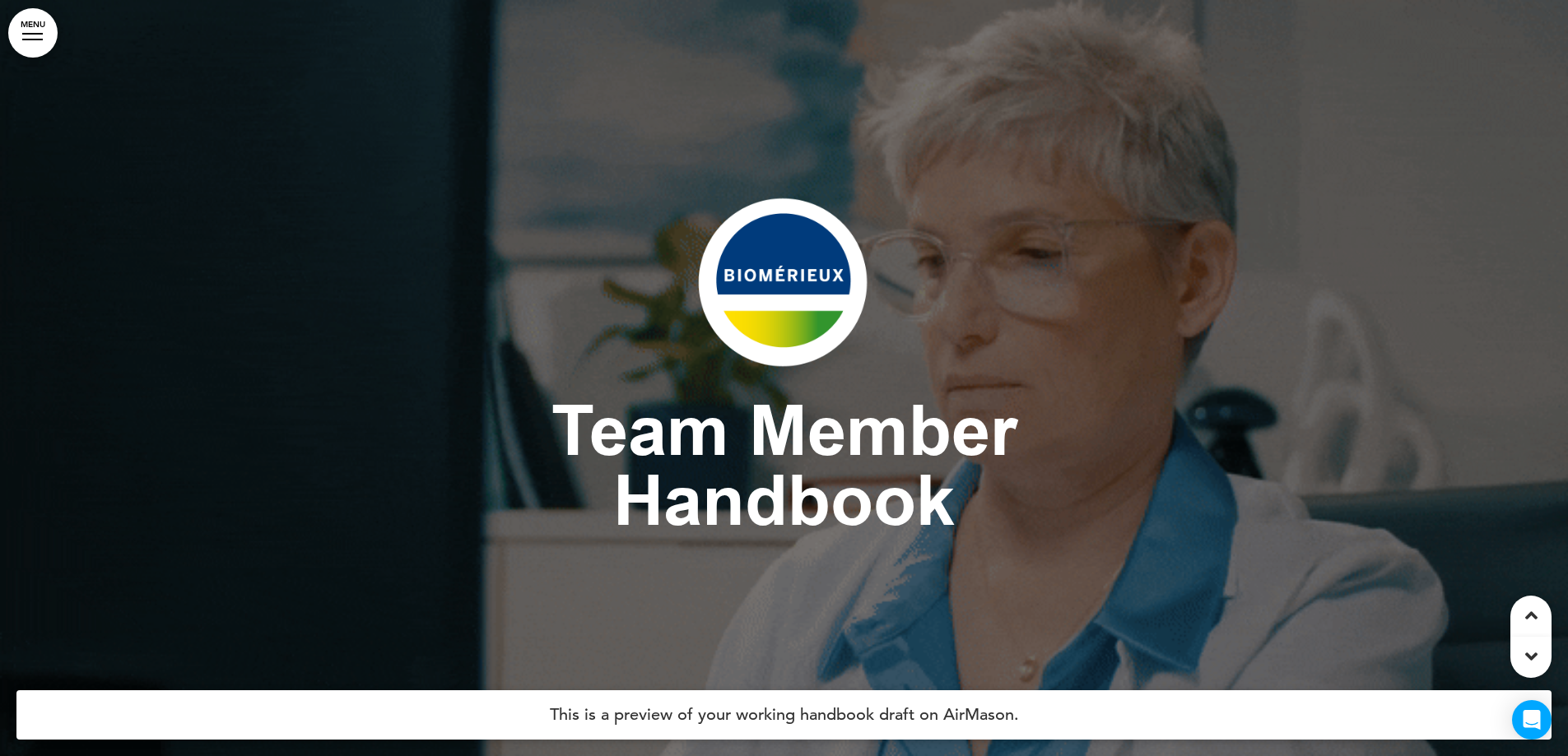
click at [40, 43] on link "MENU" at bounding box center [33, 33] width 49 height 49
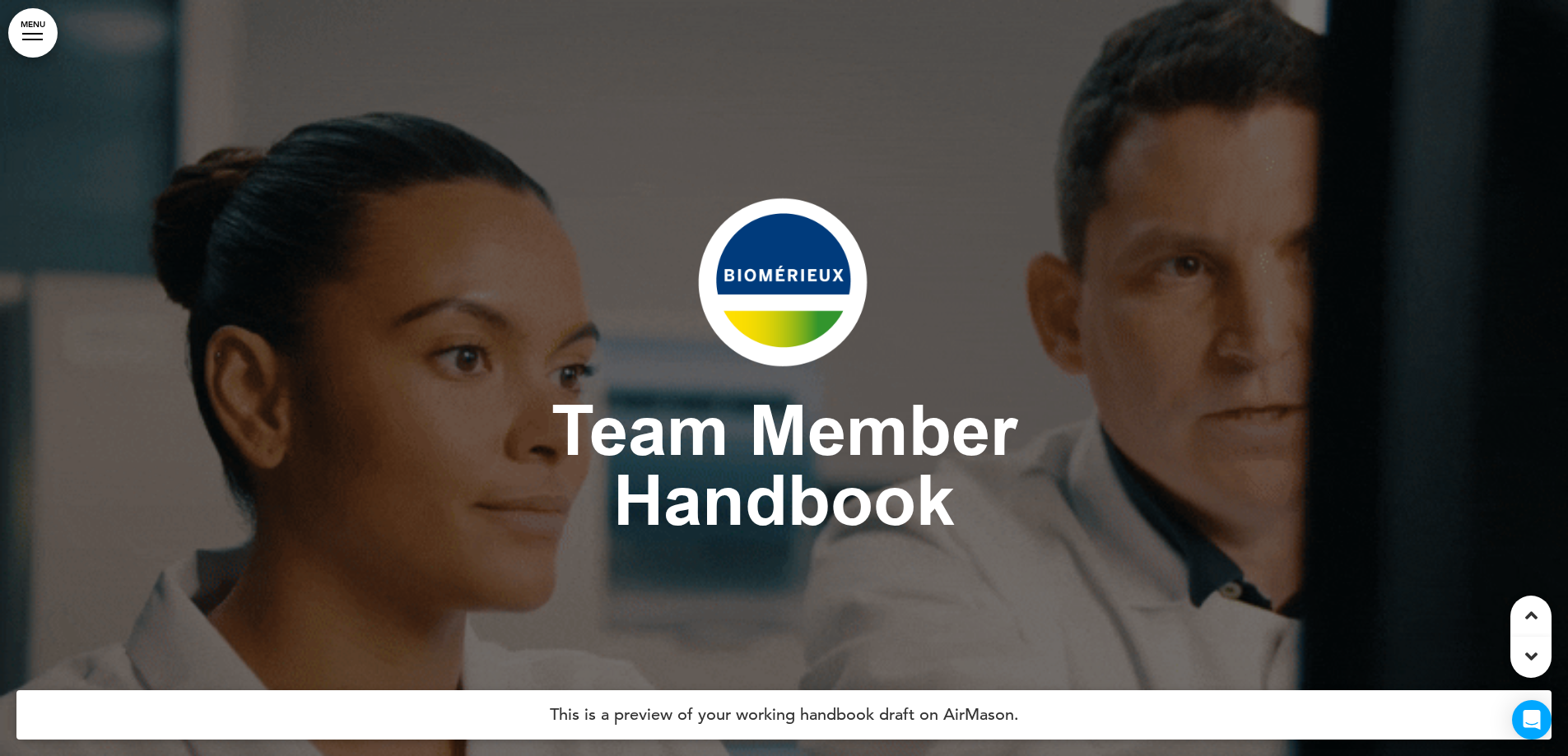
click at [38, 34] on link "MENU" at bounding box center [33, 33] width 49 height 49
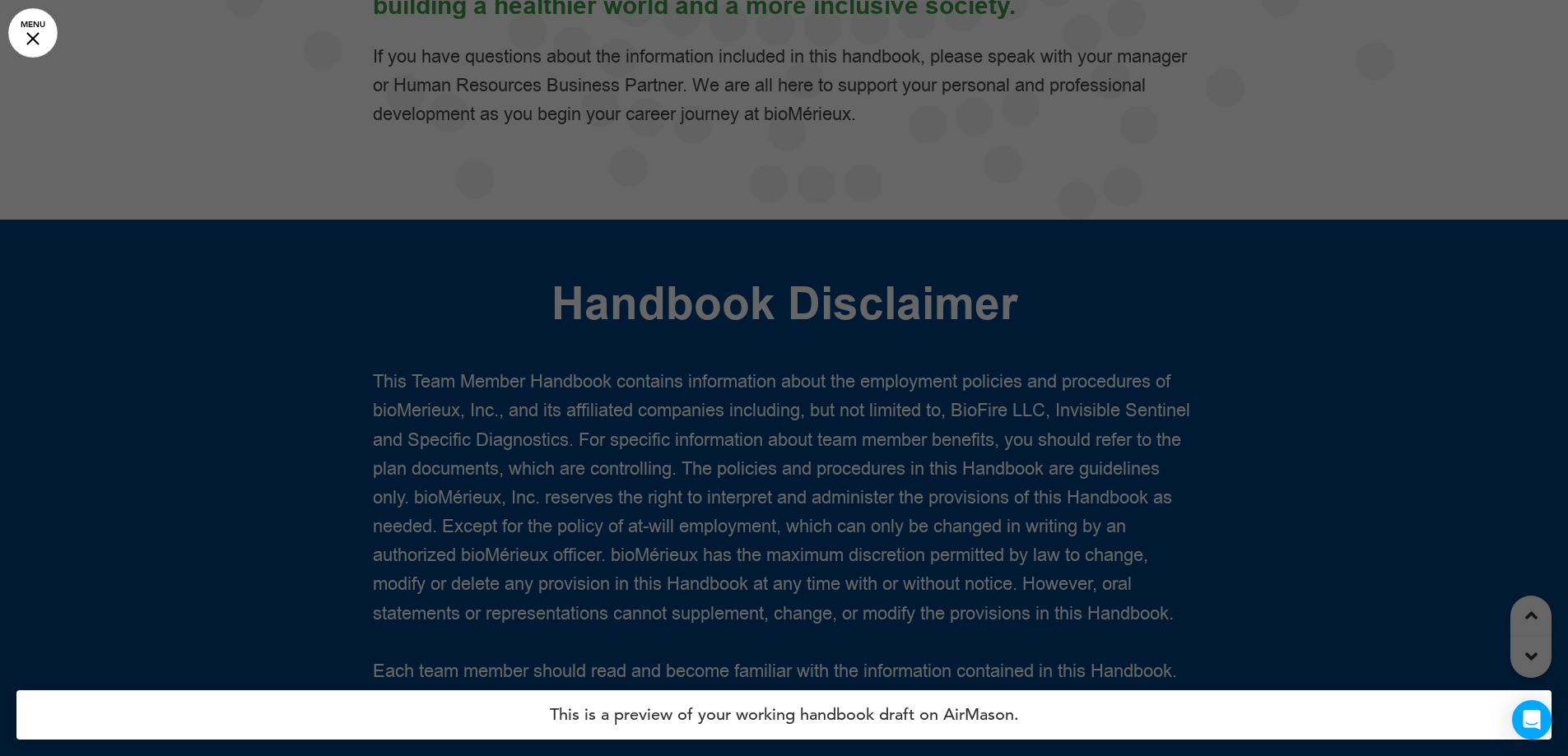
scroll to position [2551, 0]
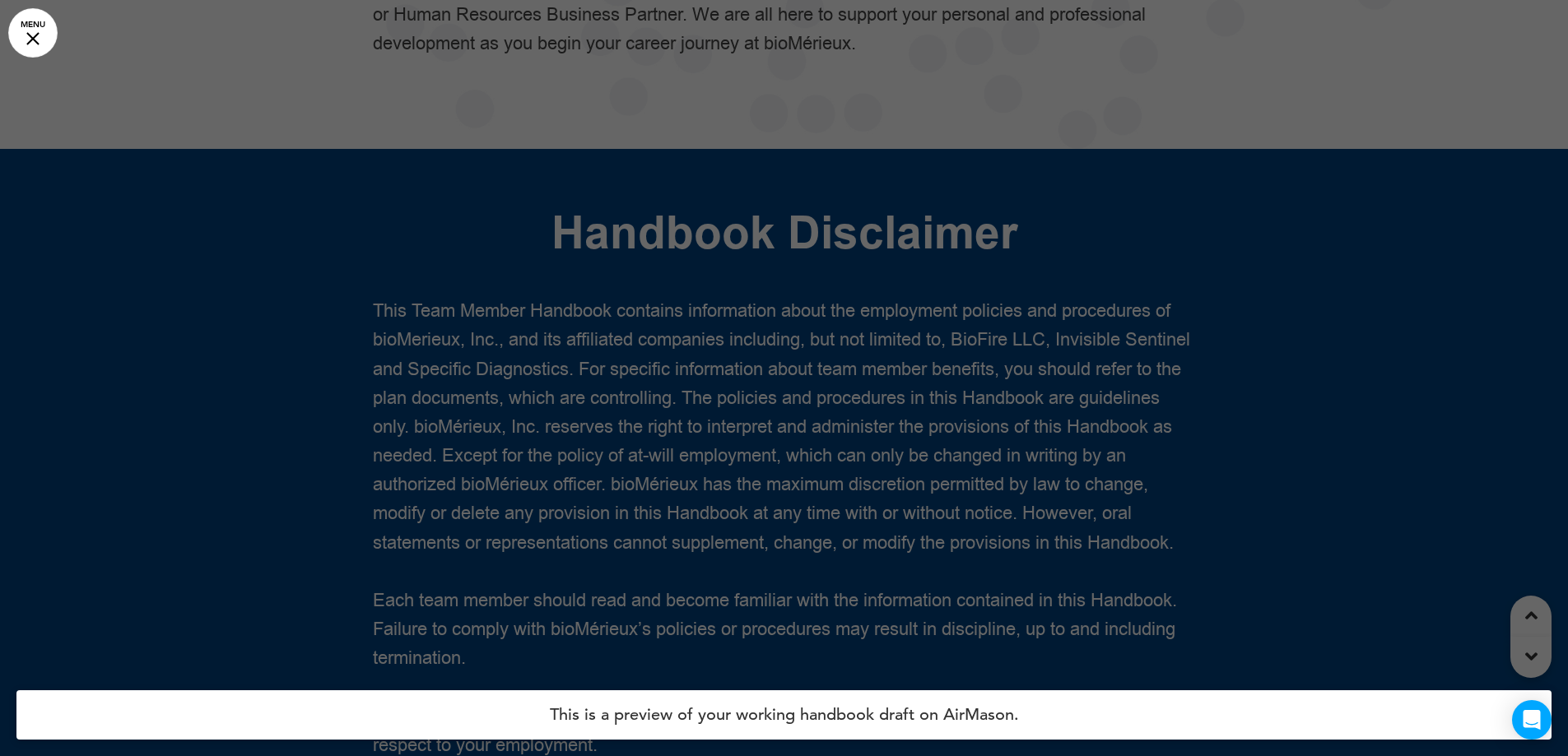
click at [39, 56] on link "MENU" at bounding box center [33, 33] width 49 height 49
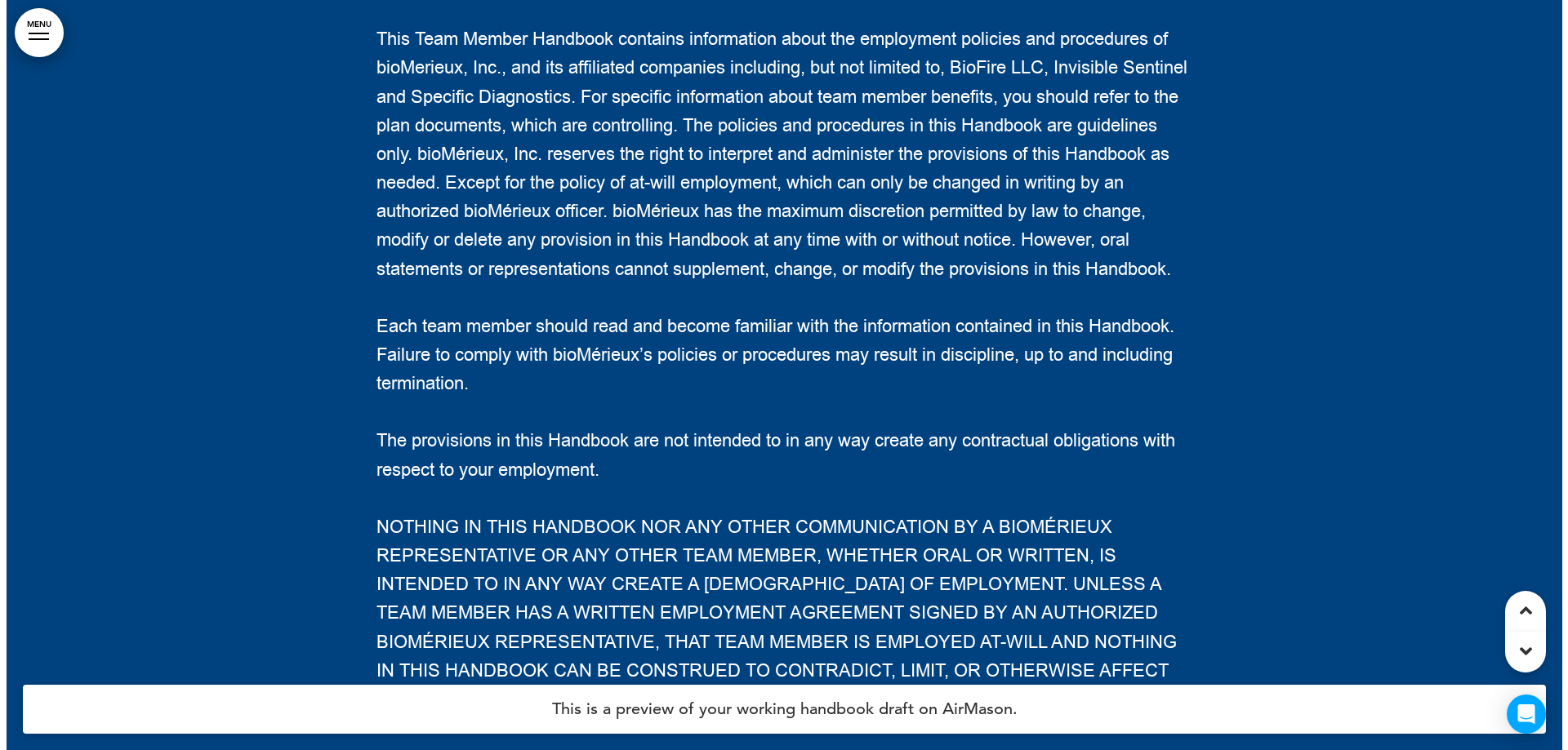
scroll to position [3183, 0]
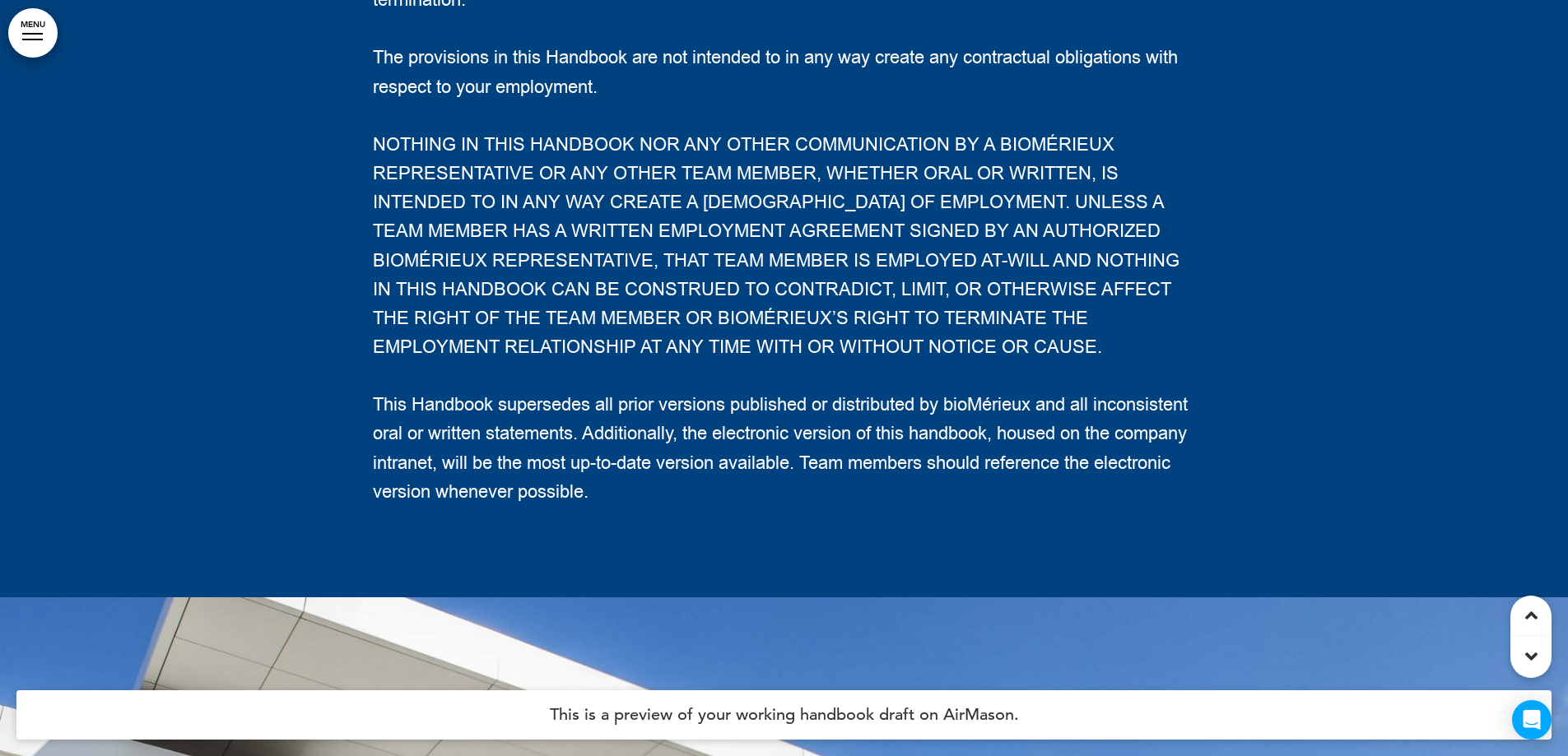
click at [34, 42] on link "MENU" at bounding box center [33, 33] width 49 height 49
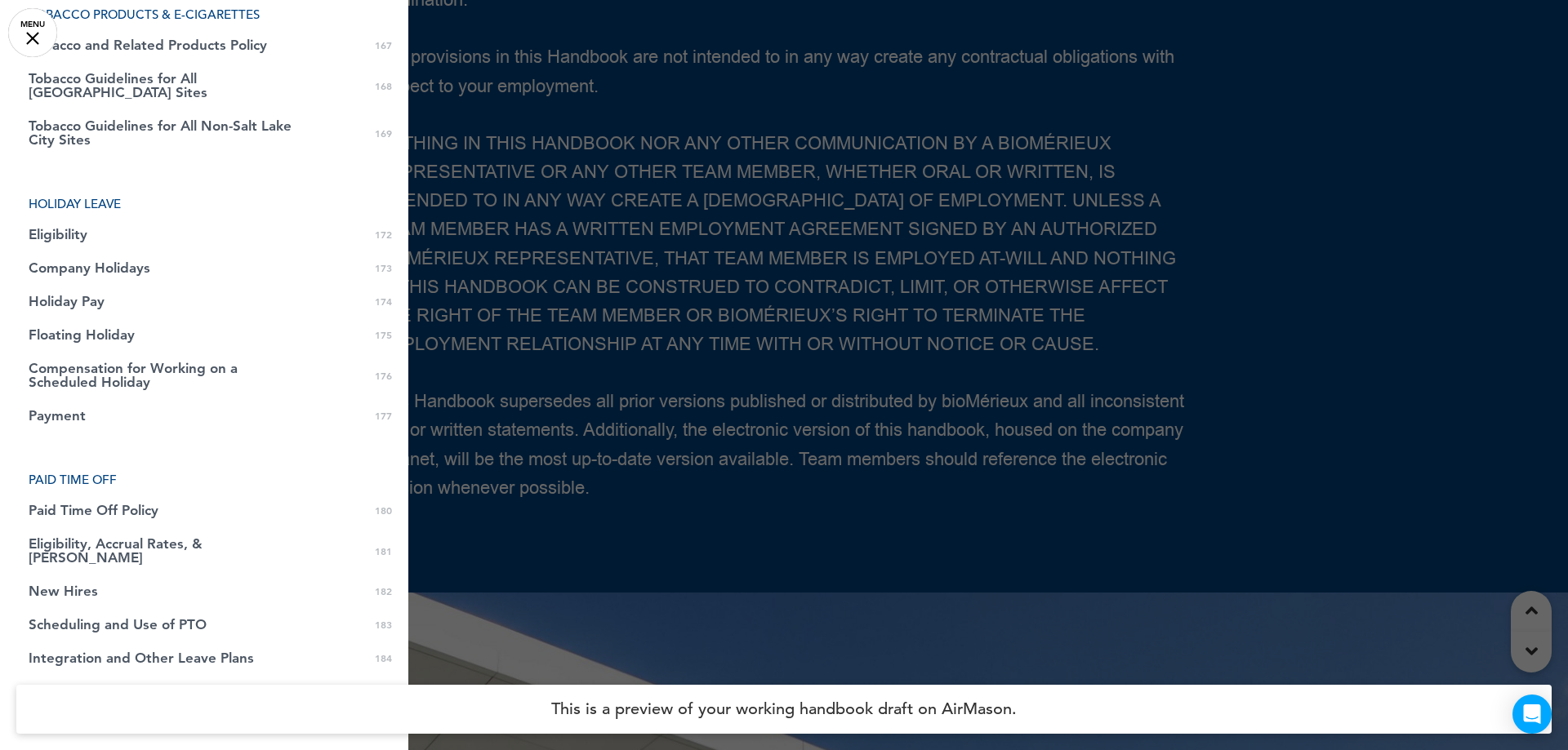
scroll to position [5632, 0]
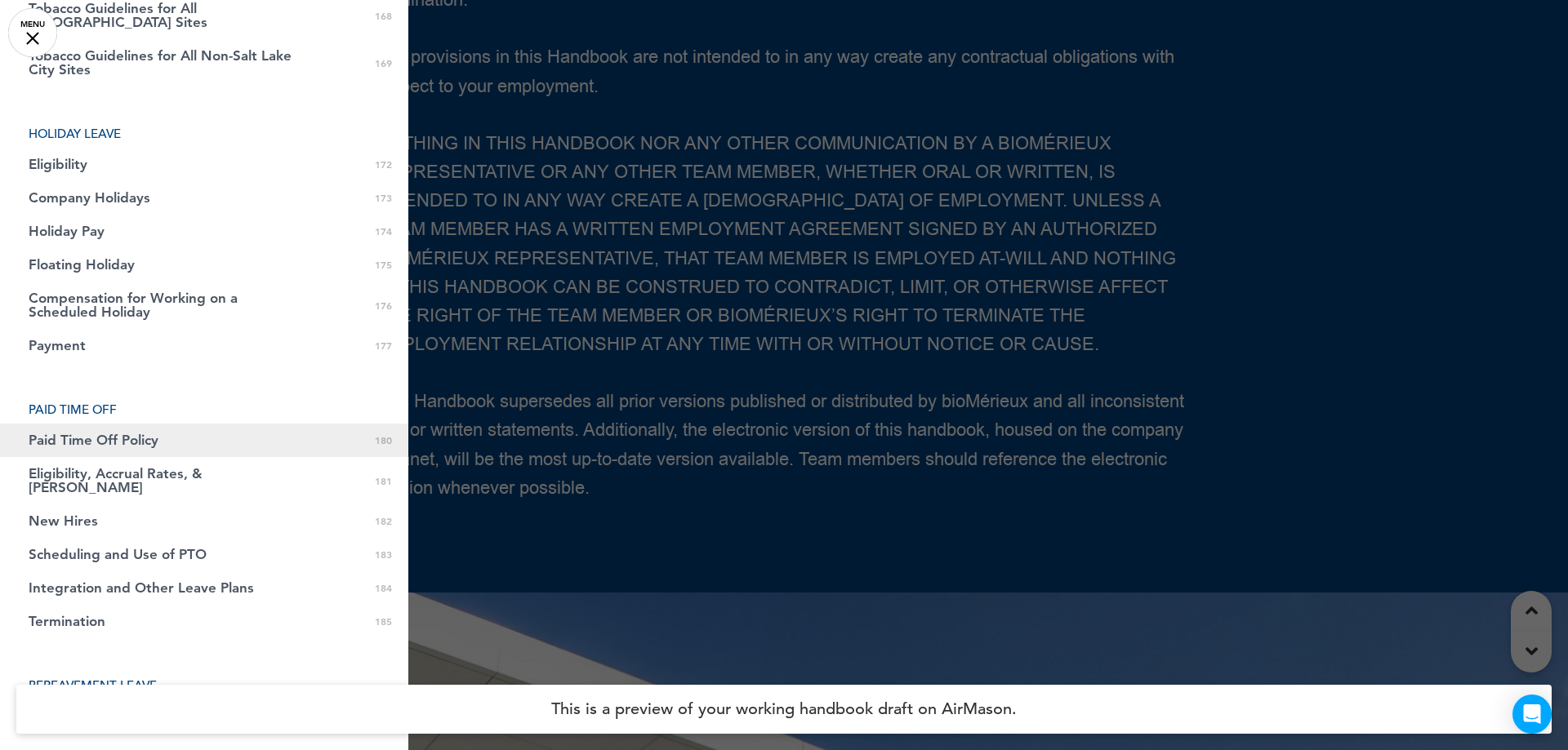
click at [194, 424] on link "Paid Time Off Policy 0 180" at bounding box center [204, 440] width 408 height 33
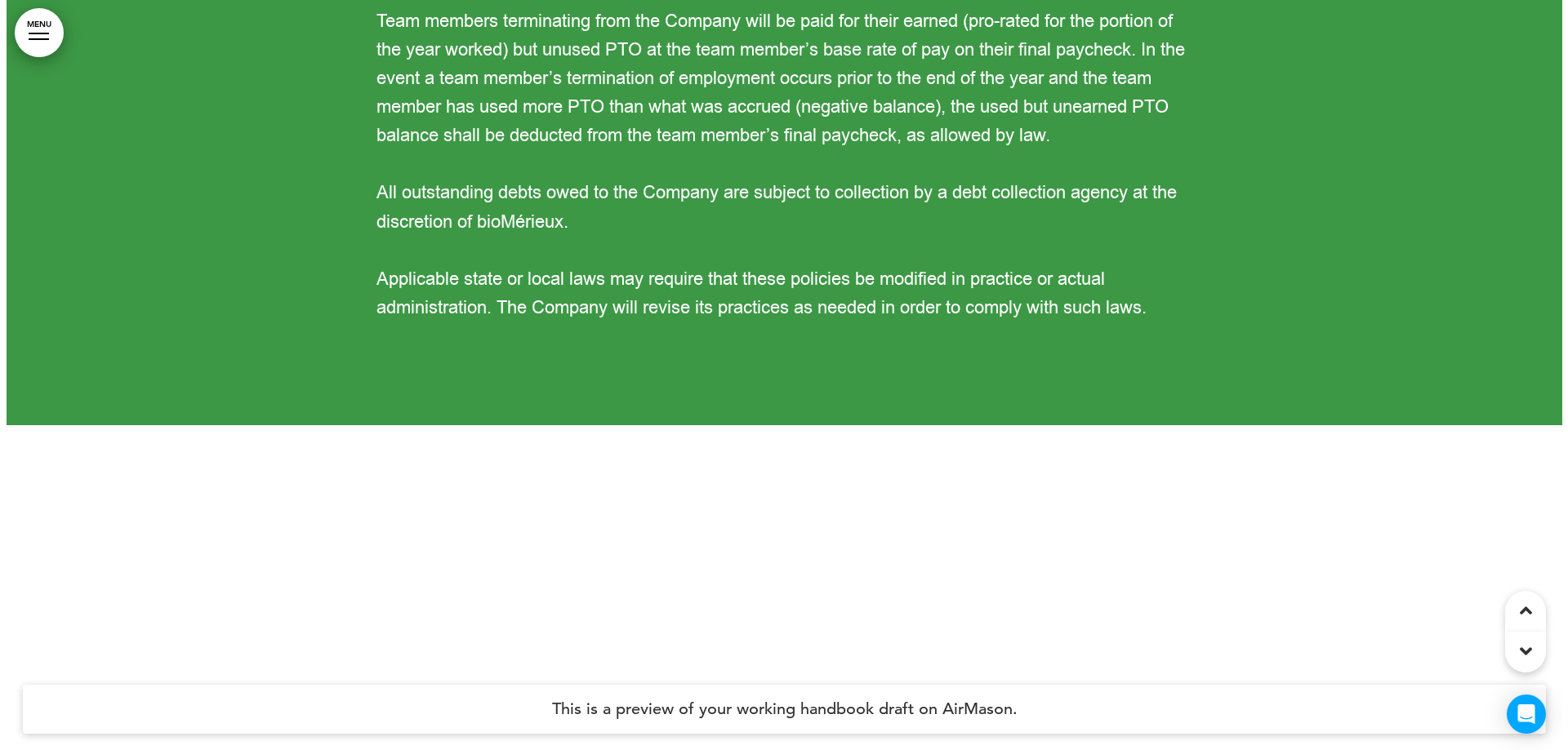
scroll to position [159444, 0]
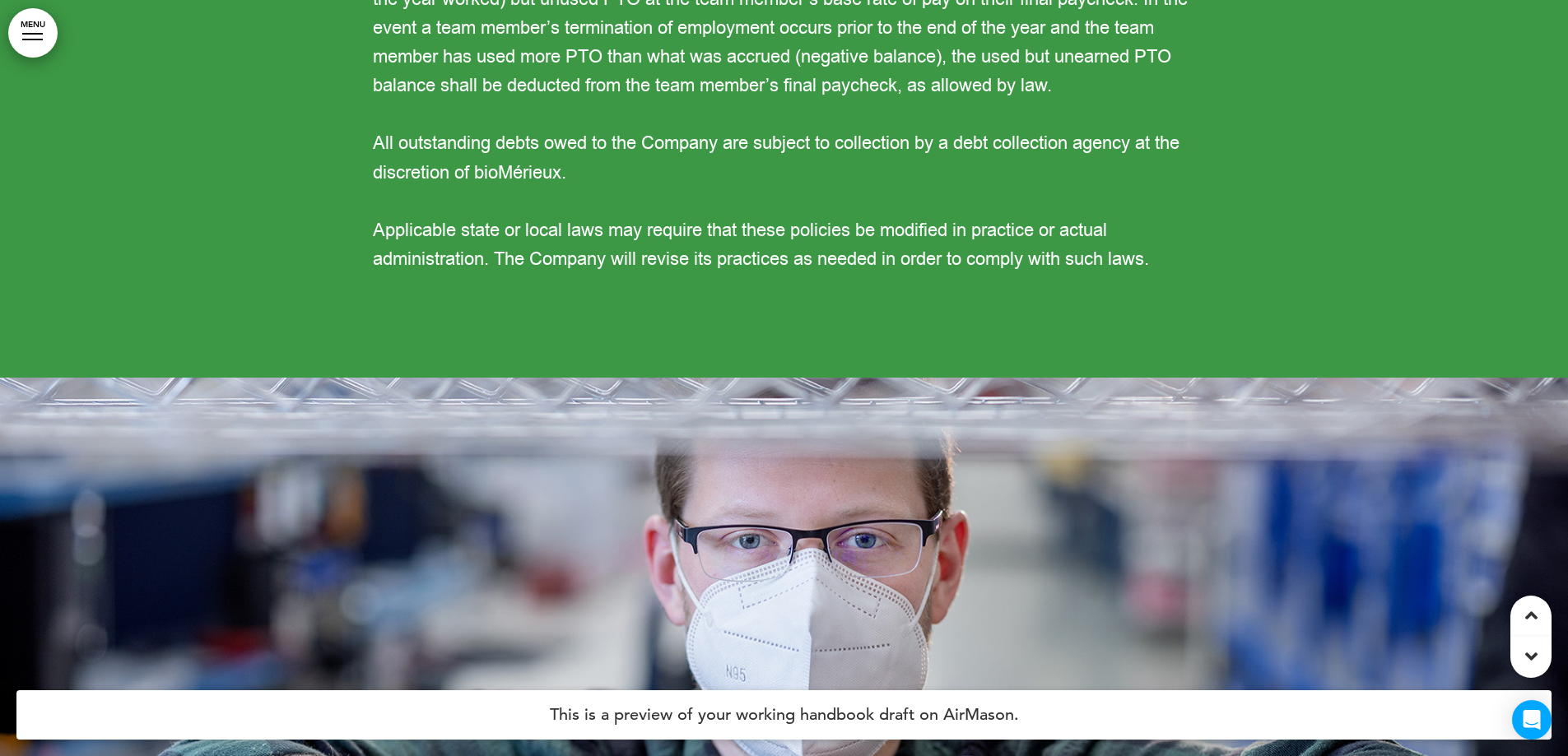
click at [45, 32] on link "MENU" at bounding box center [33, 33] width 49 height 49
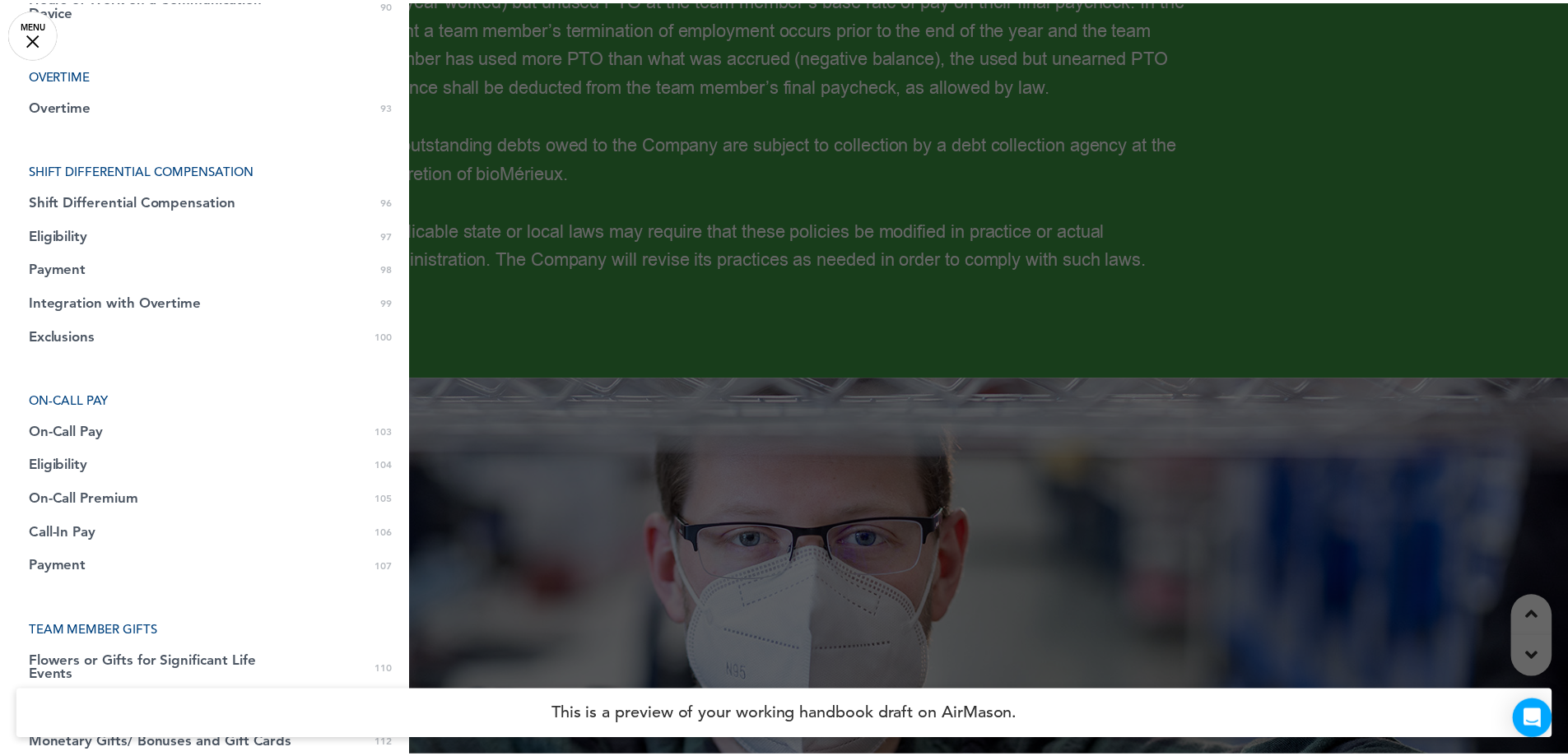
scroll to position [3044, 0]
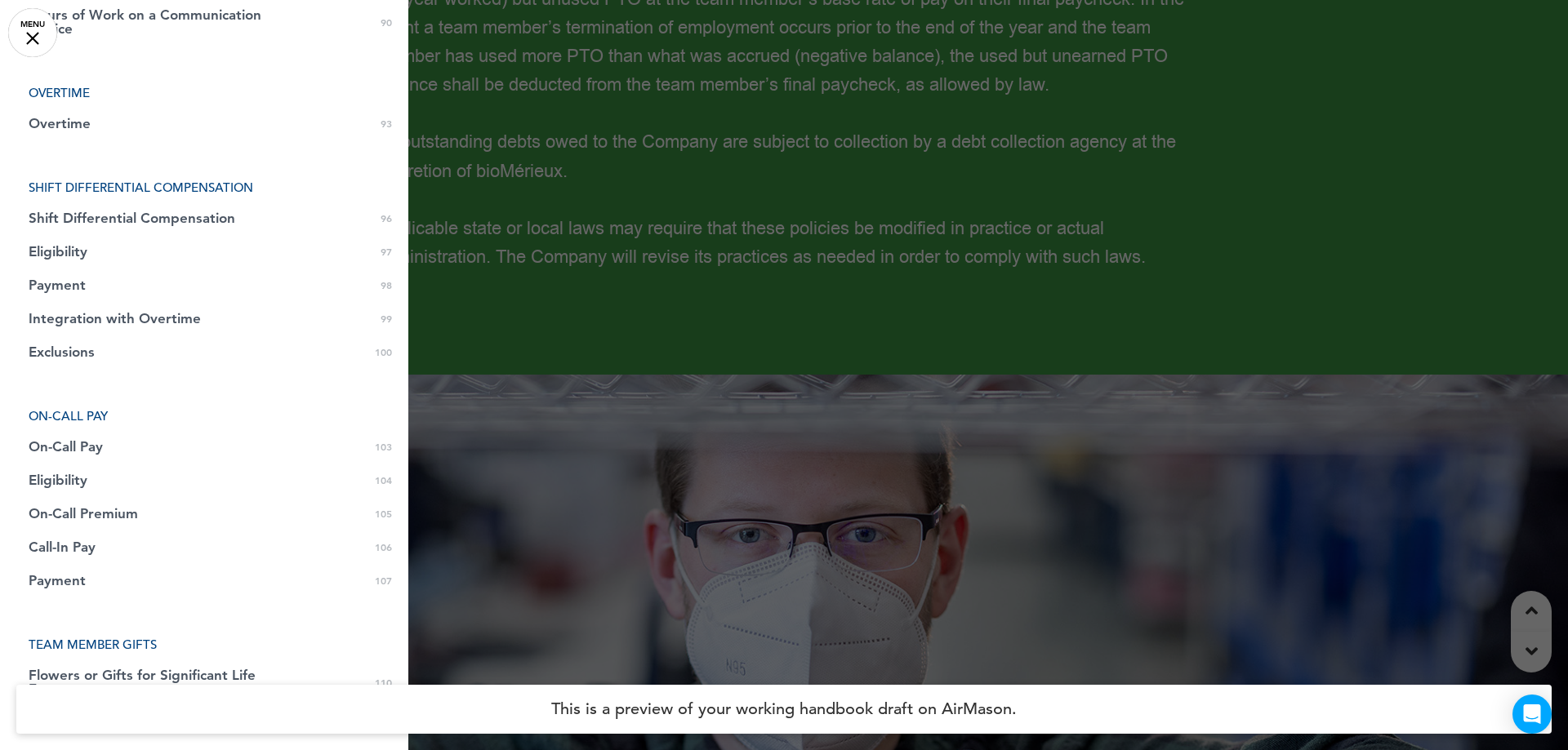
click at [854, 170] on div at bounding box center [784, 375] width 1568 height 750
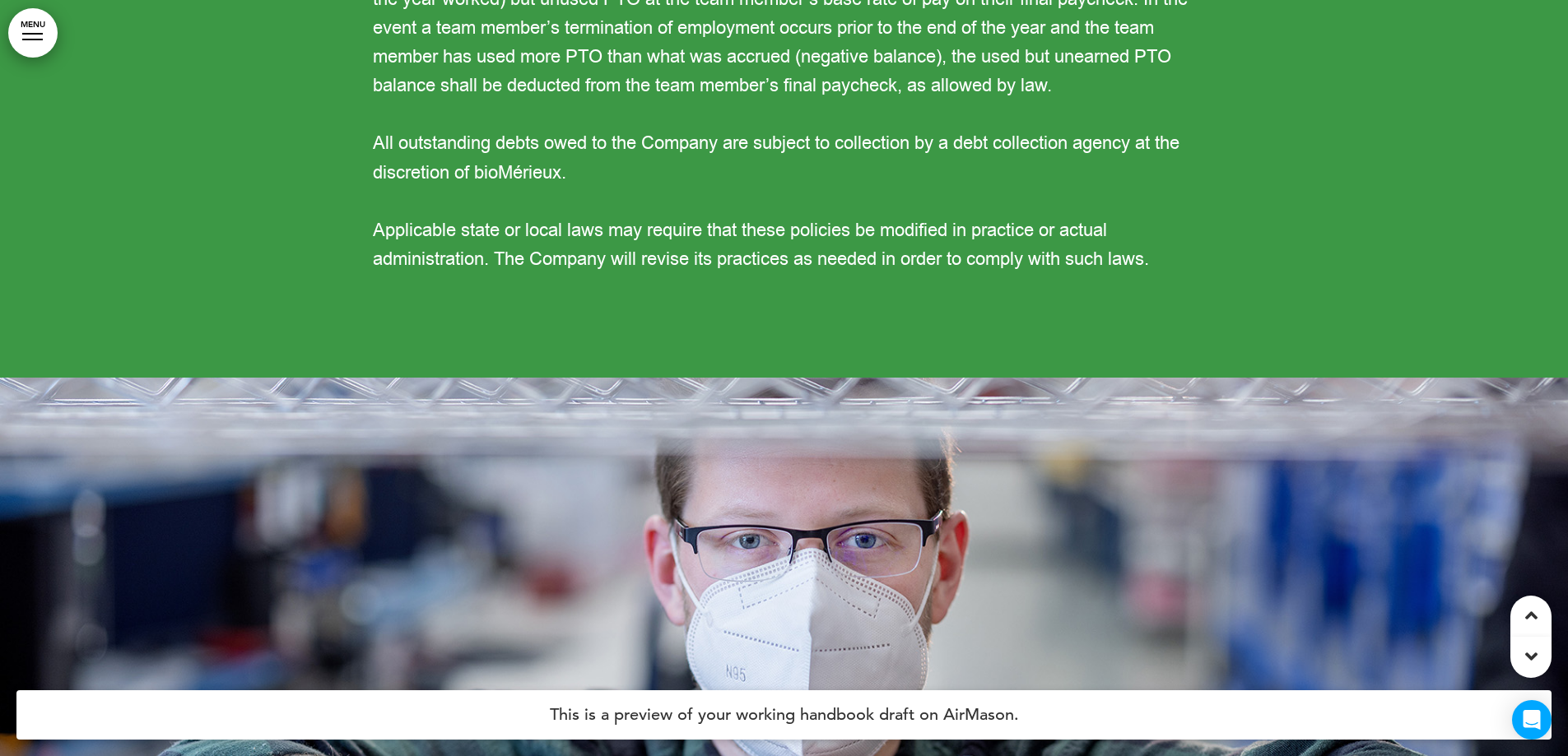
scroll to position [47971, 0]
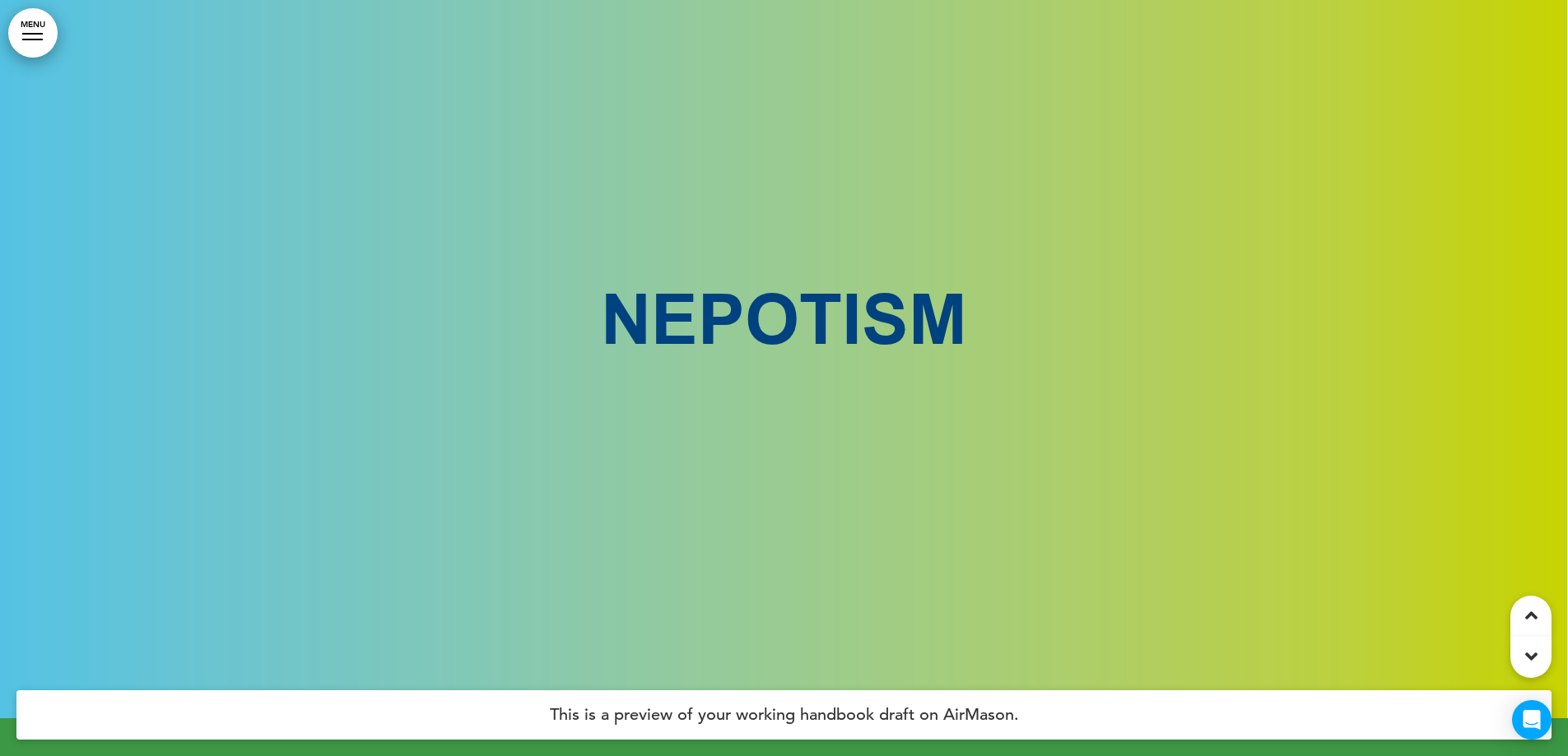
click at [958, 288] on div "NEPOTISM" at bounding box center [785, 340] width 824 height 235
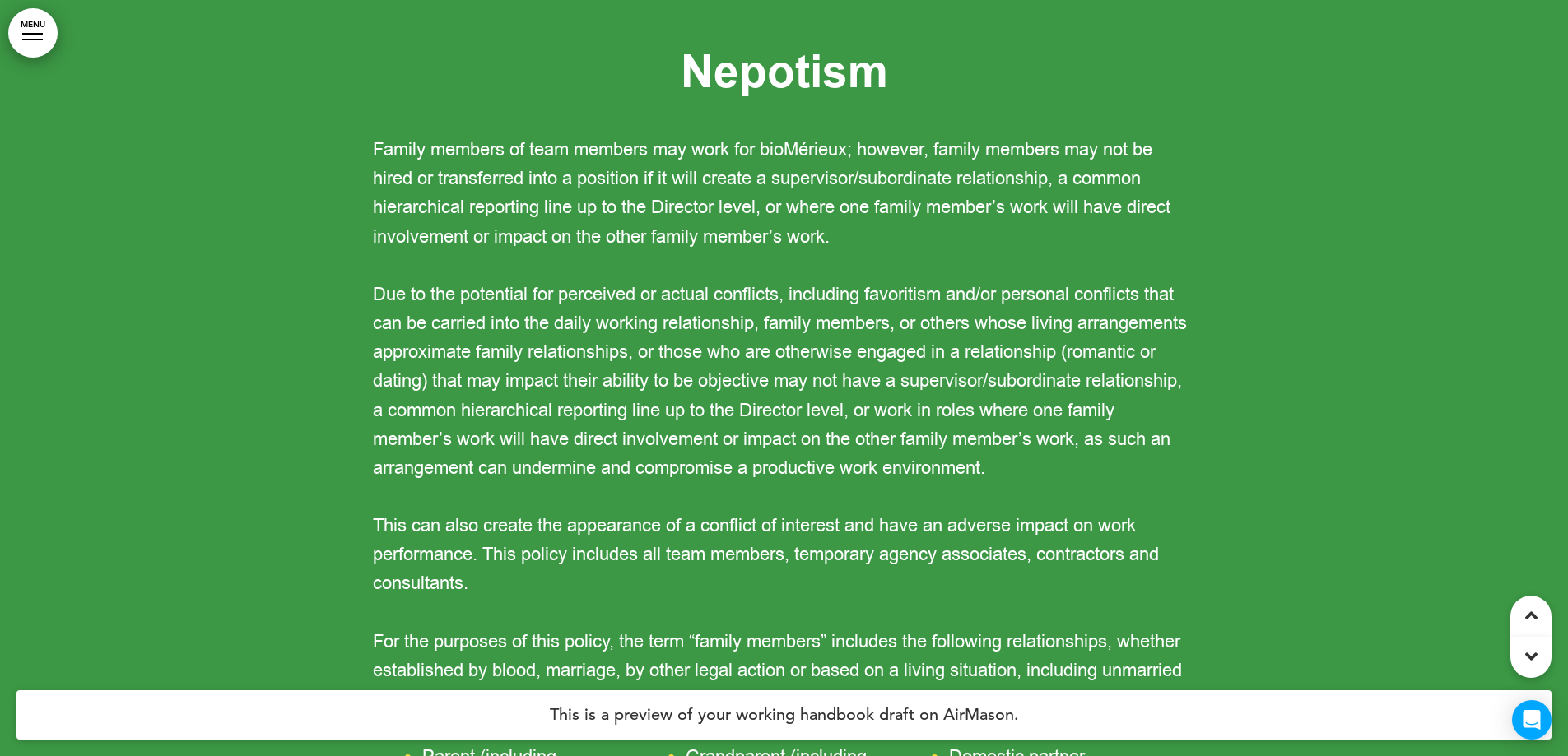
scroll to position [48711, 0]
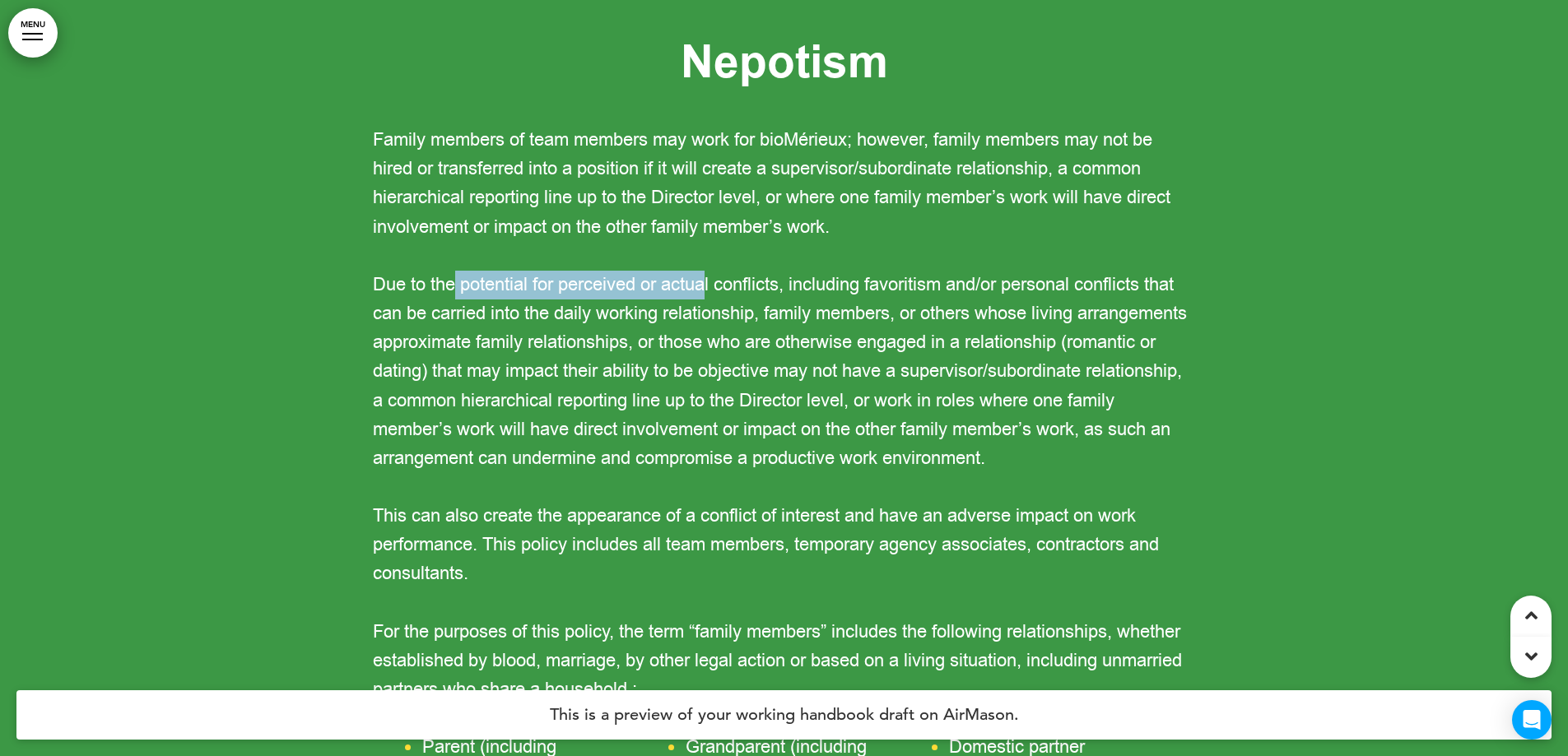
drag, startPoint x: 458, startPoint y: 340, endPoint x: 710, endPoint y: 341, distance: 252.0
click at [710, 341] on span "Due to the potential for perceived or actual conflicts, including favoritism an…" at bounding box center [780, 371] width 814 height 198
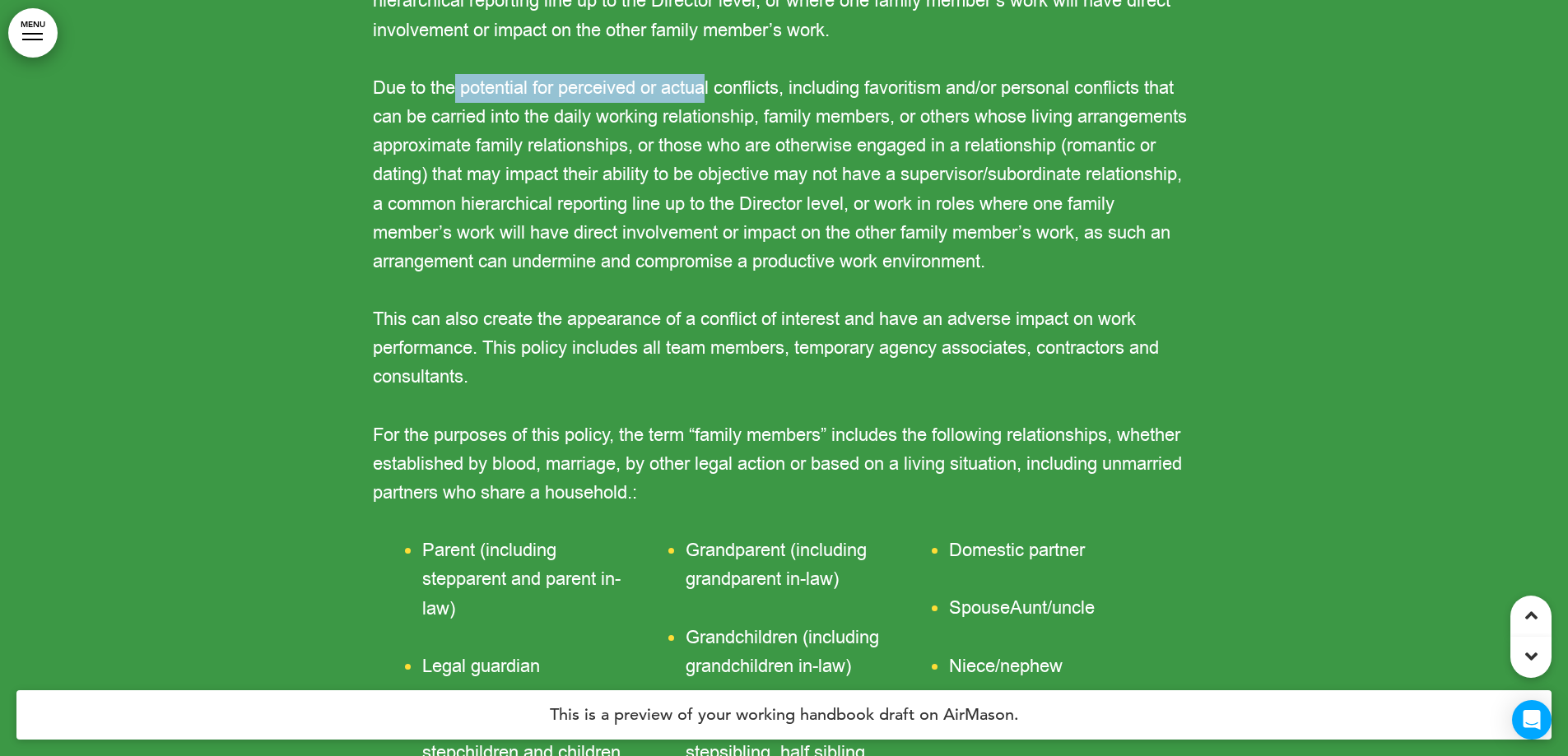
scroll to position [48958, 0]
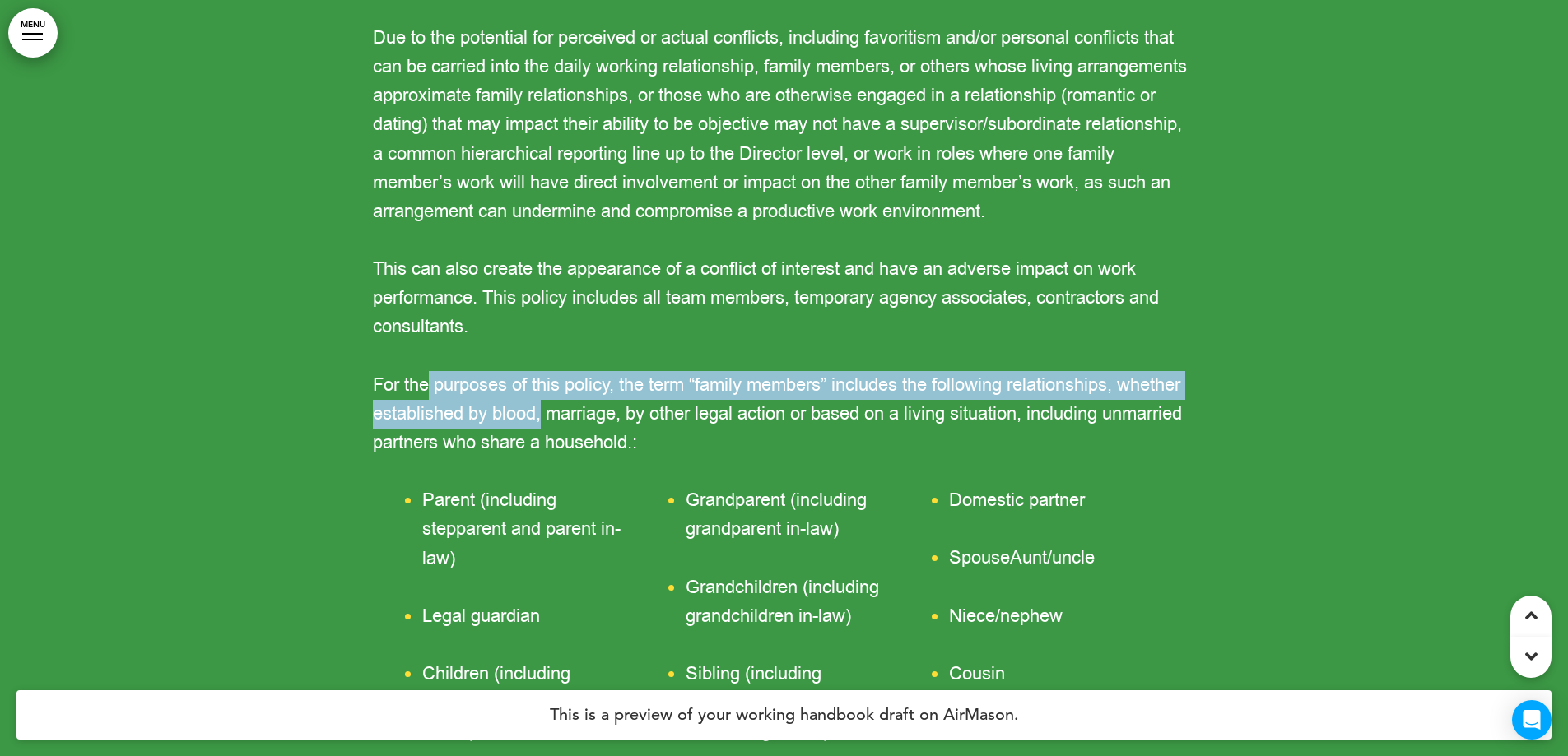
drag, startPoint x: 430, startPoint y: 447, endPoint x: 541, endPoint y: 465, distance: 112.4
click at [541, 455] on span "For the purposes of this policy, the term “family members” includes the followi…" at bounding box center [777, 414] width 809 height 82
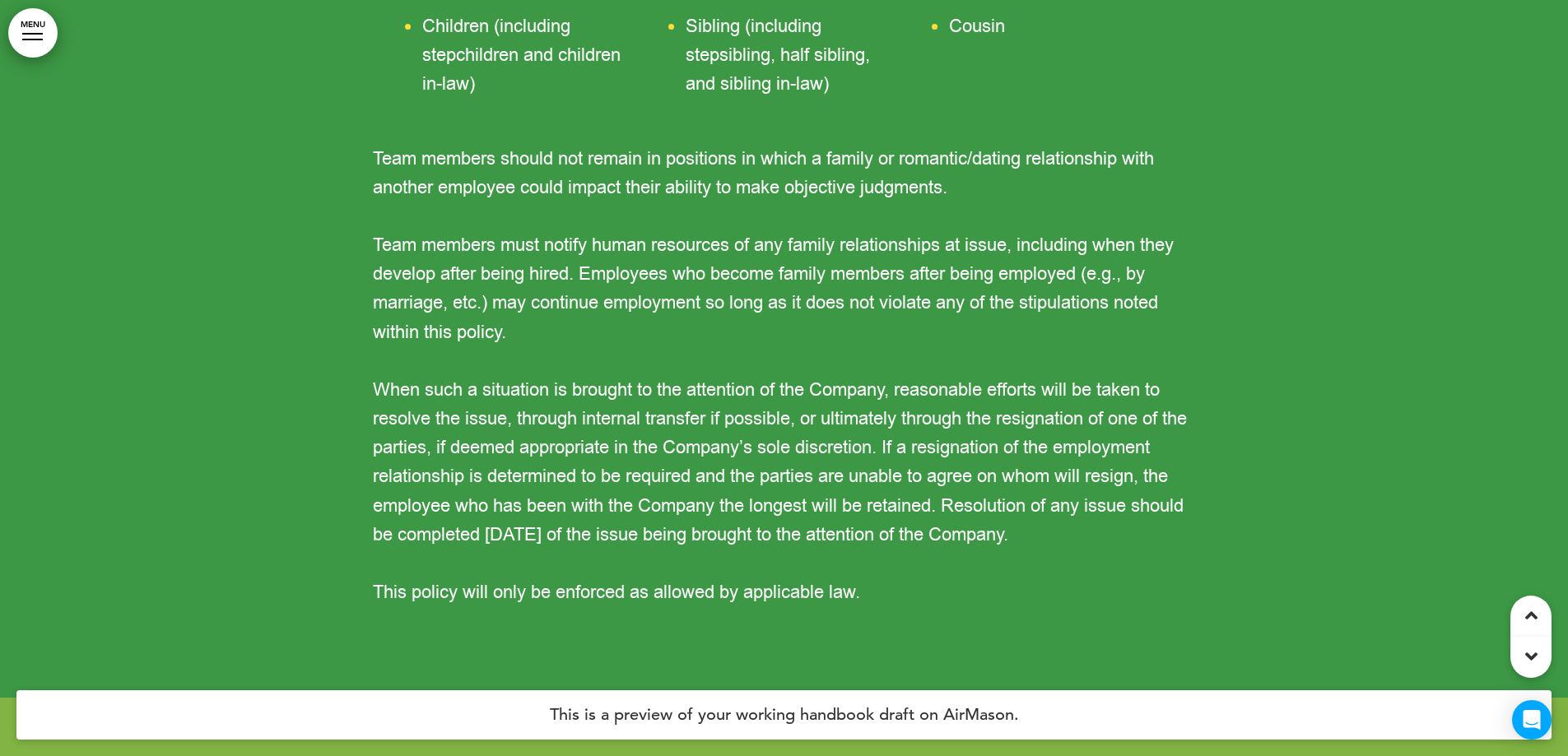
scroll to position [49616, 0]
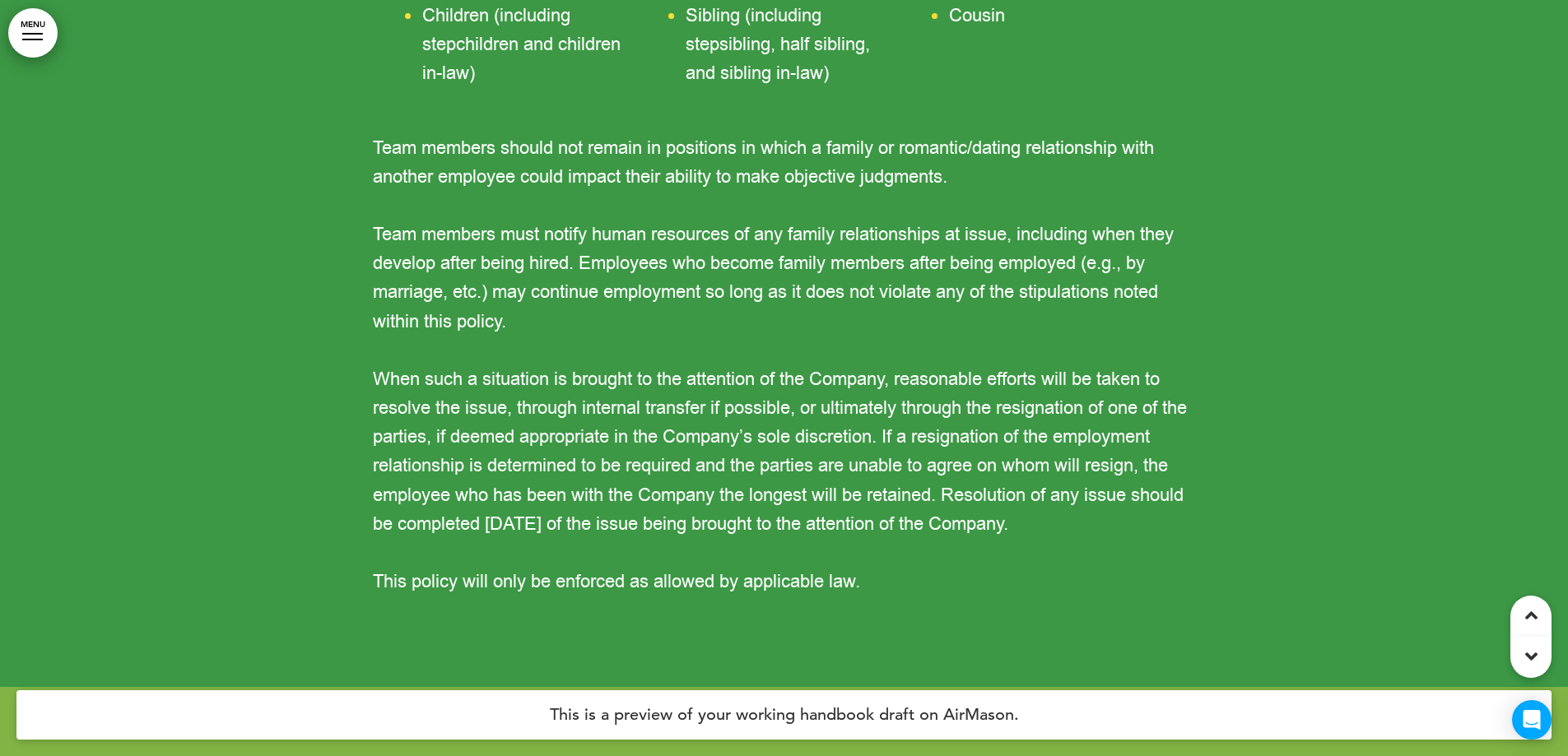
click at [707, 282] on span "Team members must notify human resources of any family relationships at issue, …" at bounding box center [774, 278] width 801 height 112
click at [408, 337] on p "Team members must notify human resources of any family relationships at issue, …" at bounding box center [785, 278] width 824 height 116
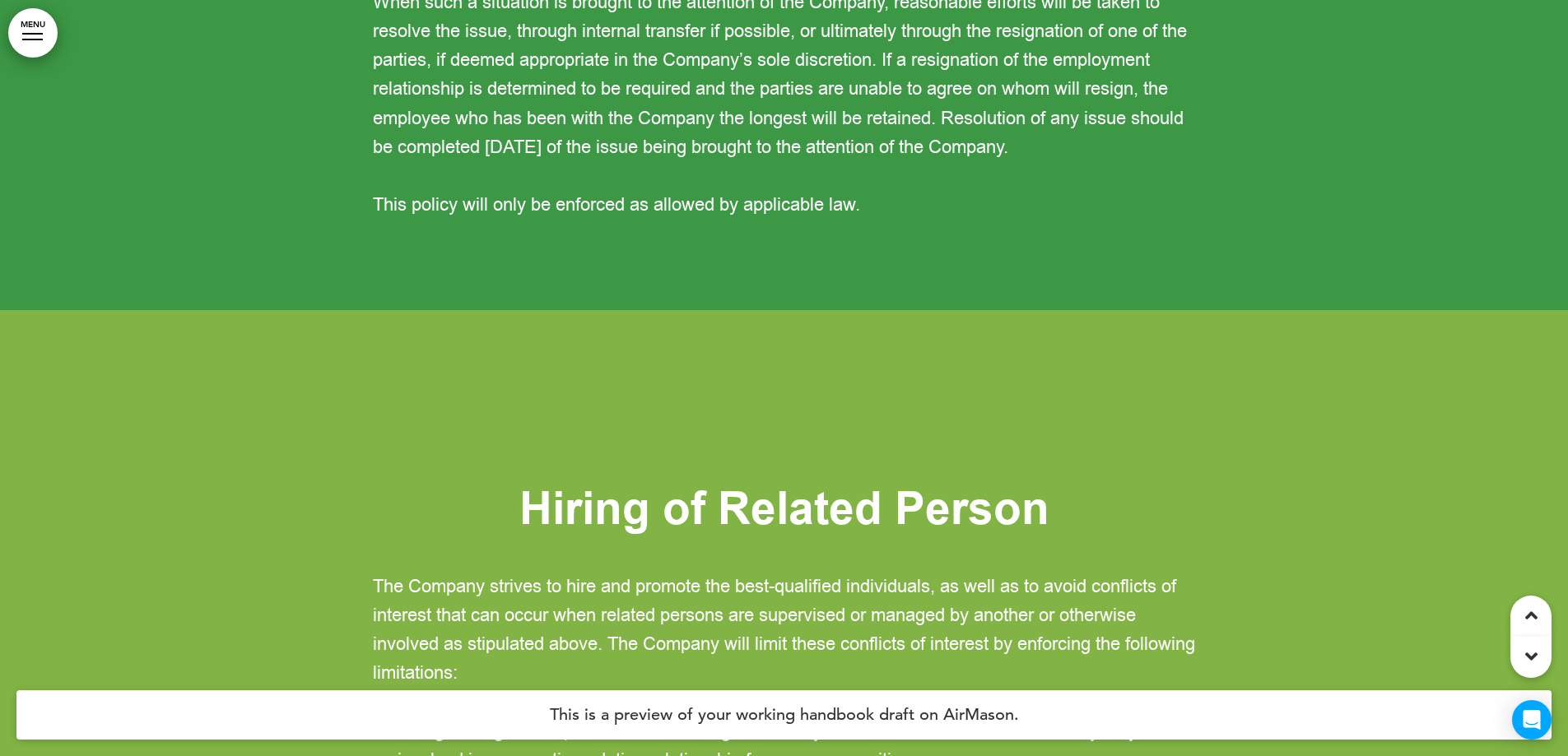
scroll to position [50027, 0]
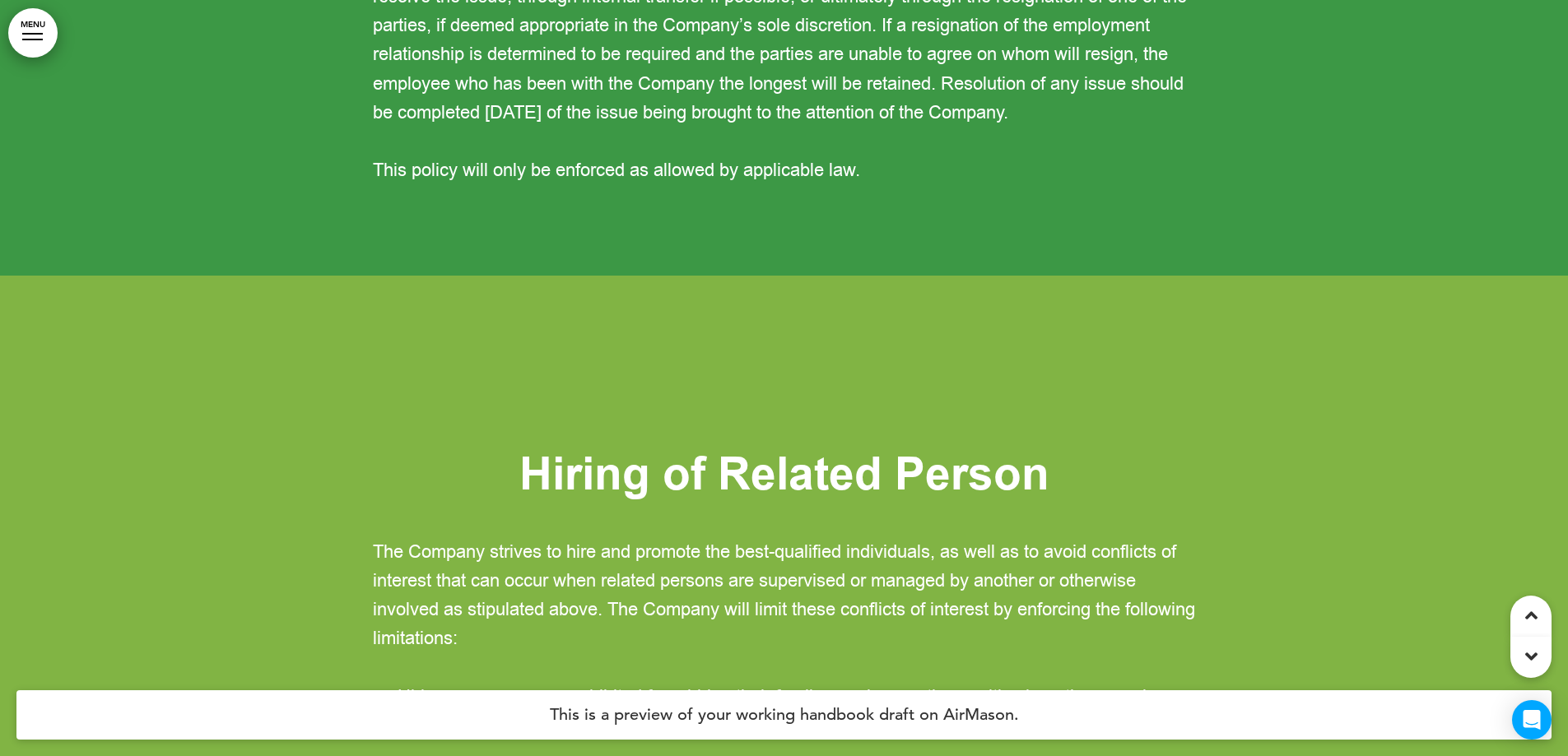
click at [411, 353] on div at bounding box center [784, 654] width 1568 height 756
